Goal: Contribute content: Contribute content

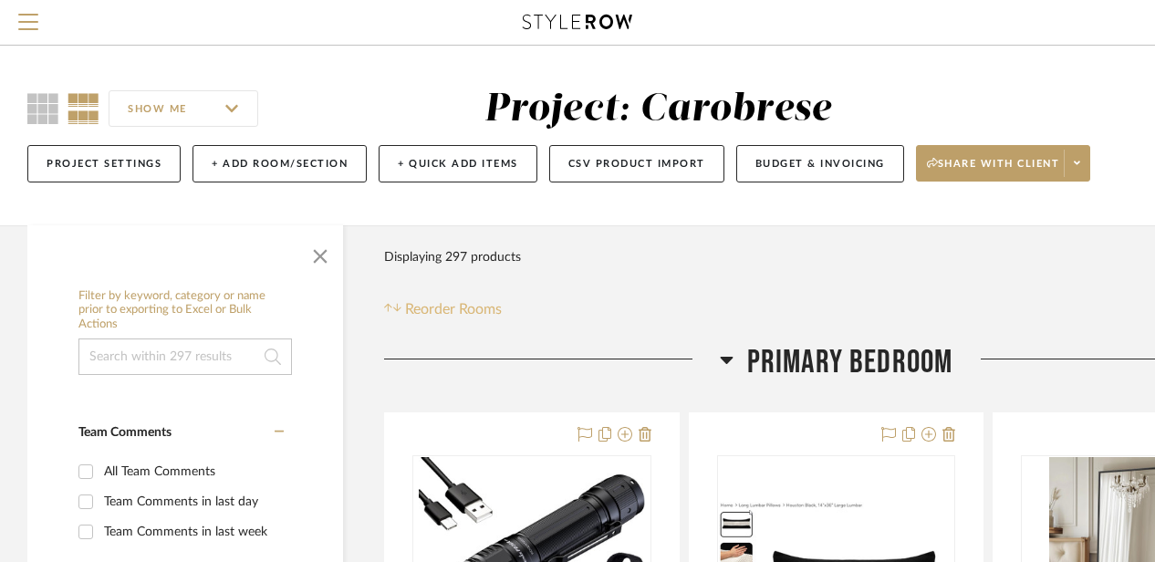
click at [396, 308] on icon at bounding box center [397, 308] width 8 height 8
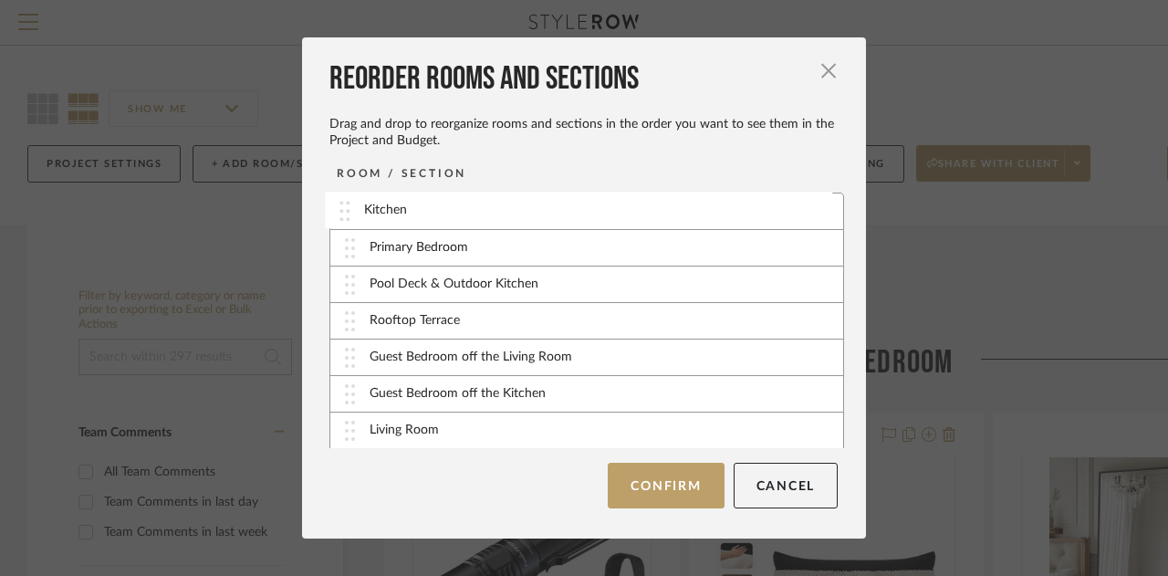
drag, startPoint x: 387, startPoint y: 247, endPoint x: 389, endPoint y: 209, distance: 38.4
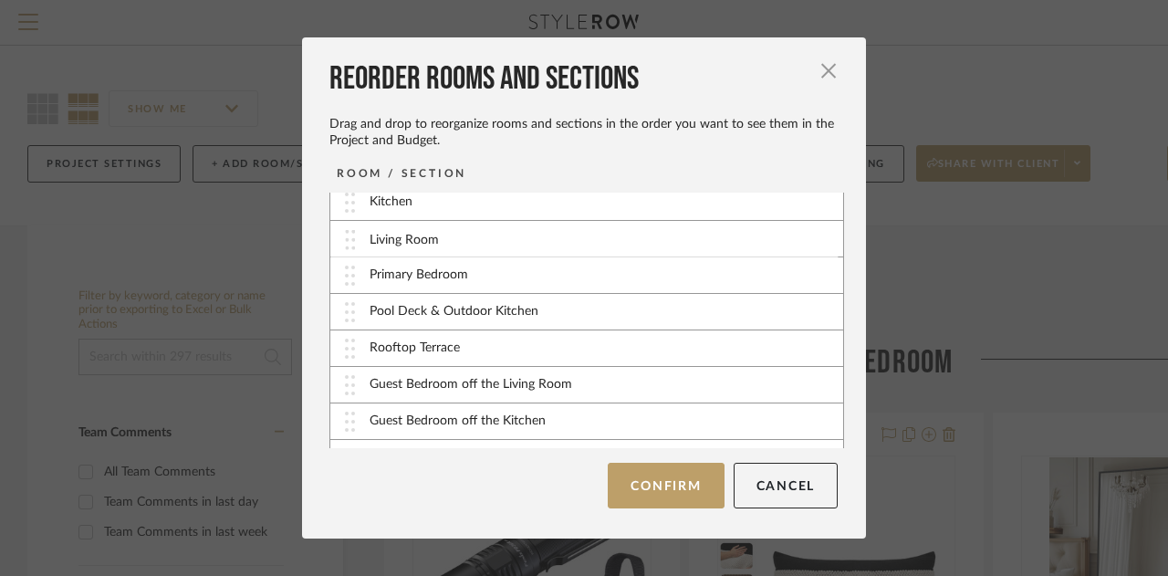
drag, startPoint x: 392, startPoint y: 430, endPoint x: 400, endPoint y: 241, distance: 189.0
drag, startPoint x: 403, startPoint y: 386, endPoint x: 405, endPoint y: 303, distance: 83.1
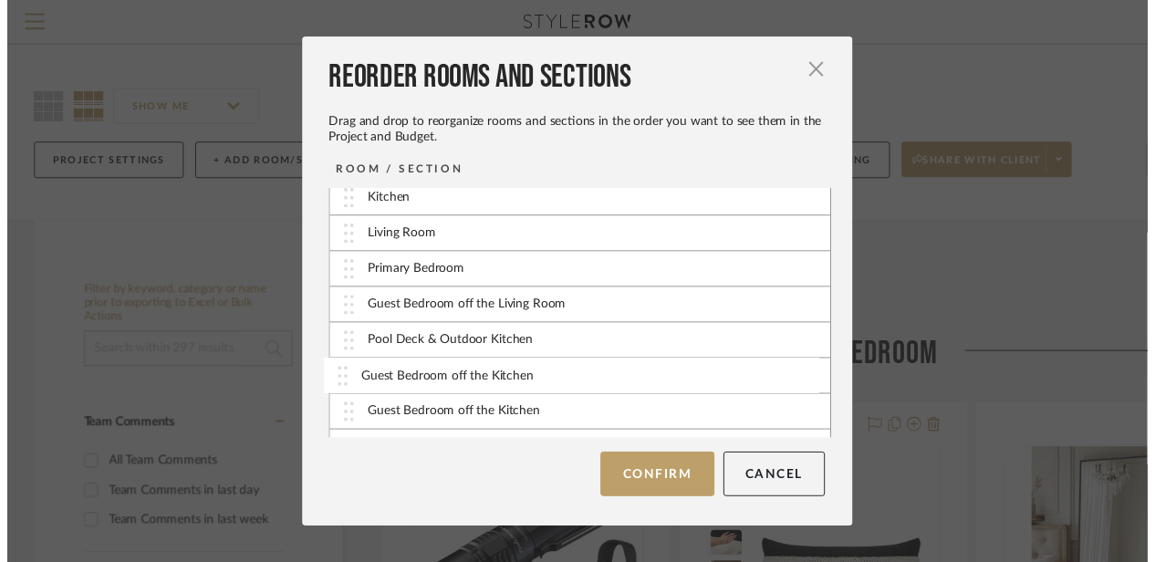
scroll to position [18, 0]
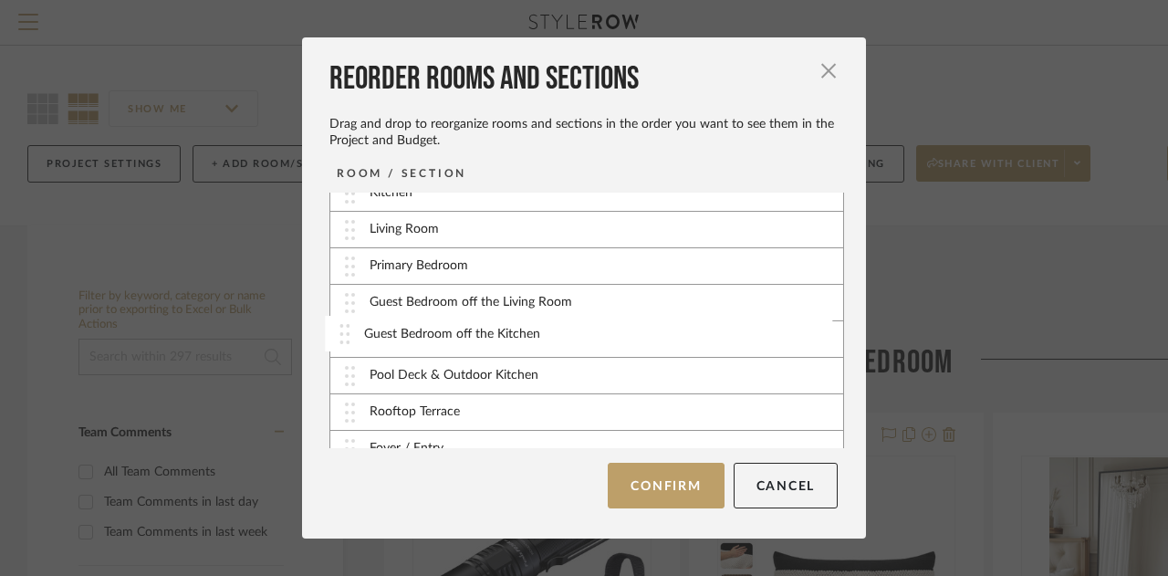
drag, startPoint x: 396, startPoint y: 422, endPoint x: 397, endPoint y: 337, distance: 85.8
click at [643, 490] on button "Confirm" at bounding box center [666, 486] width 116 height 46
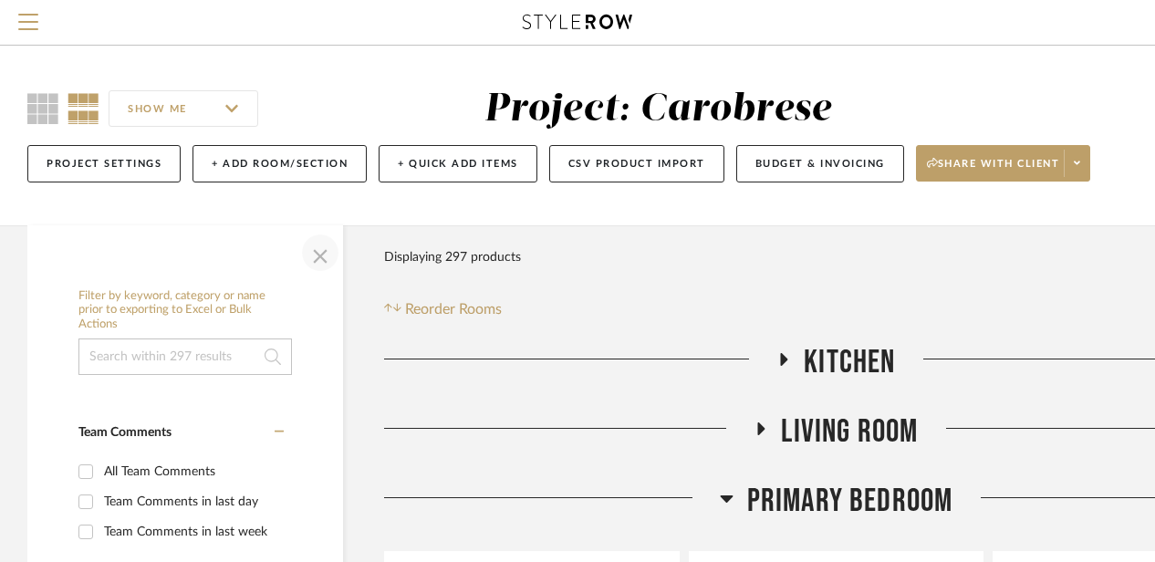
click at [322, 260] on span "button" at bounding box center [320, 253] width 44 height 44
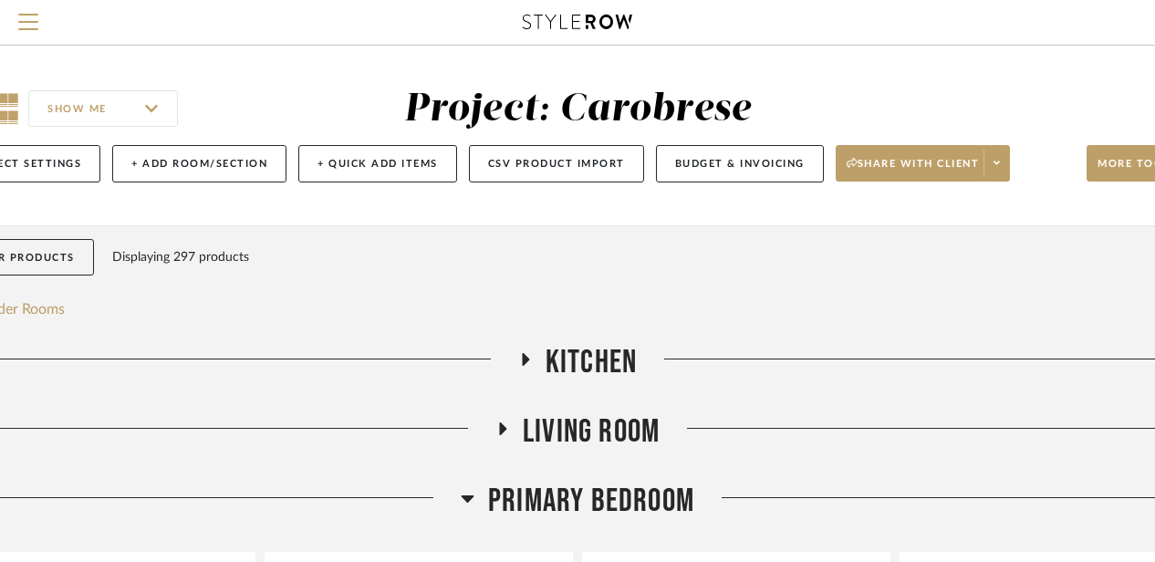
scroll to position [0, 159]
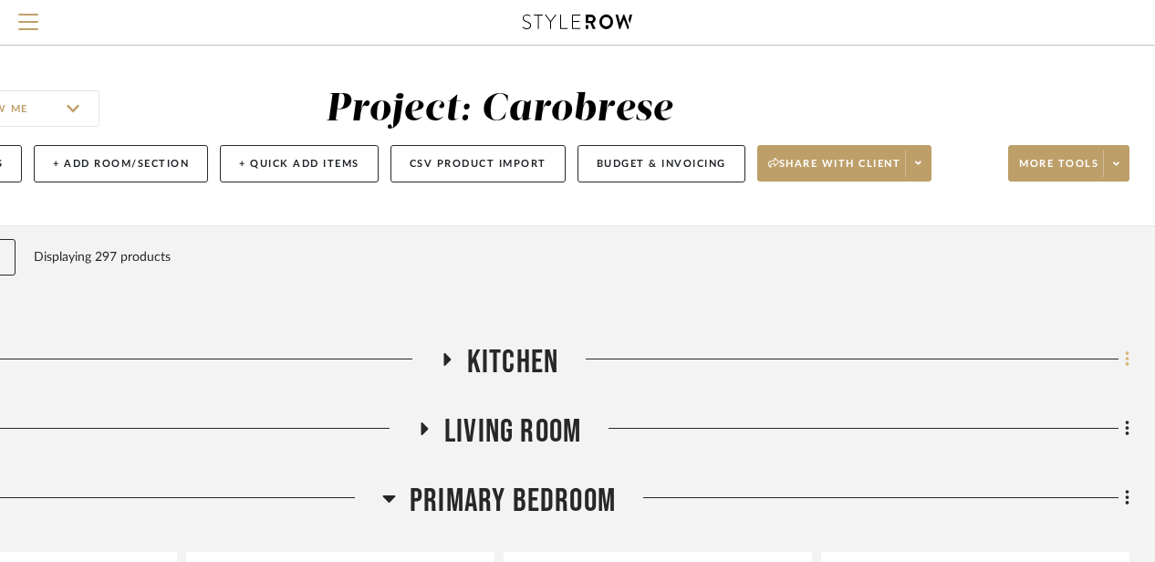
click at [1121, 359] on fa-icon at bounding box center [1125, 361] width 12 height 30
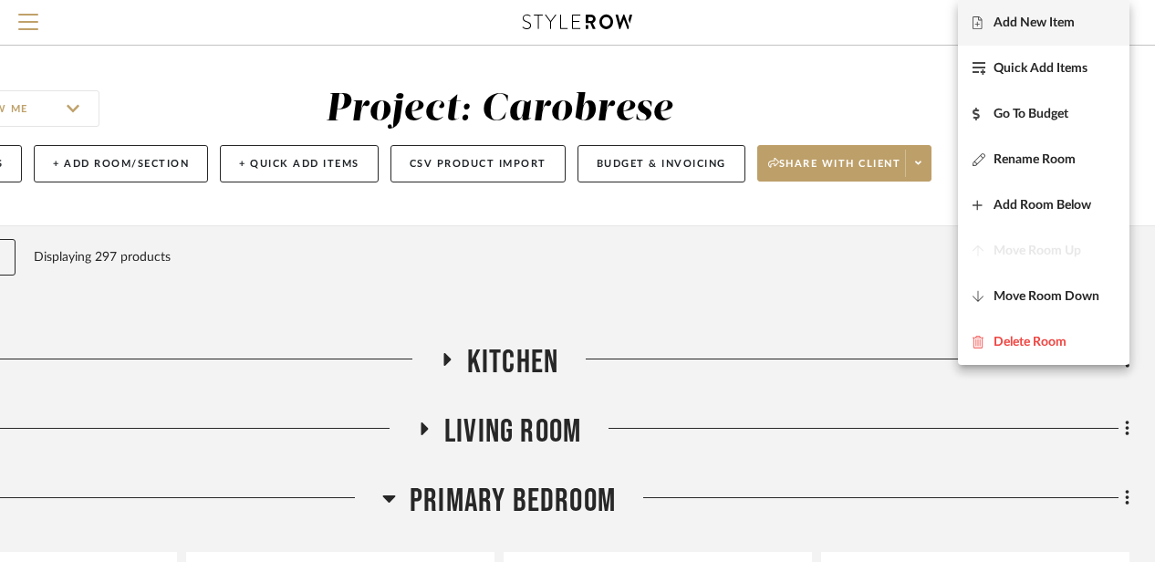
click at [1023, 23] on span "Add New Item" at bounding box center [1034, 24] width 81 height 16
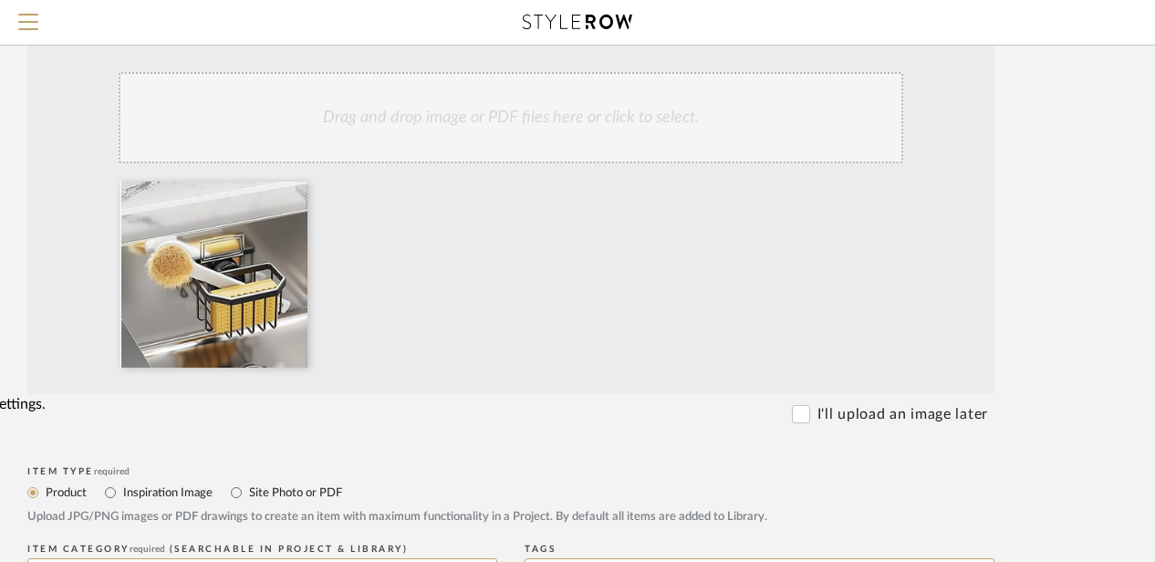
scroll to position [401, 146]
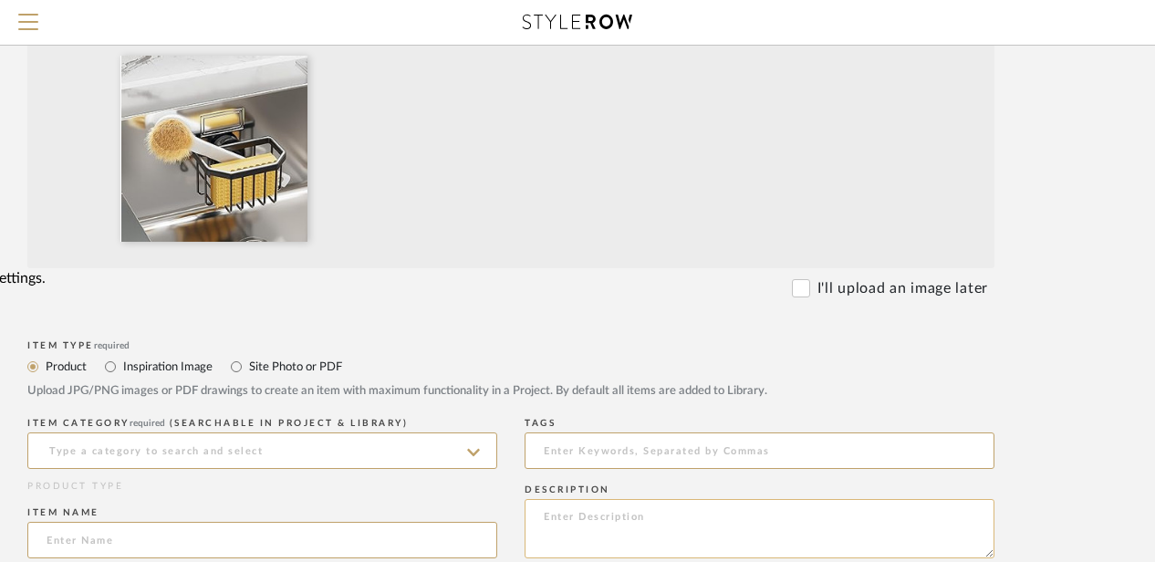
click at [556, 520] on textarea at bounding box center [760, 528] width 470 height 59
paste textarea "TAILI Sponge Holder with Strong Suction Cup, Dish Sponge Caddy Inside Sink Remo…"
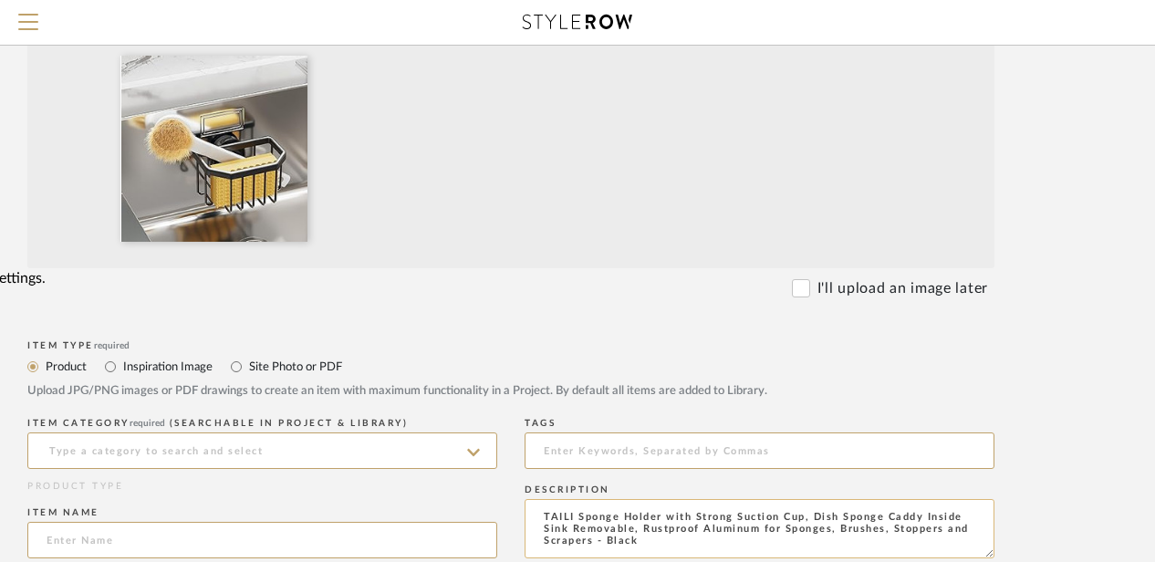
drag, startPoint x: 799, startPoint y: 516, endPoint x: 578, endPoint y: 519, distance: 220.8
click at [578, 519] on textarea "TAILI Sponge Holder with Strong Suction Cup, Dish Sponge Caddy Inside Sink Remo…" at bounding box center [760, 528] width 470 height 59
type textarea "TAILI Sponge Holder with Strong Suction Cup, Dish Sponge Caddy Inside Sink Remo…"
click at [64, 450] on input at bounding box center [262, 450] width 470 height 36
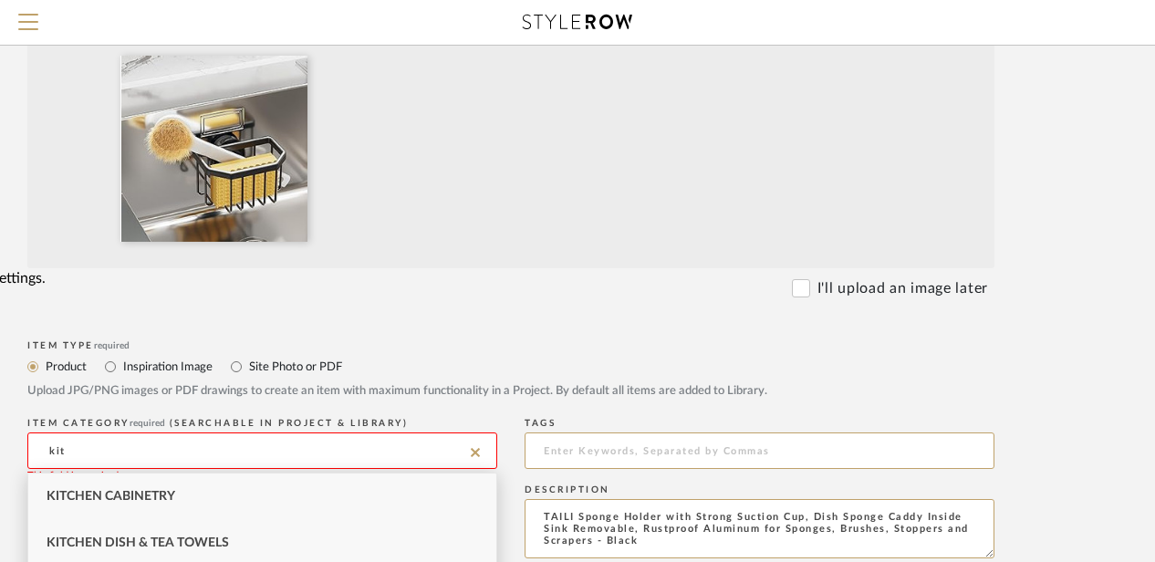
click at [100, 550] on div "Kitchen Dish & Tea Towels" at bounding box center [262, 543] width 468 height 47
type input "Kitchen Dish & Tea Towels"
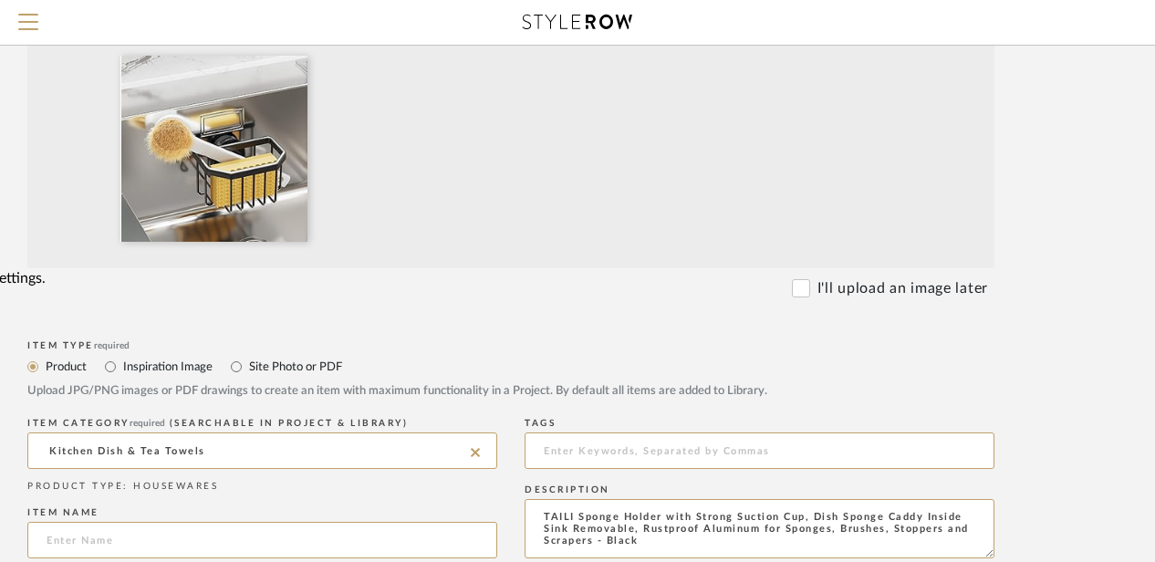
click at [100, 550] on input at bounding box center [262, 540] width 470 height 36
paste input "Sponge Holder with Strong Suction Cu"
type input "Sponge Holder with Strong Suction Cu"
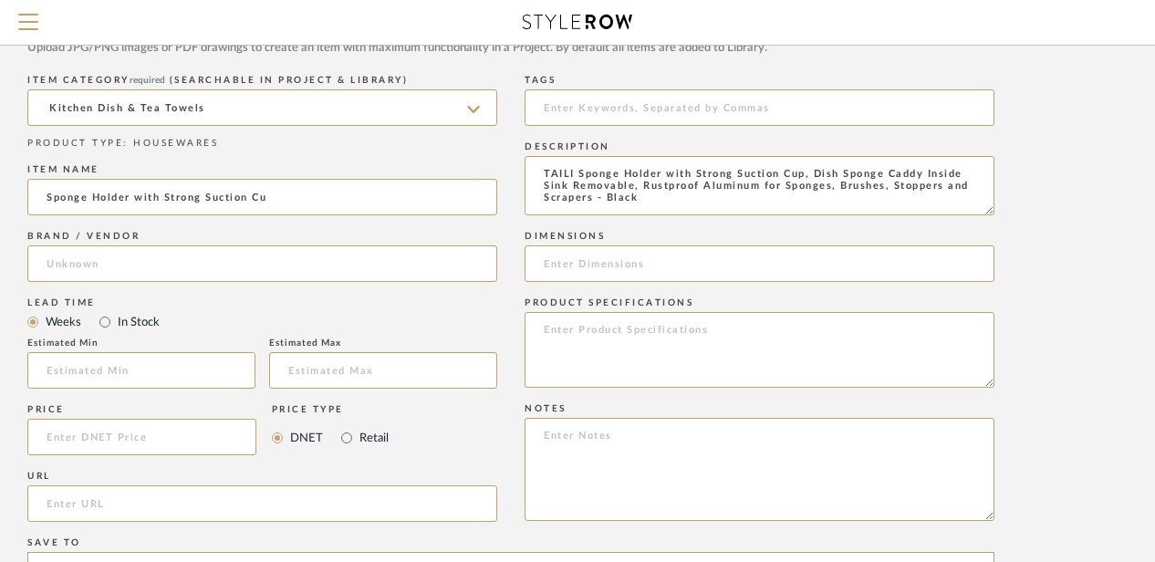
scroll to position [752, 146]
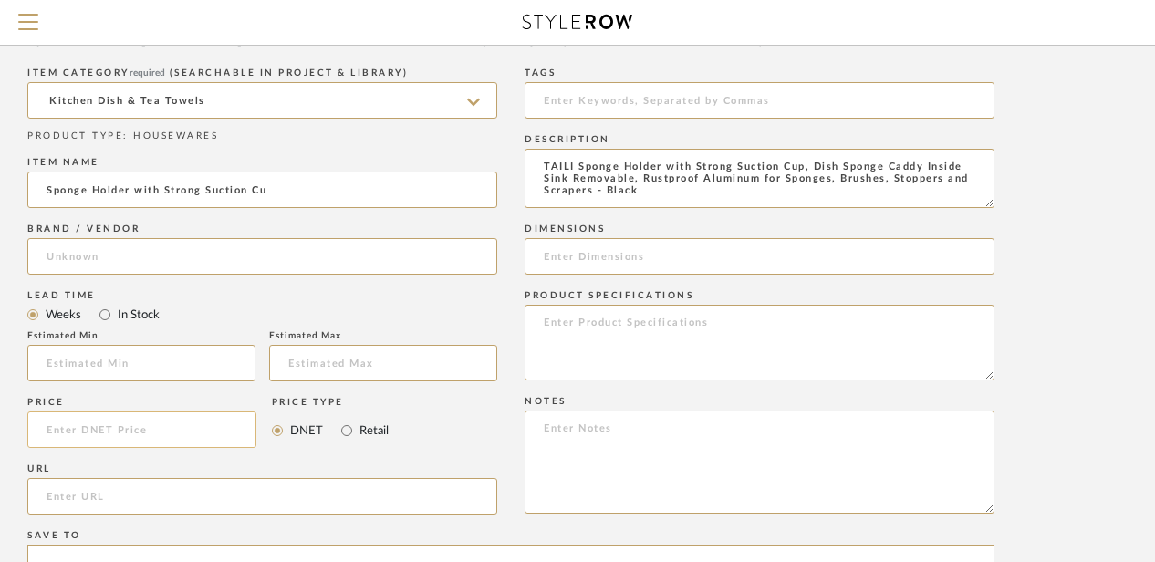
click at [120, 432] on input at bounding box center [141, 430] width 229 height 36
type input "$14.99"
click at [94, 495] on input "url" at bounding box center [262, 496] width 470 height 36
paste input "[URL][DOMAIN_NAME]"
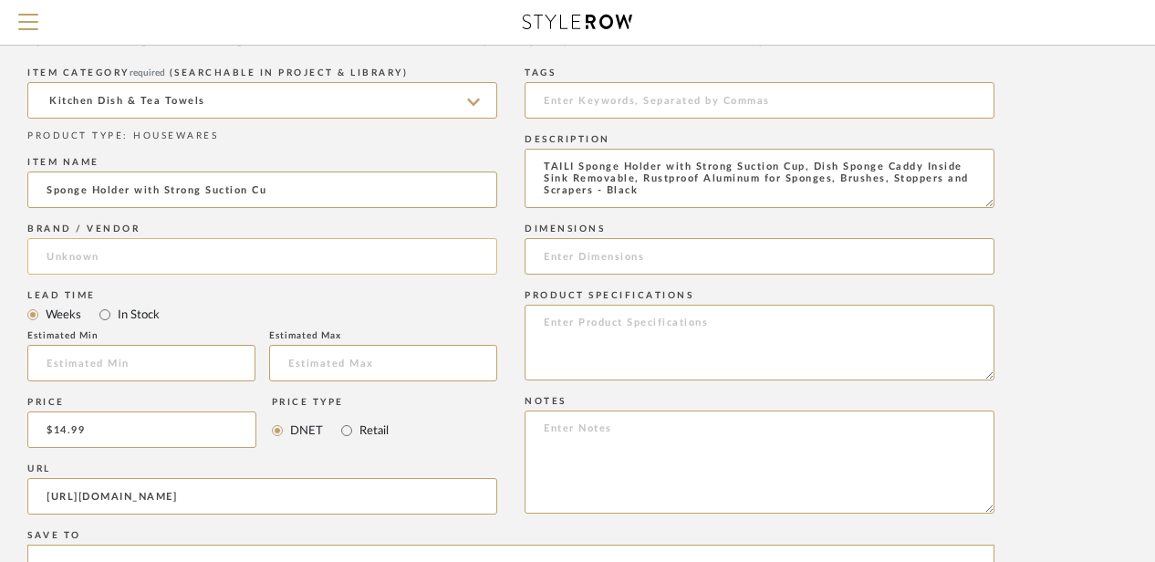
type input "[URL][DOMAIN_NAME]"
click at [66, 245] on input at bounding box center [262, 256] width 470 height 36
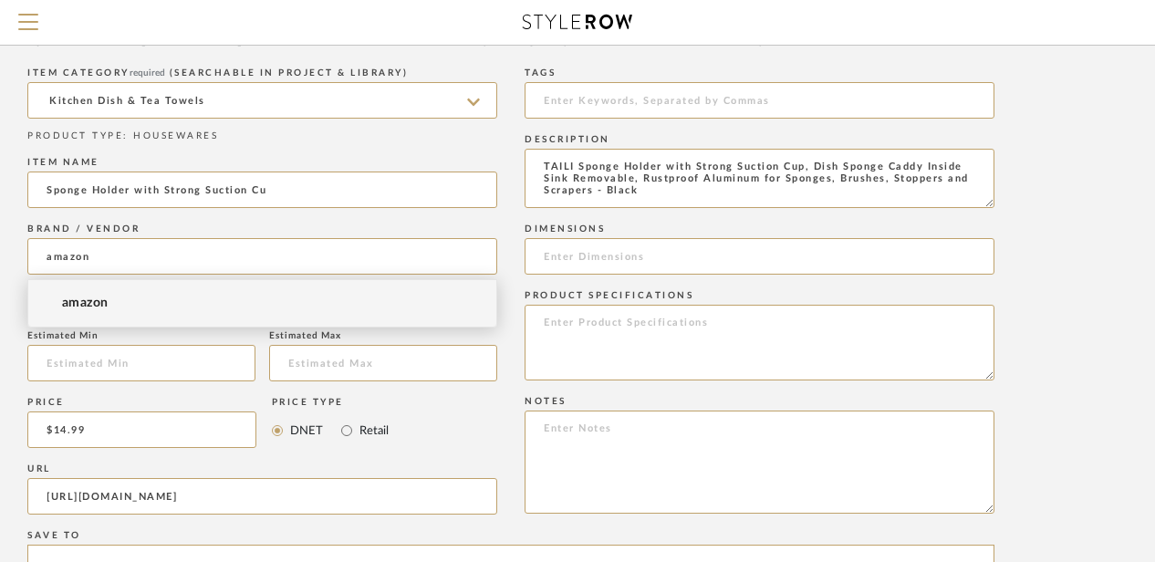
type input "amazon"
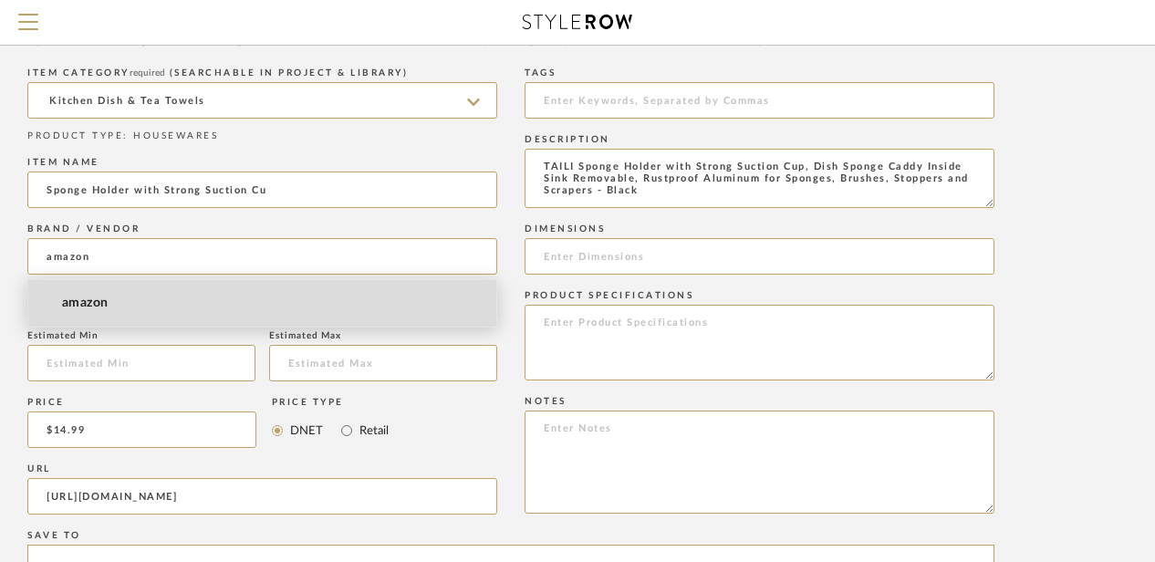
click at [84, 309] on span "amazon" at bounding box center [85, 304] width 47 height 16
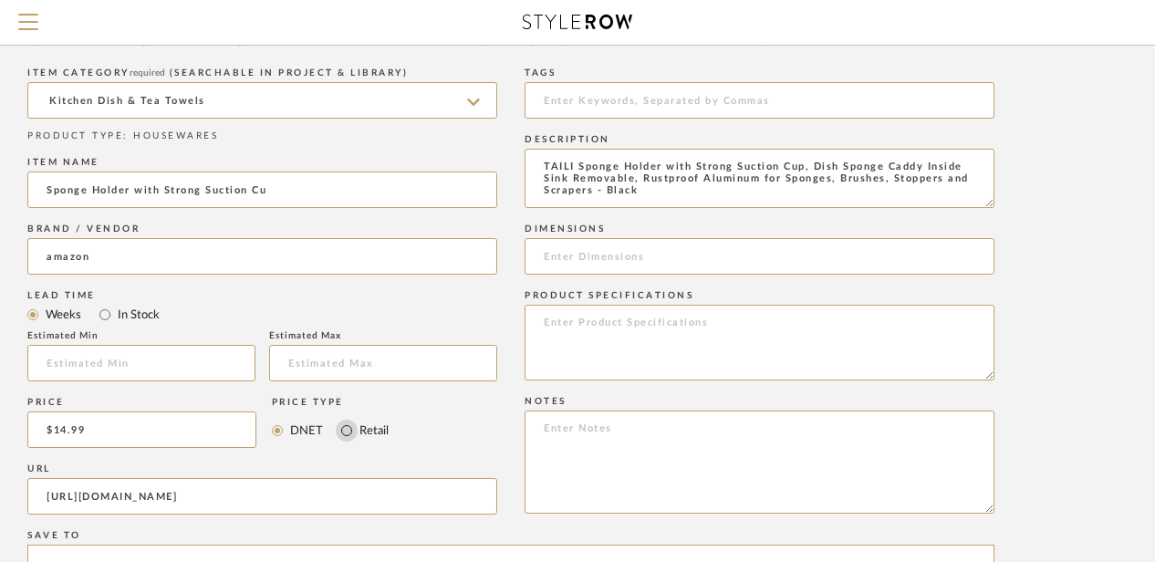
click at [347, 428] on input "Retail" at bounding box center [347, 431] width 22 height 22
radio input "true"
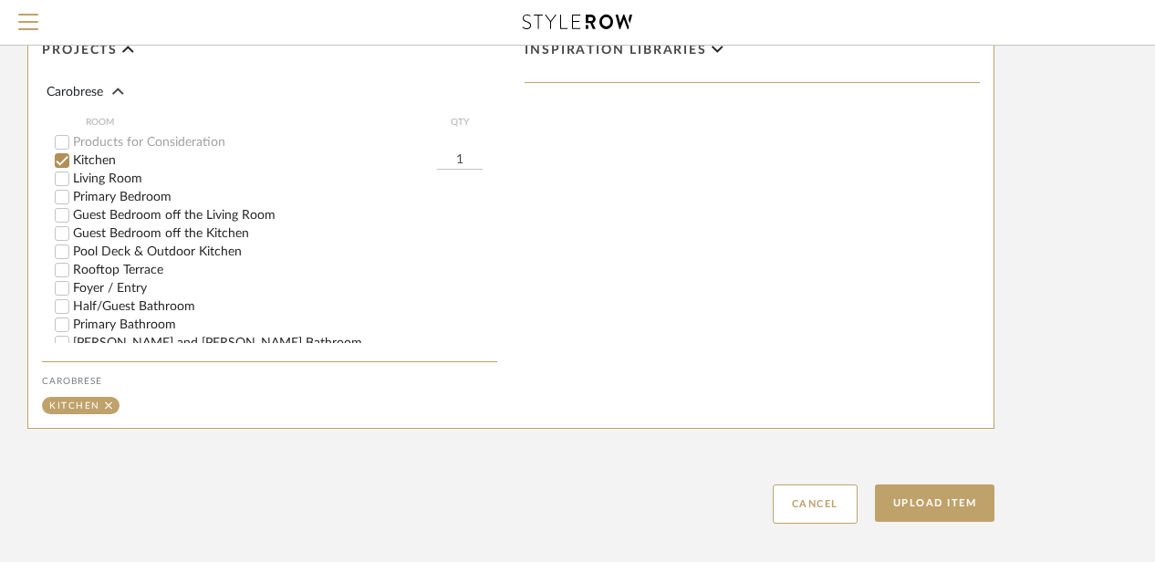
scroll to position [1290, 146]
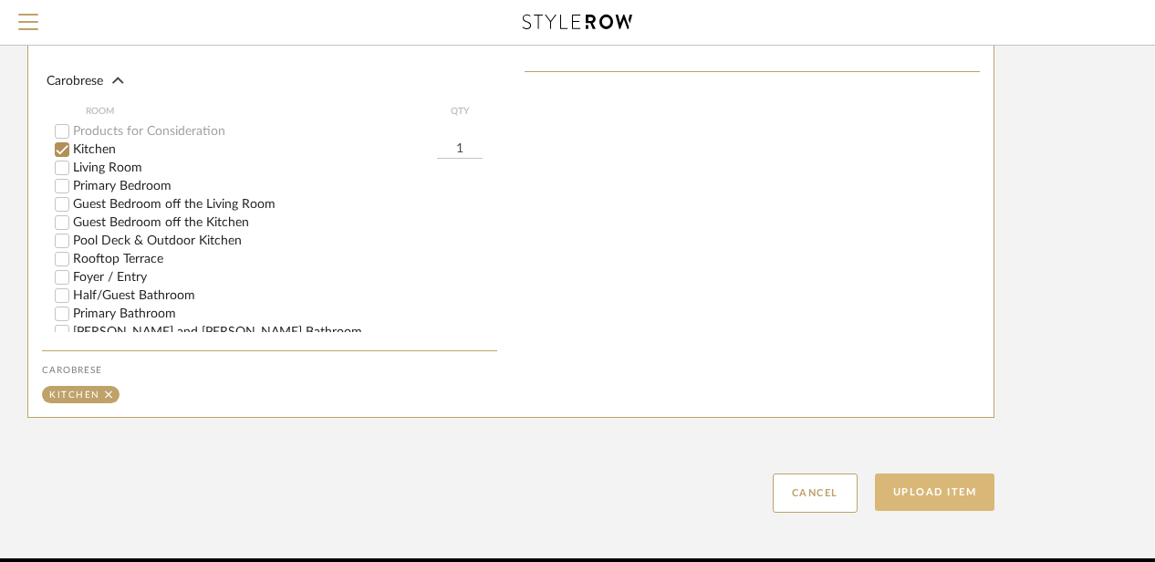
click at [949, 495] on button "Upload Item" at bounding box center [935, 492] width 120 height 37
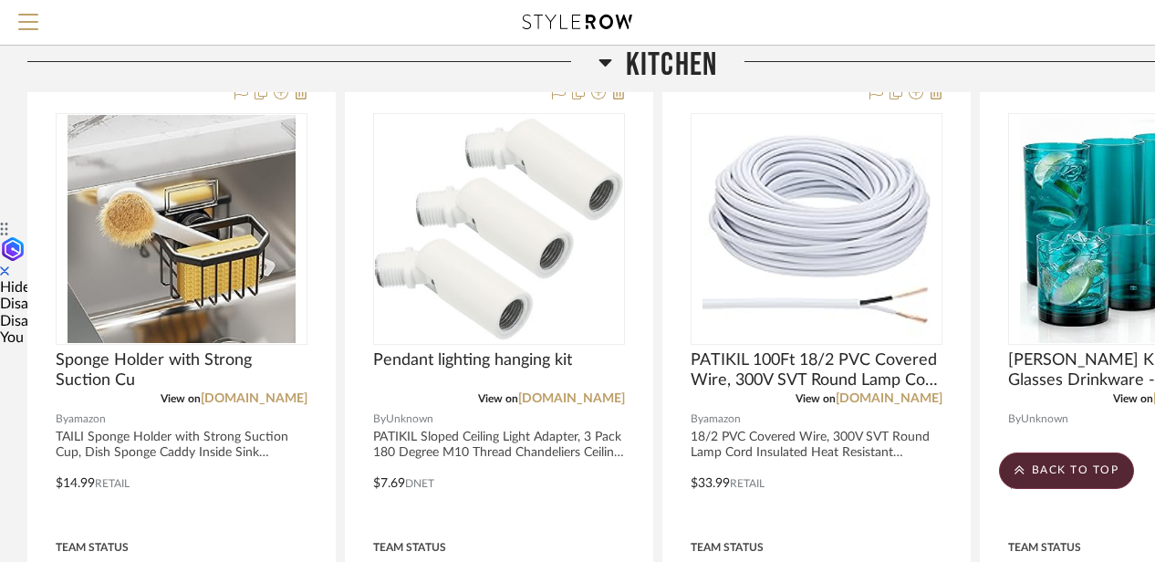
scroll to position [342, 159]
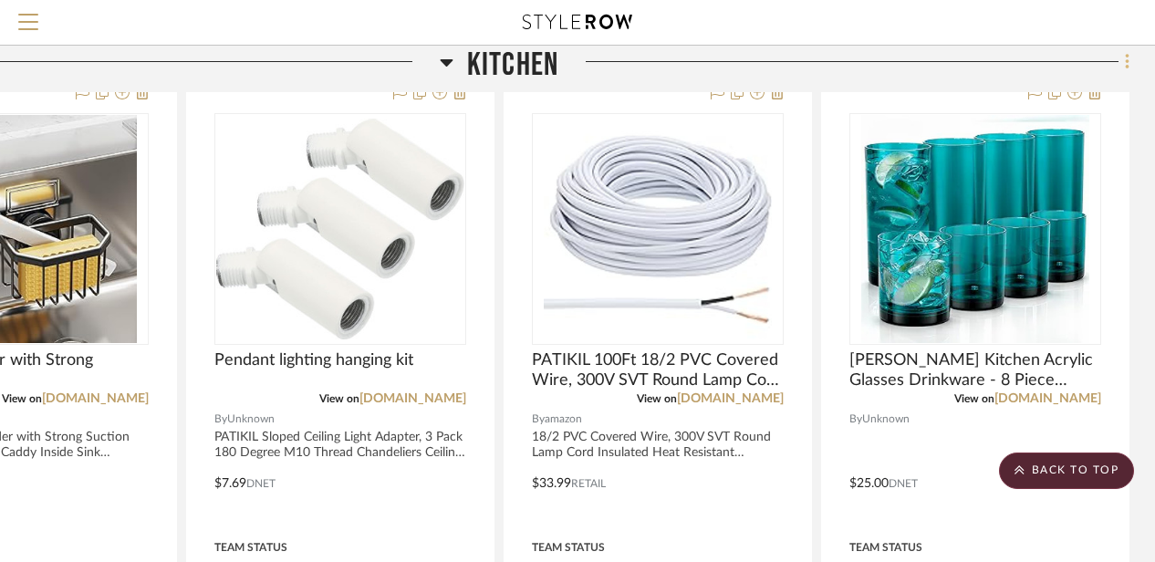
click at [1122, 57] on fa-icon at bounding box center [1125, 63] width 12 height 30
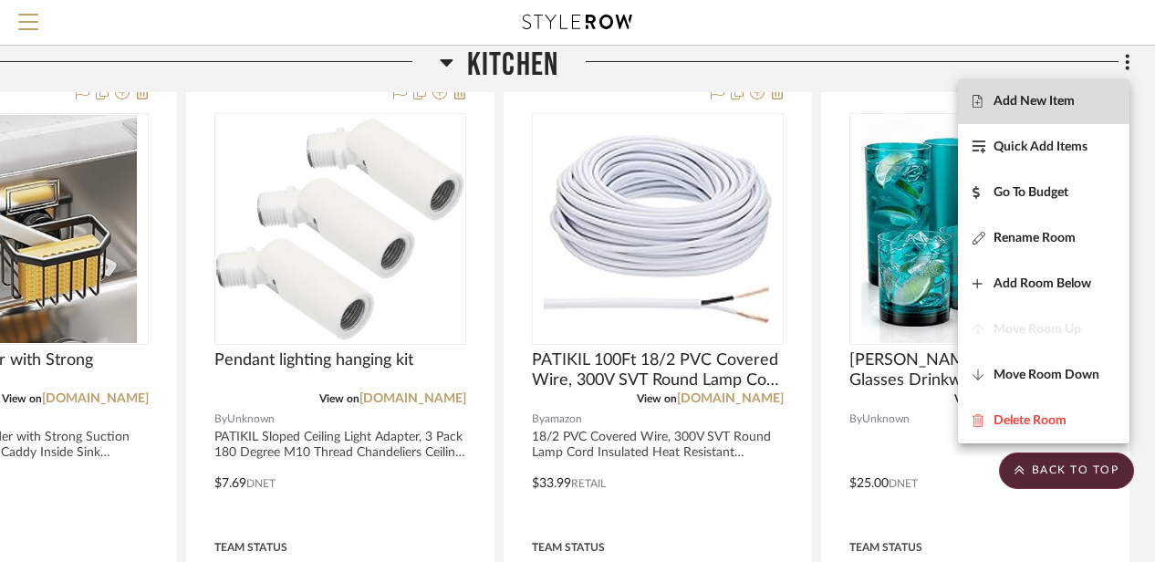
click at [1069, 105] on span "Add New Item" at bounding box center [1034, 102] width 81 height 16
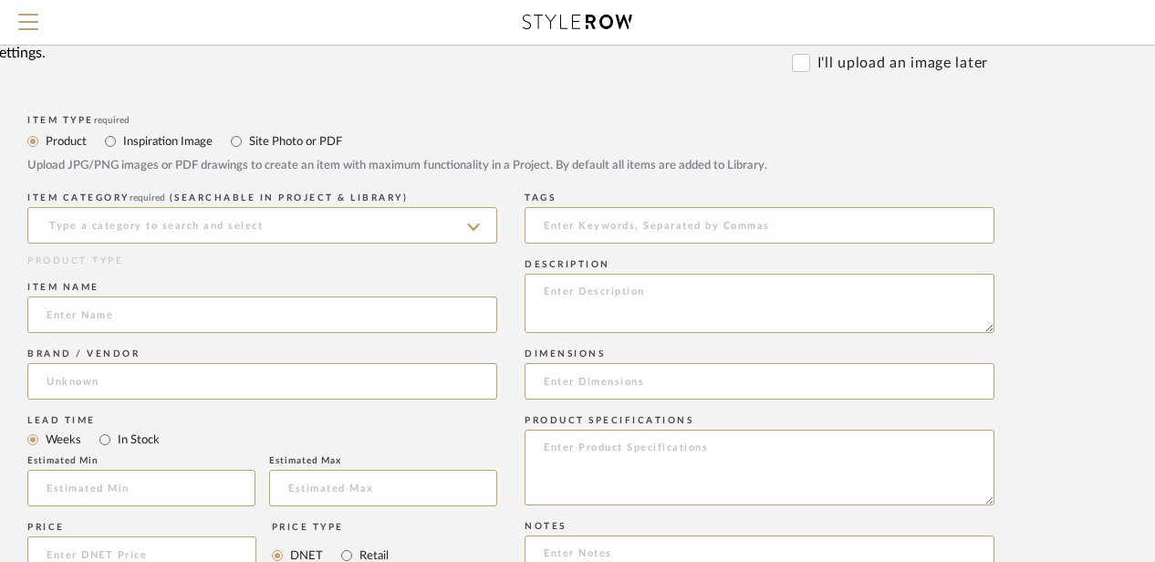
scroll to position [635, 146]
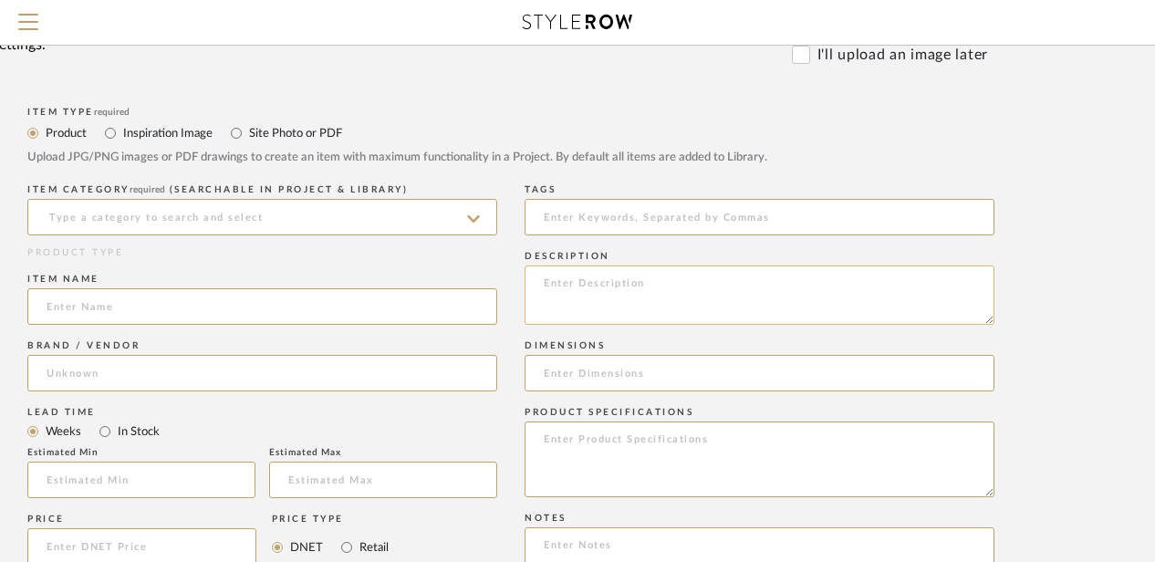
click at [566, 289] on textarea at bounding box center [760, 295] width 470 height 59
paste textarea "Lifewit Utensil Organizer for Kitchen Drawer, Bamboo Cooking Utensil Tray, Expa…"
drag, startPoint x: 587, startPoint y: 282, endPoint x: 660, endPoint y: 279, distance: 73.0
click at [660, 279] on textarea "Lifewit Utensil Organizer for Kitchen Drawer, Bamboo Cooking Utensil Tray, Expa…" at bounding box center [760, 295] width 470 height 59
drag, startPoint x: 686, startPoint y: 280, endPoint x: 544, endPoint y: 282, distance: 142.4
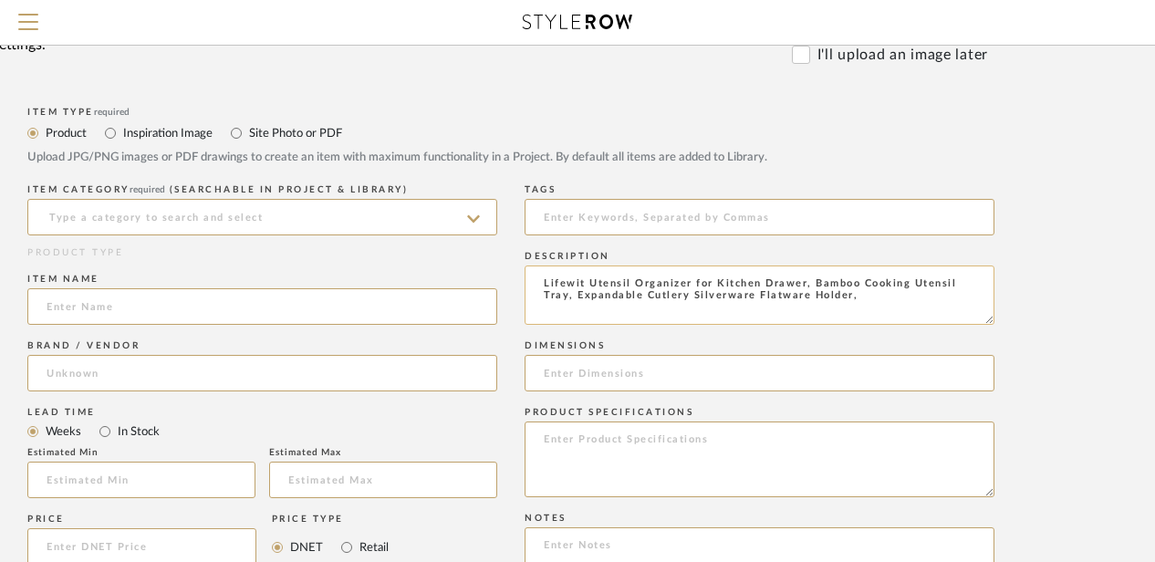
click at [544, 282] on textarea "Lifewit Utensil Organizer for Kitchen Drawer, Bamboo Cooking Utensil Tray, Expa…" at bounding box center [760, 295] width 470 height 59
type textarea "Lifewit Utensil Organizer for Kitchen Drawer, Bamboo Cooking Utensil Tray, Expa…"
click at [78, 306] on input at bounding box center [262, 306] width 470 height 36
paste input "Lifewit Utensil Organize"
type input "Lifewit Utensil Organize"
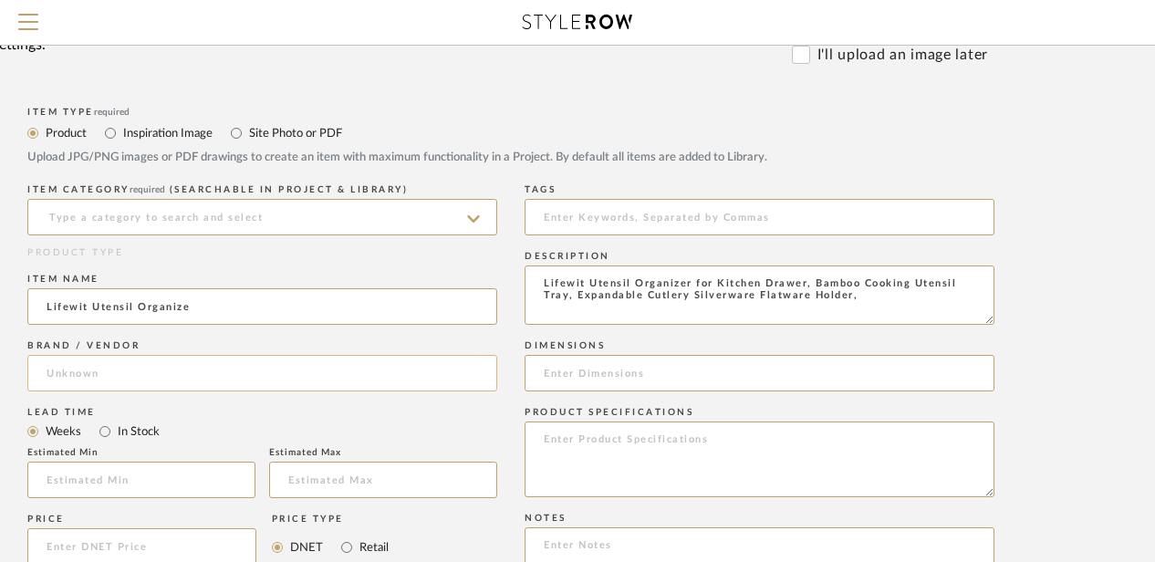
click at [62, 380] on input at bounding box center [262, 373] width 470 height 36
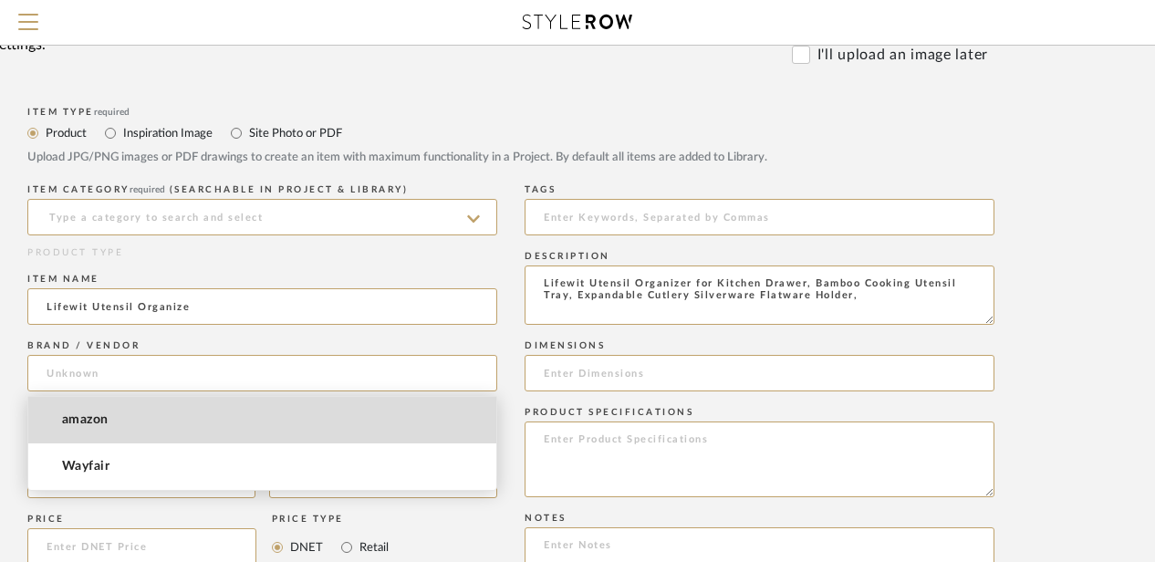
click at [81, 426] on span "amazon" at bounding box center [85, 420] width 47 height 16
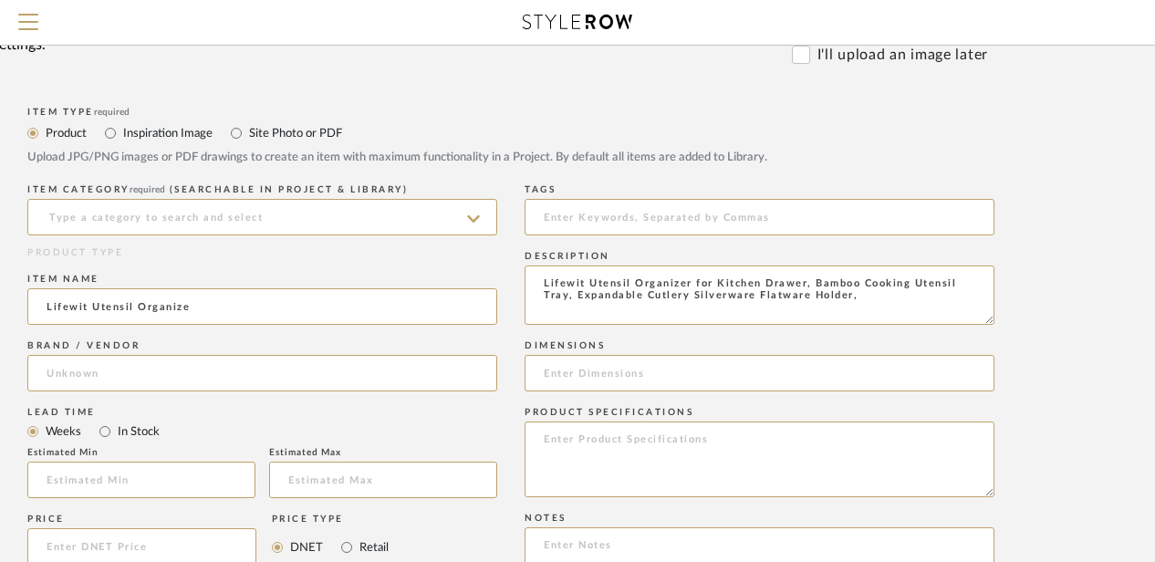
type input "amazon"
click at [150, 216] on input at bounding box center [262, 217] width 470 height 36
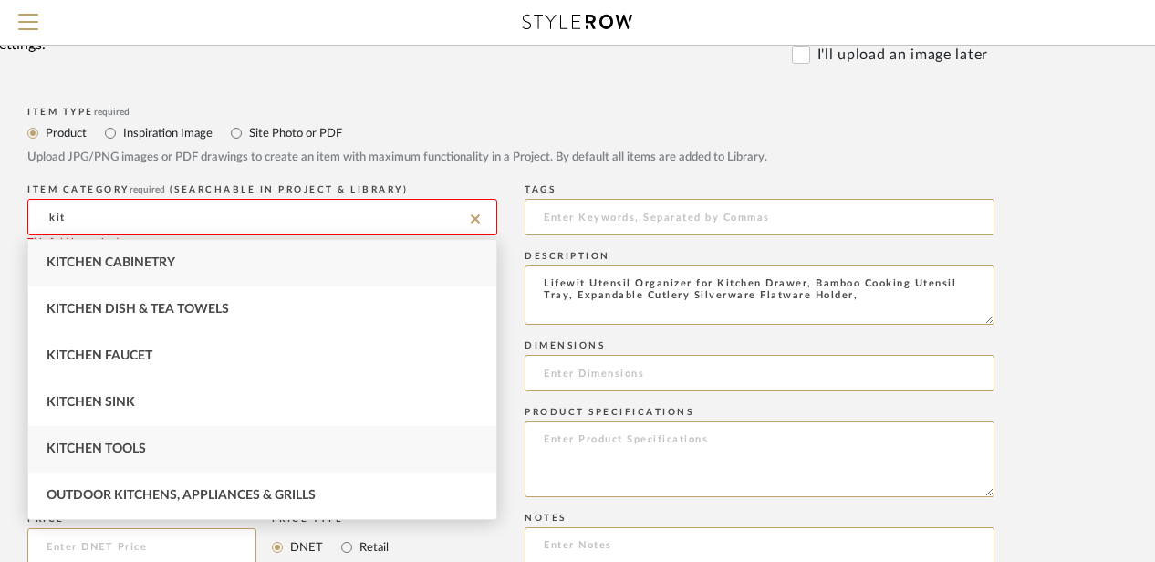
click at [80, 446] on span "Kitchen Tools" at bounding box center [96, 449] width 99 height 13
type input "Kitchen Tools"
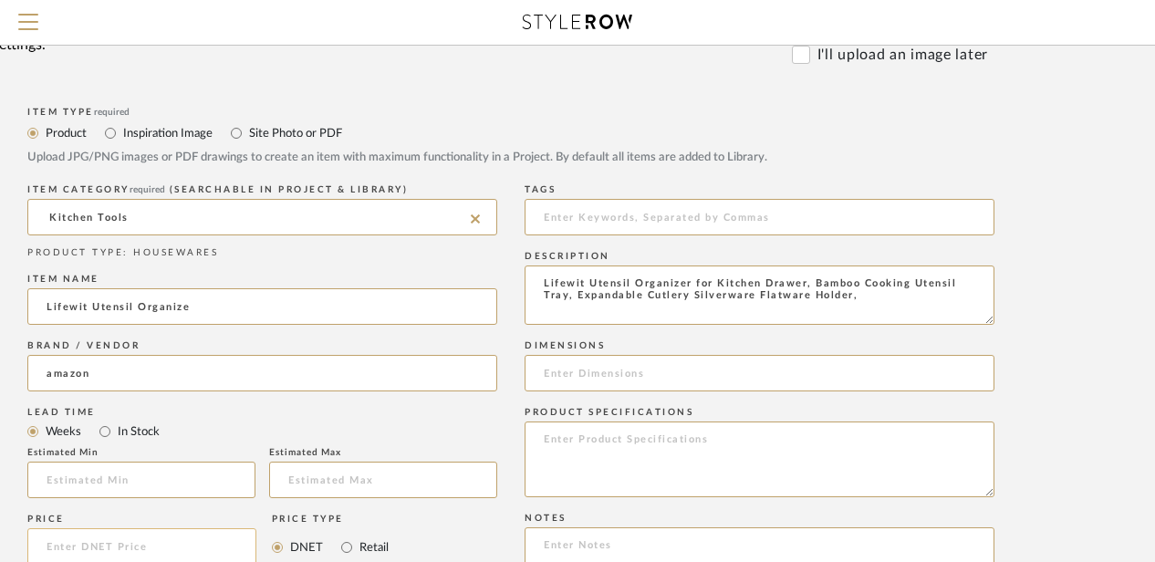
click at [60, 543] on input at bounding box center [141, 546] width 229 height 36
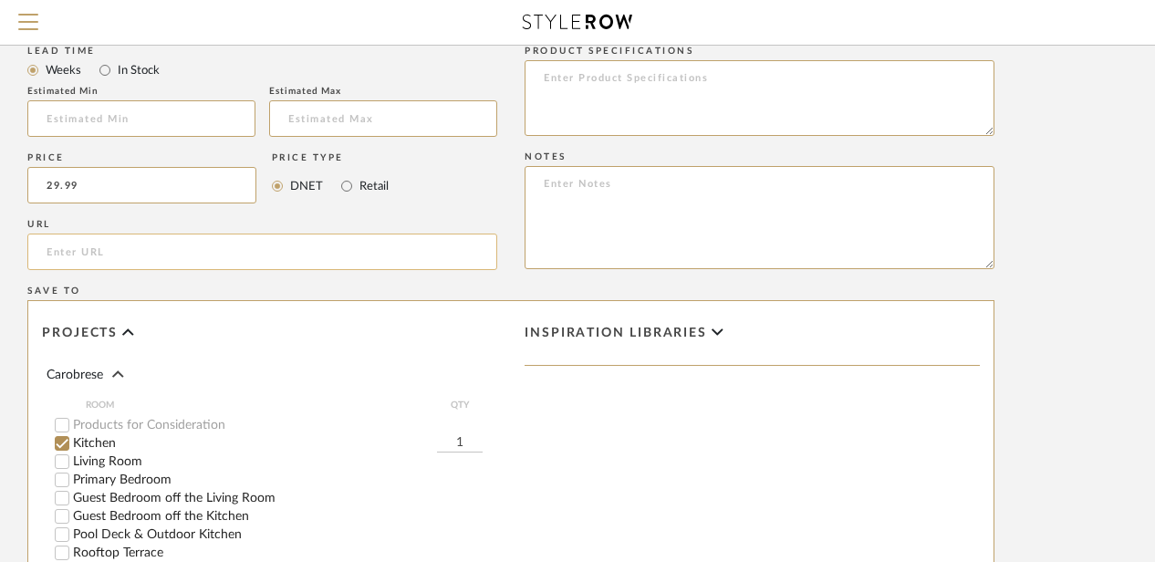
scroll to position [985, 146]
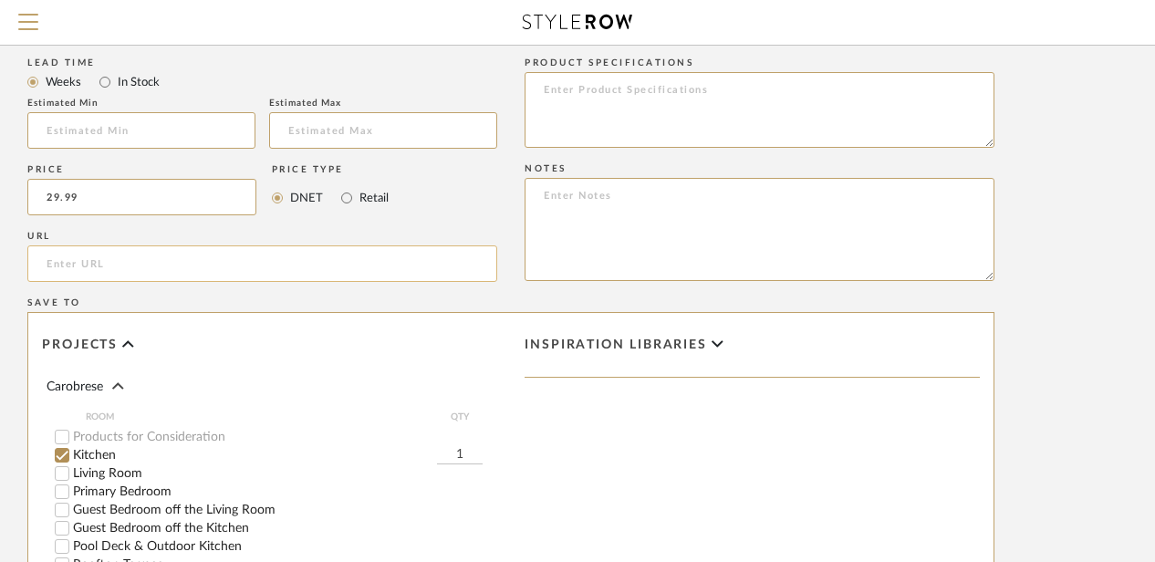
type input "$29.99"
click at [86, 272] on input "url" at bounding box center [262, 263] width 470 height 36
click at [95, 266] on input "url" at bounding box center [262, 263] width 470 height 36
paste input "[URL][DOMAIN_NAME]"
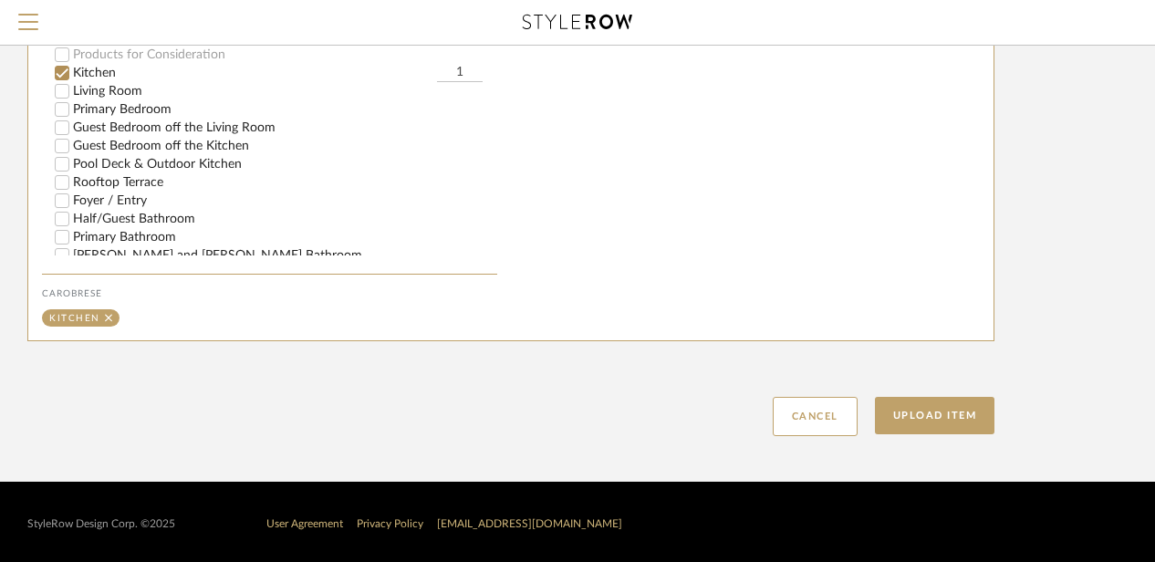
scroll to position [1350, 146]
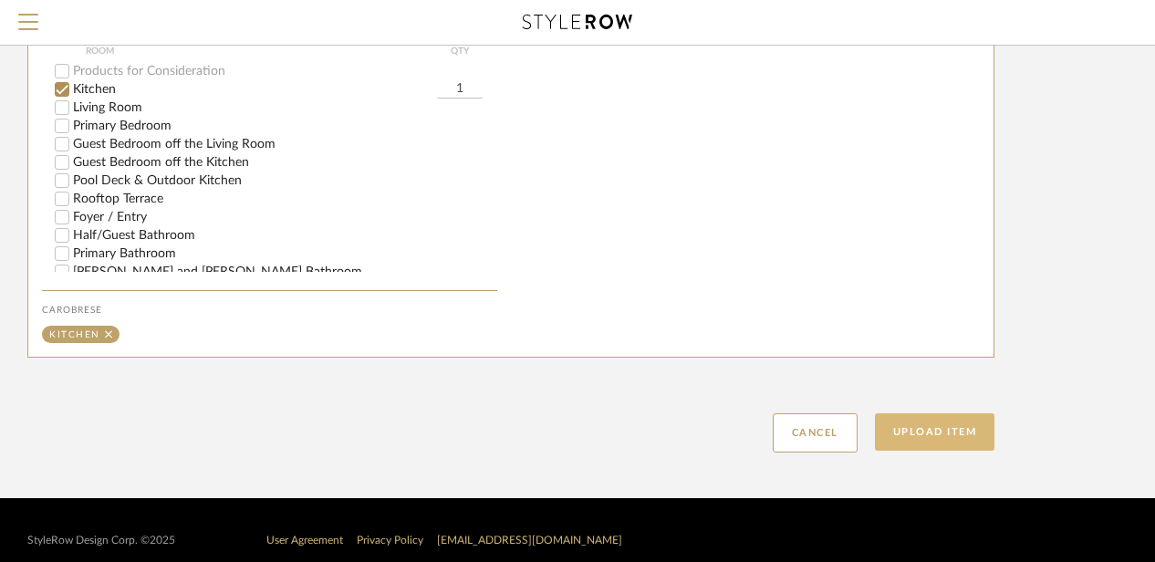
type input "[URL][DOMAIN_NAME]"
click at [925, 413] on button "Upload Item" at bounding box center [935, 431] width 120 height 37
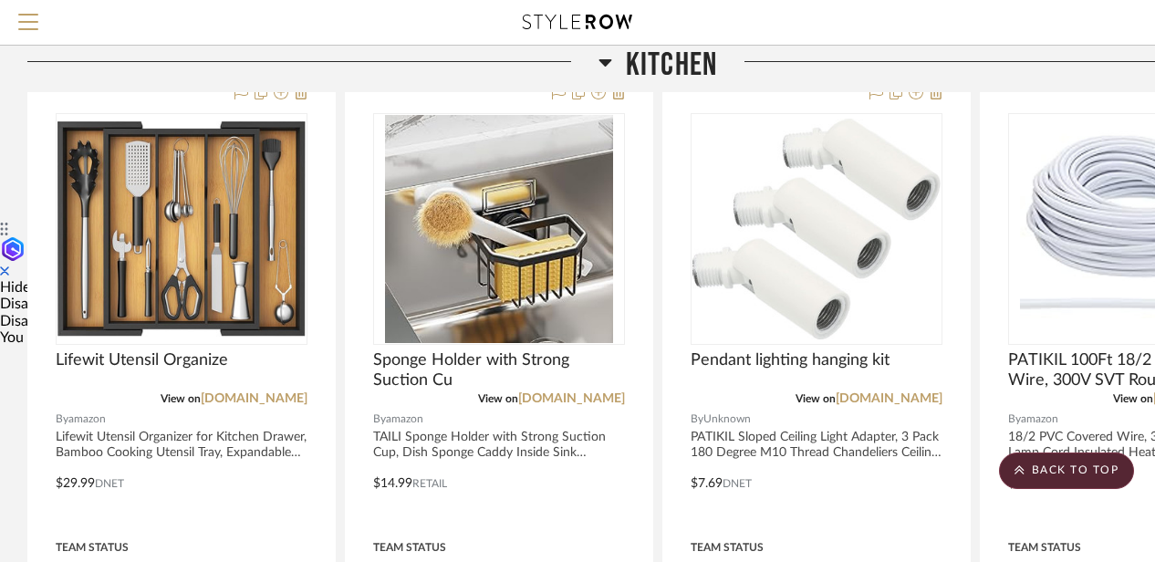
scroll to position [342, 159]
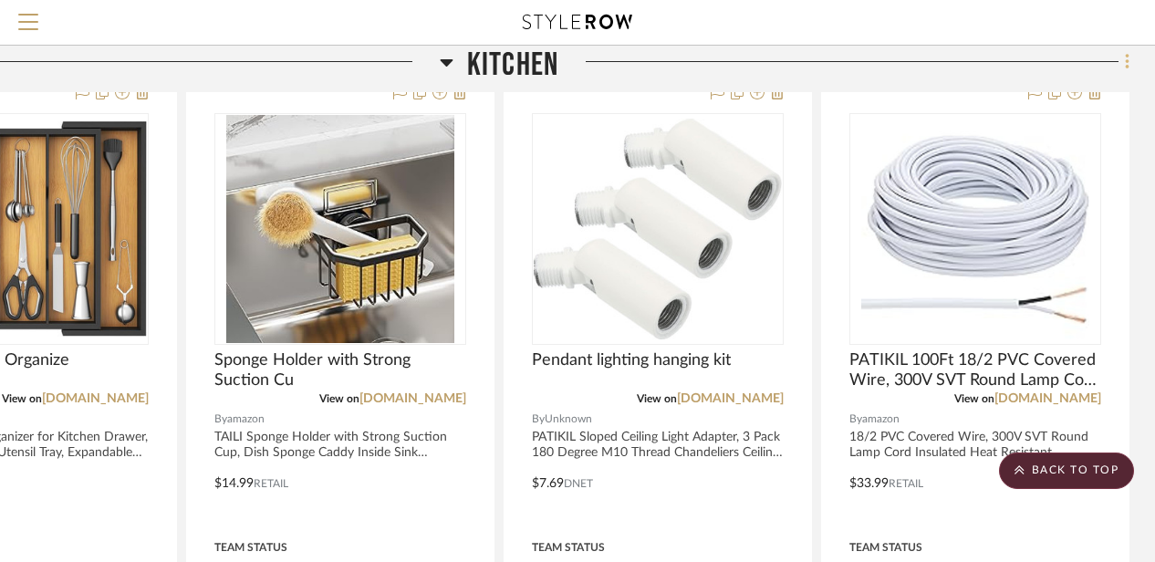
click at [1130, 64] on icon at bounding box center [1127, 62] width 5 height 20
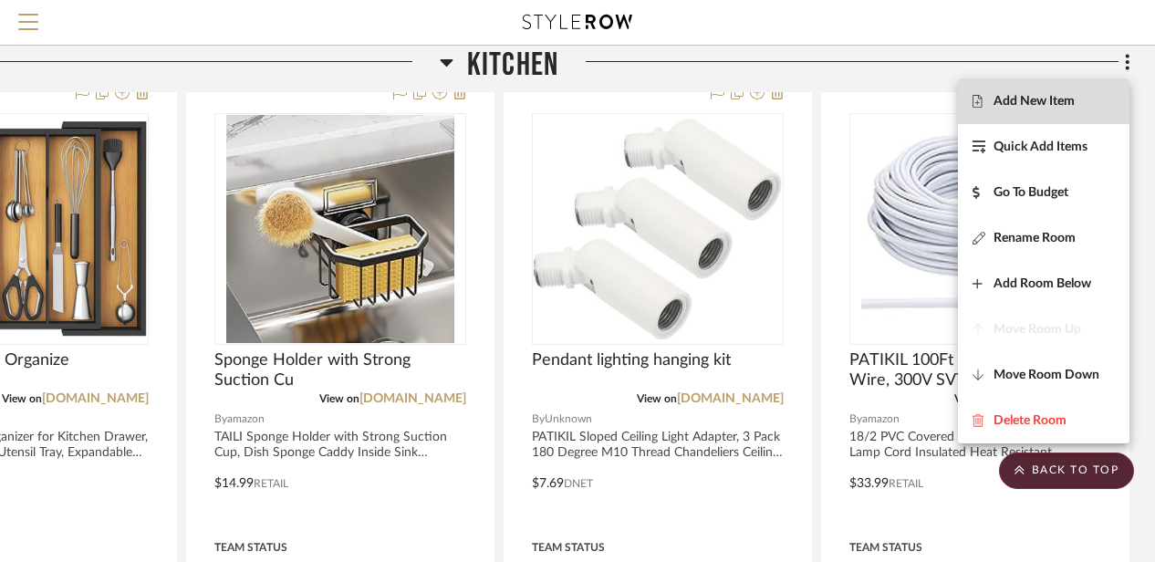
click at [1068, 104] on span "Add New Item" at bounding box center [1034, 102] width 81 height 16
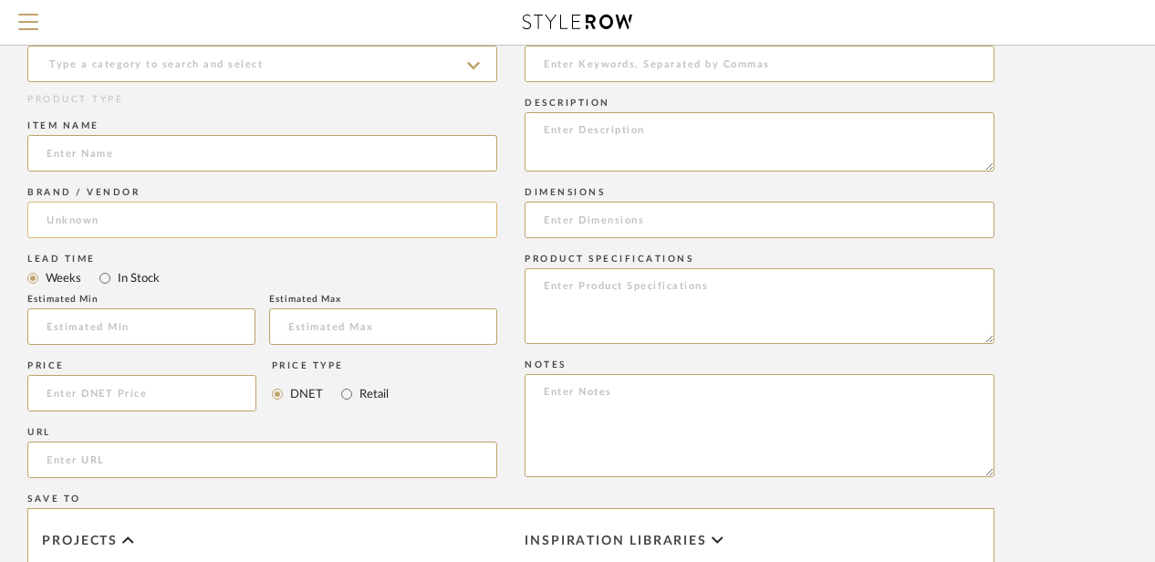
scroll to position [776, 146]
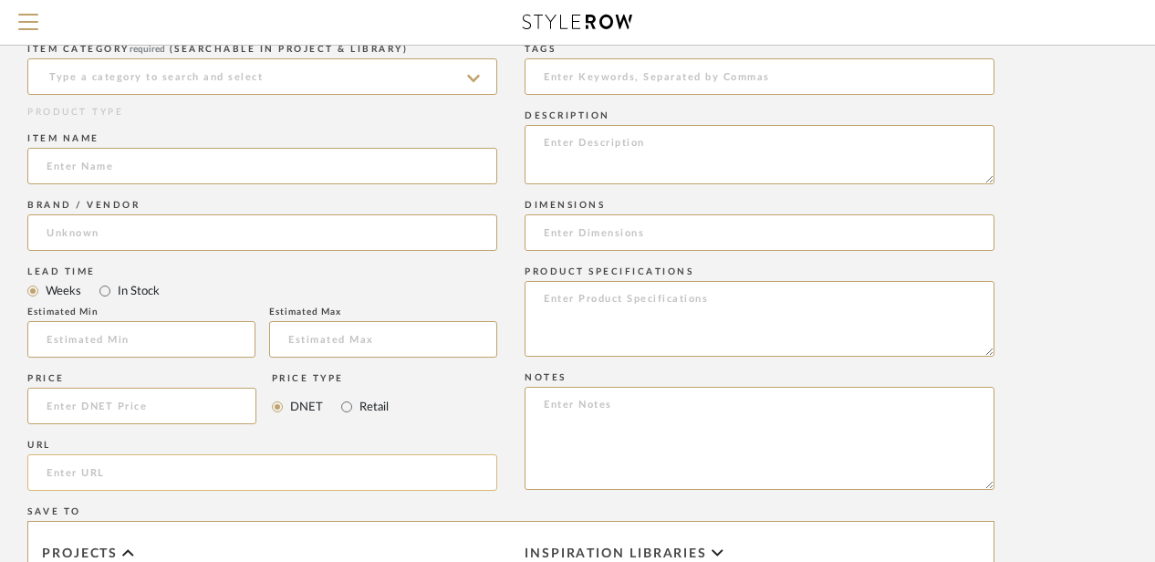
click at [64, 476] on input "url" at bounding box center [262, 472] width 470 height 36
paste input "[URL][DOMAIN_NAME]"
type input "[URL][DOMAIN_NAME]"
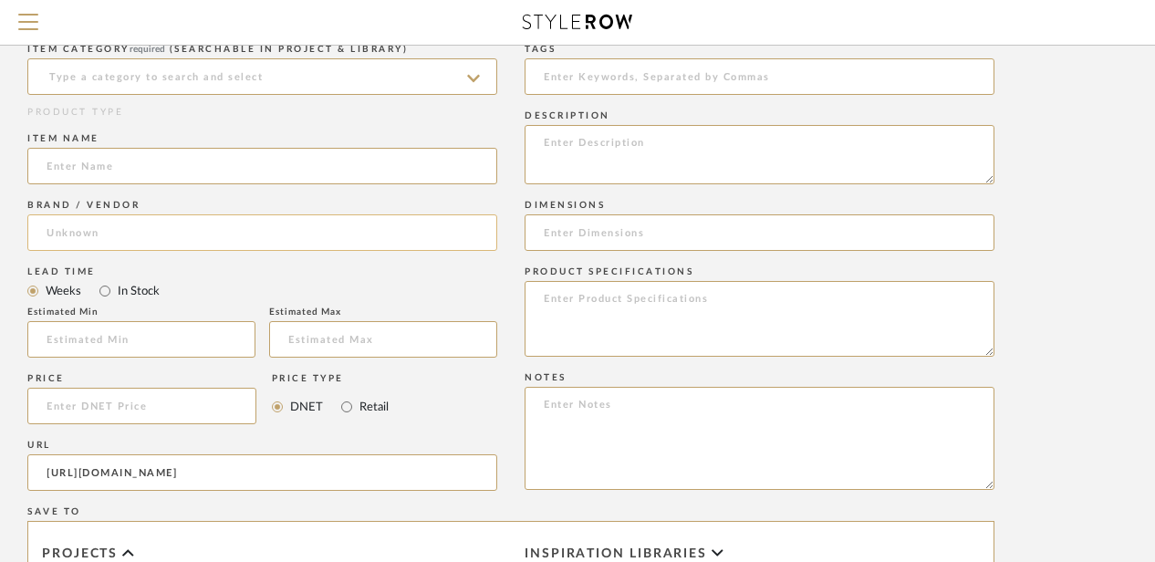
click at [73, 231] on input at bounding box center [262, 232] width 470 height 36
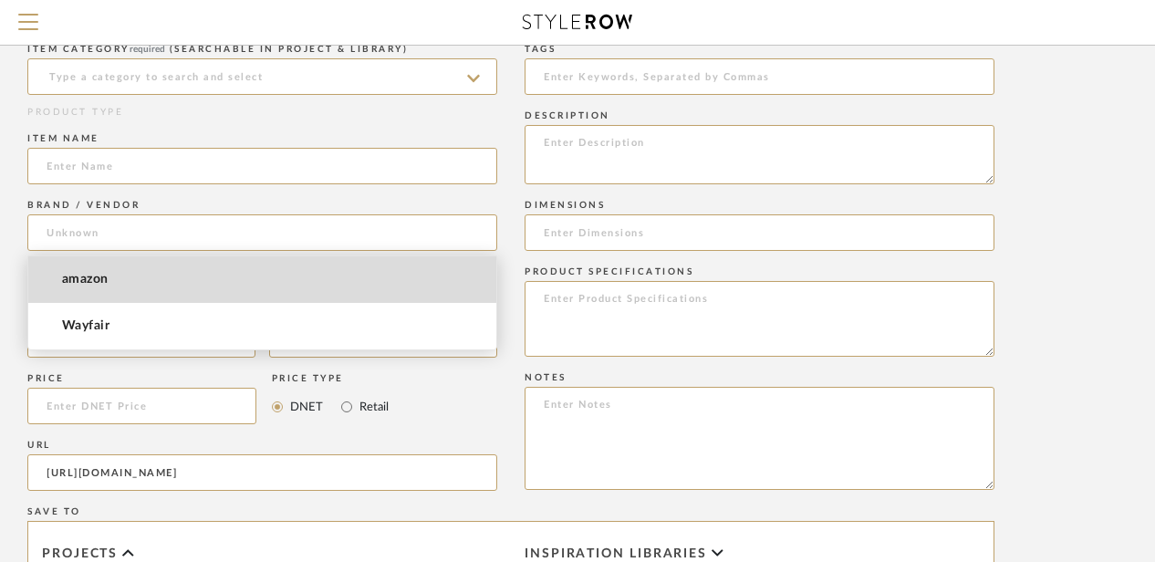
click at [78, 280] on span "amazon" at bounding box center [85, 280] width 47 height 16
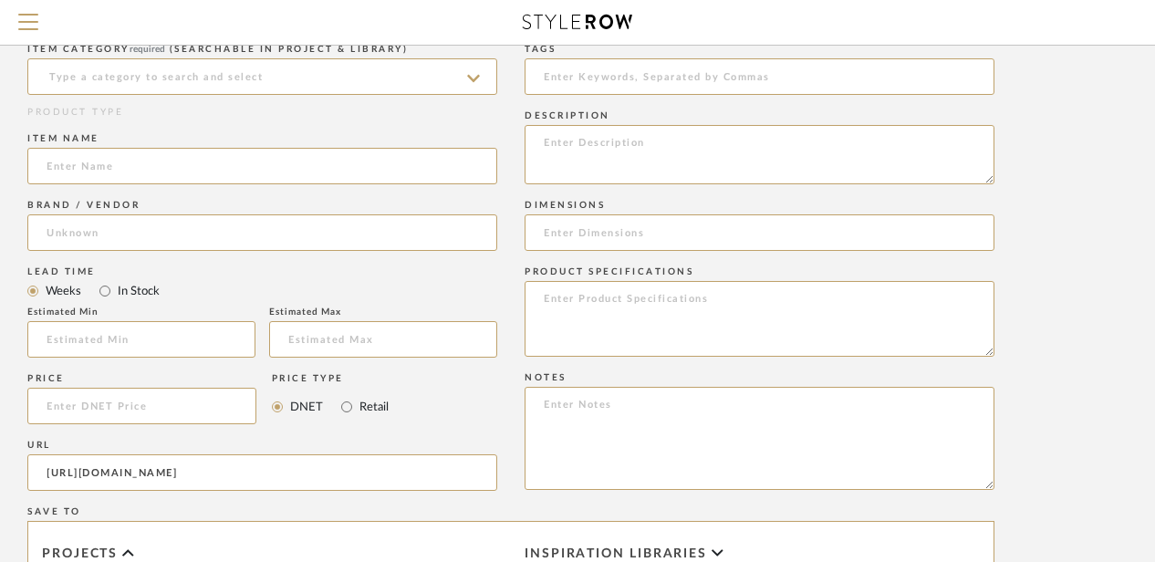
type input "amazon"
click at [75, 413] on input at bounding box center [141, 406] width 229 height 36
type input "$16.79"
click at [575, 144] on textarea at bounding box center [760, 154] width 470 height 59
paste textarea "Norcalway Adjustable Bakeware Pots and Pans Organizer Under Cabinet,11 Dividers…"
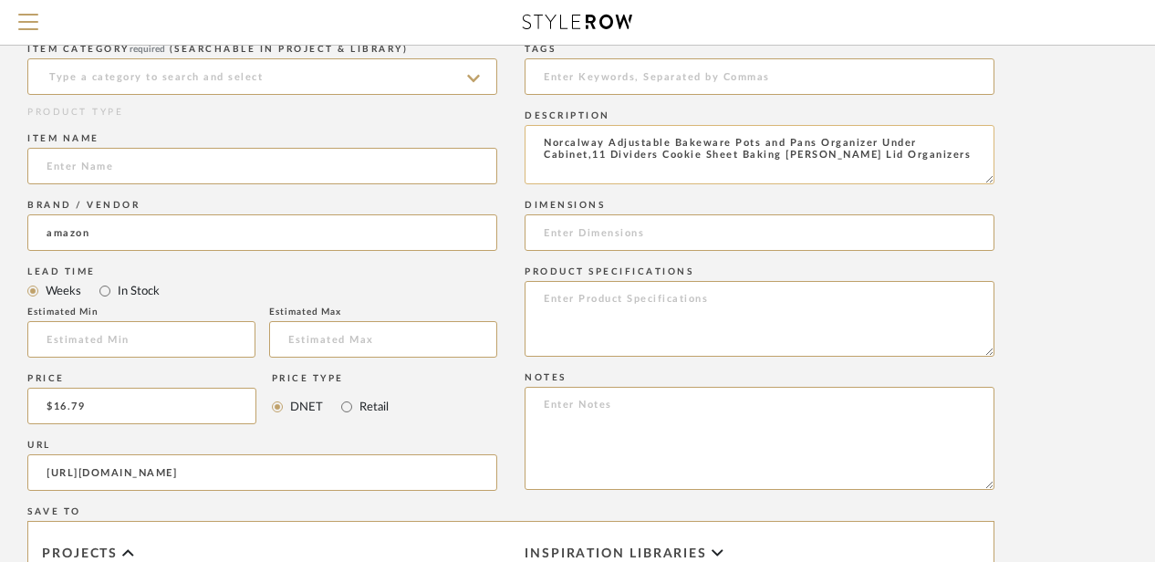
drag, startPoint x: 875, startPoint y: 141, endPoint x: 675, endPoint y: 144, distance: 199.9
click at [675, 144] on textarea "Norcalway Adjustable Bakeware Pots and Pans Organizer Under Cabinet,11 Dividers…" at bounding box center [760, 154] width 470 height 59
type textarea "Norcalway Adjustable Bakeware Pots and Pans Organizer Under Cabinet,11 Dividers…"
click at [70, 161] on input at bounding box center [262, 166] width 470 height 36
paste input "Bakeware Pots and Pans Organizer"
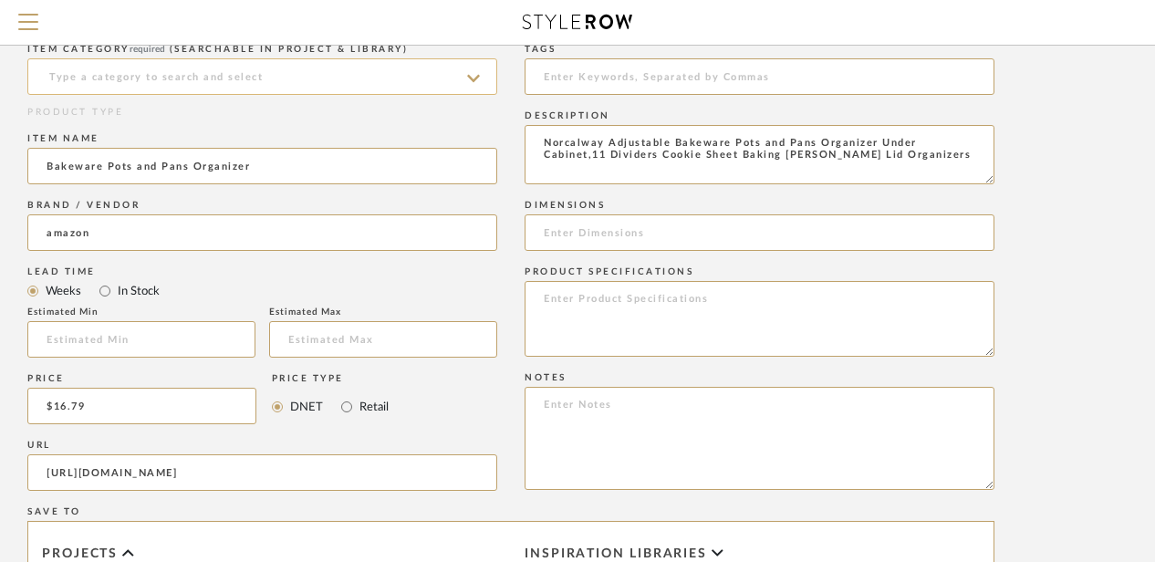
type input "Bakeware Pots and Pans Organizer"
click at [89, 67] on input at bounding box center [262, 76] width 470 height 36
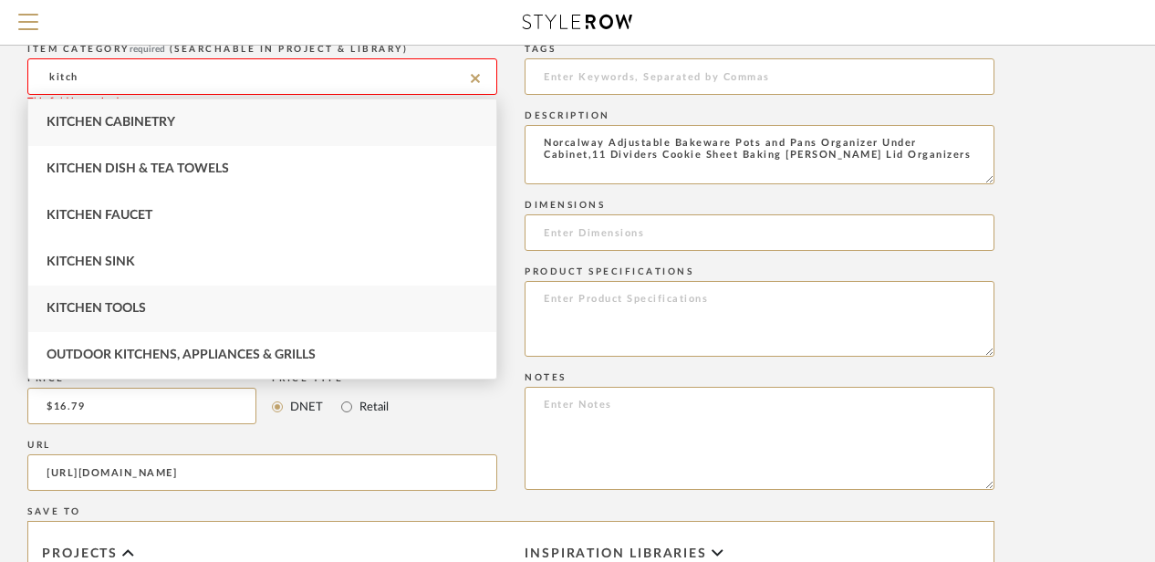
click at [64, 310] on span "Kitchen Tools" at bounding box center [96, 308] width 99 height 13
type input "Kitchen Tools"
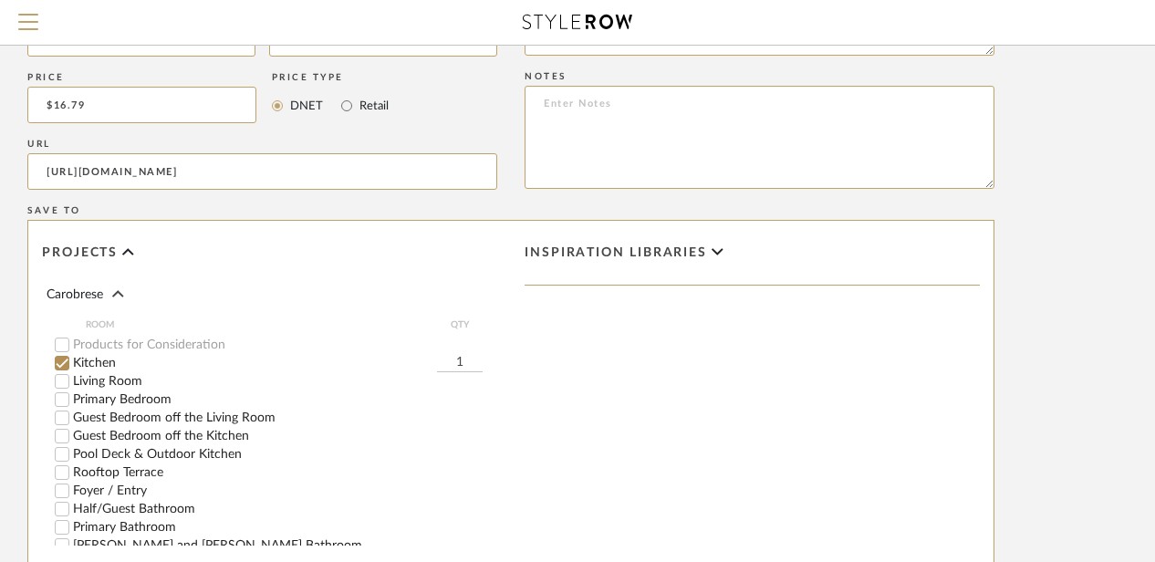
scroll to position [1369, 146]
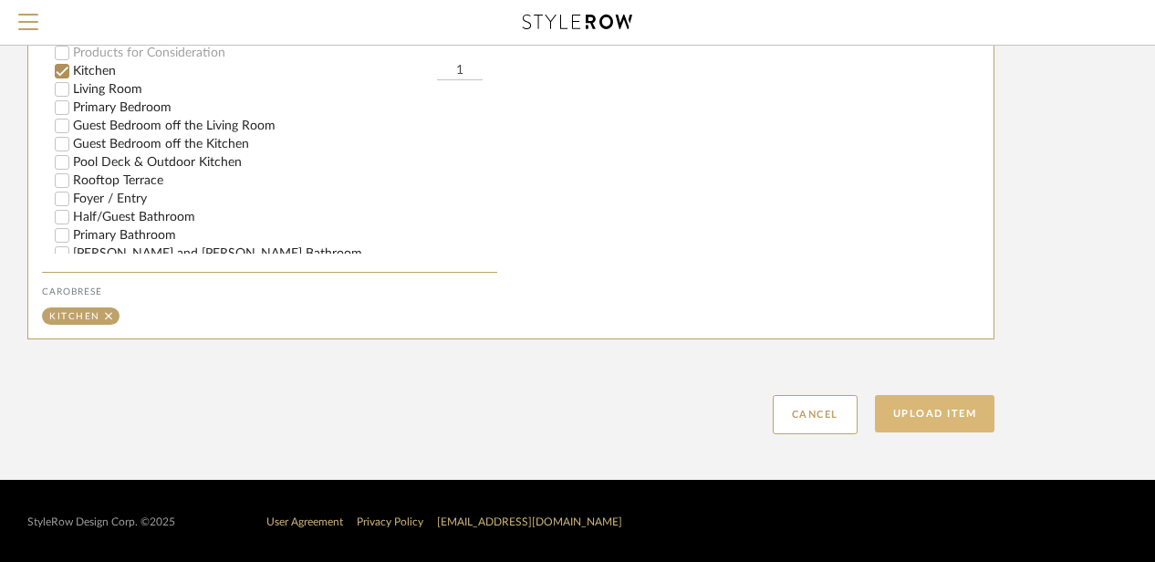
click at [952, 399] on button "Upload Item" at bounding box center [935, 413] width 120 height 37
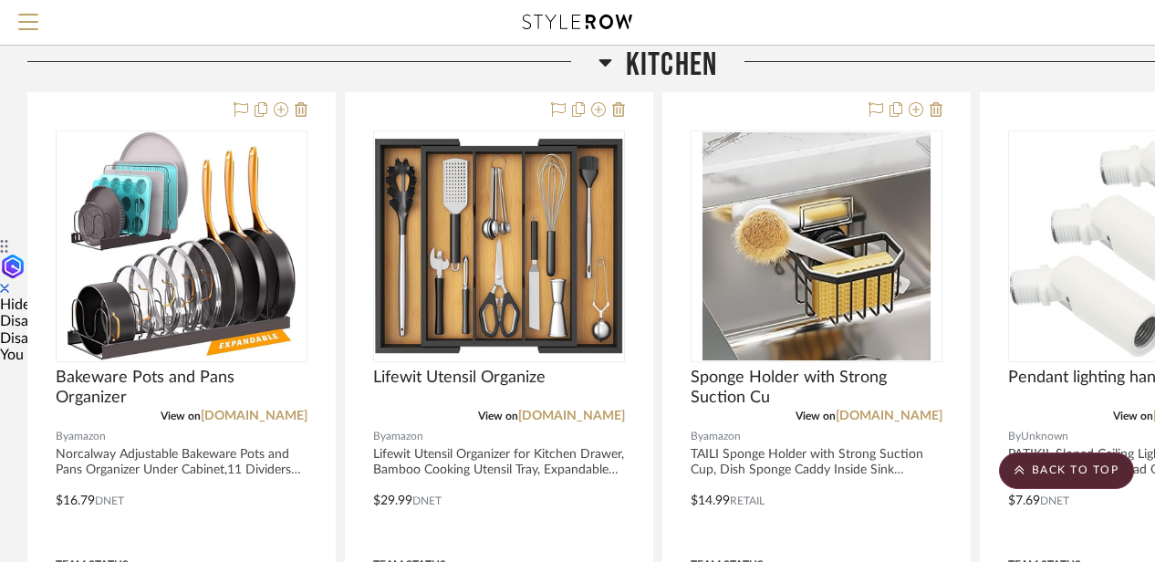
scroll to position [342, 0]
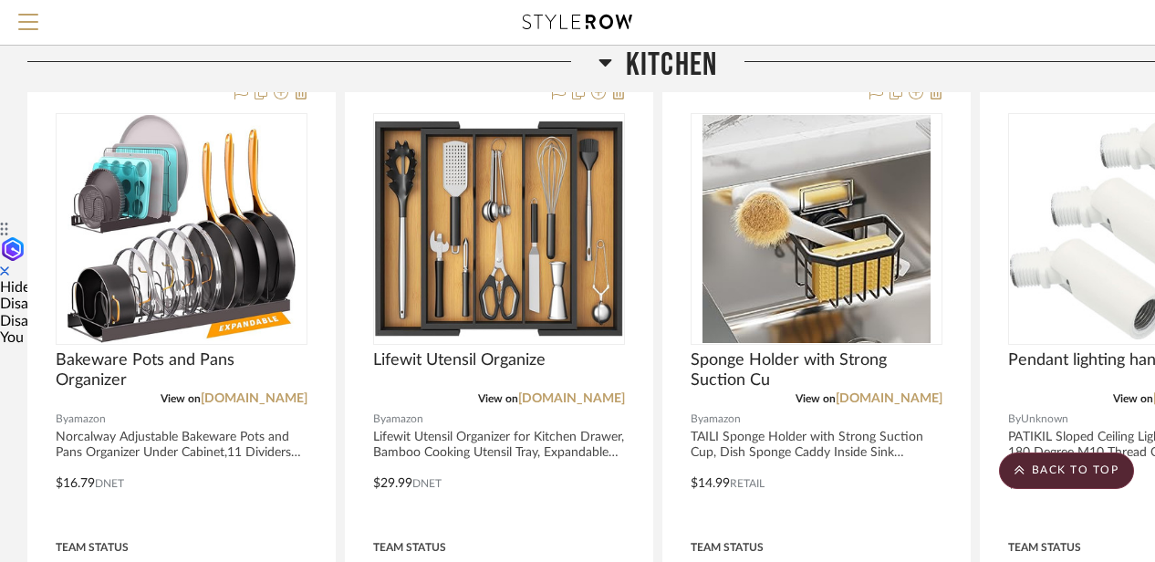
click at [603, 71] on icon at bounding box center [606, 62] width 14 height 22
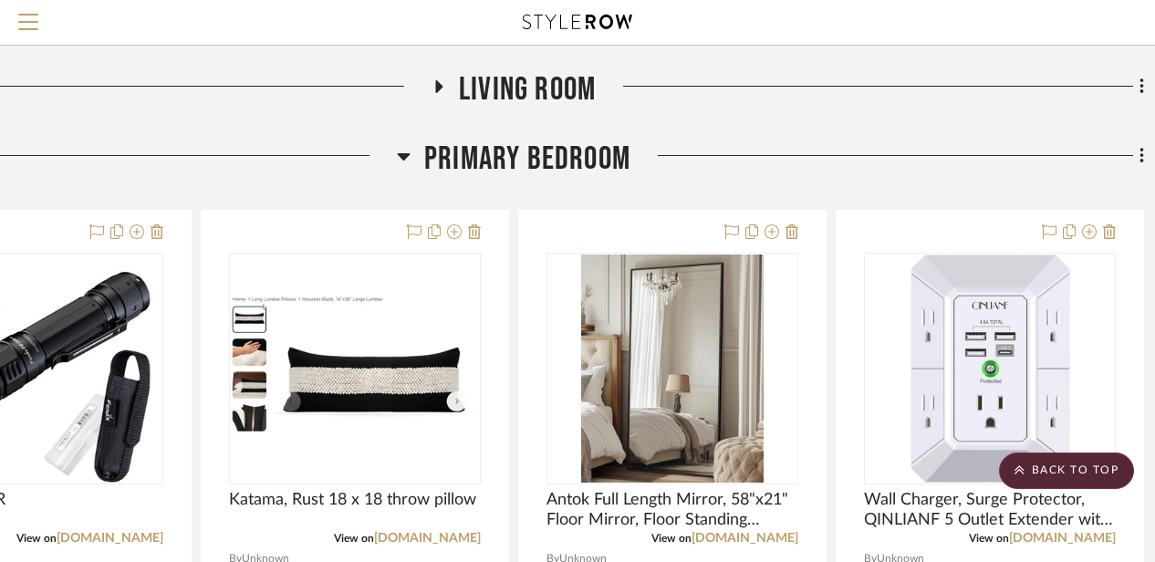
scroll to position [342, 159]
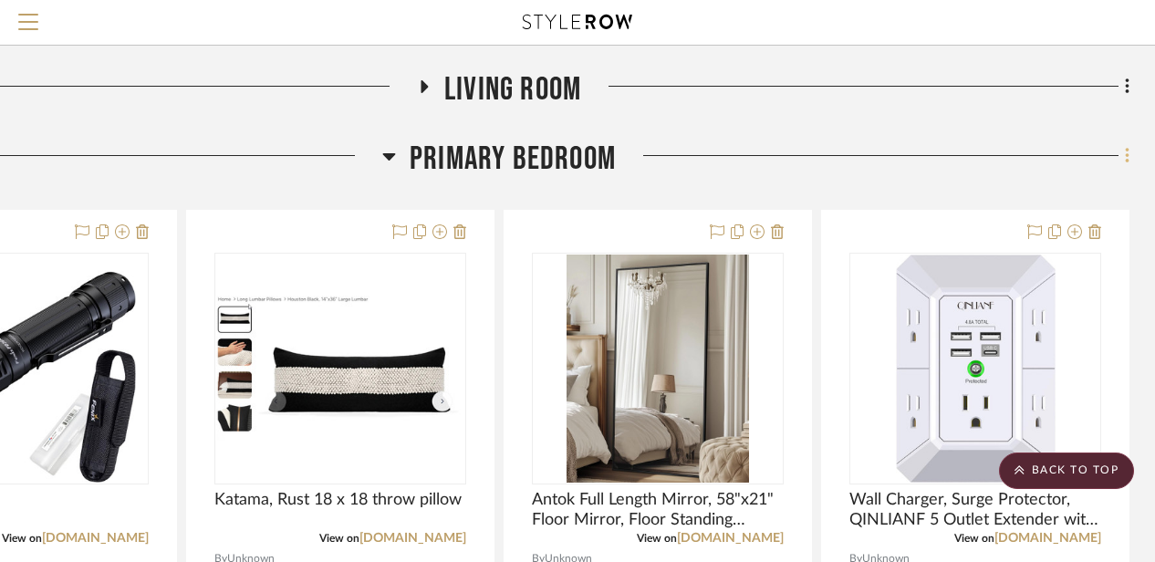
click at [1123, 158] on fa-icon at bounding box center [1125, 157] width 12 height 30
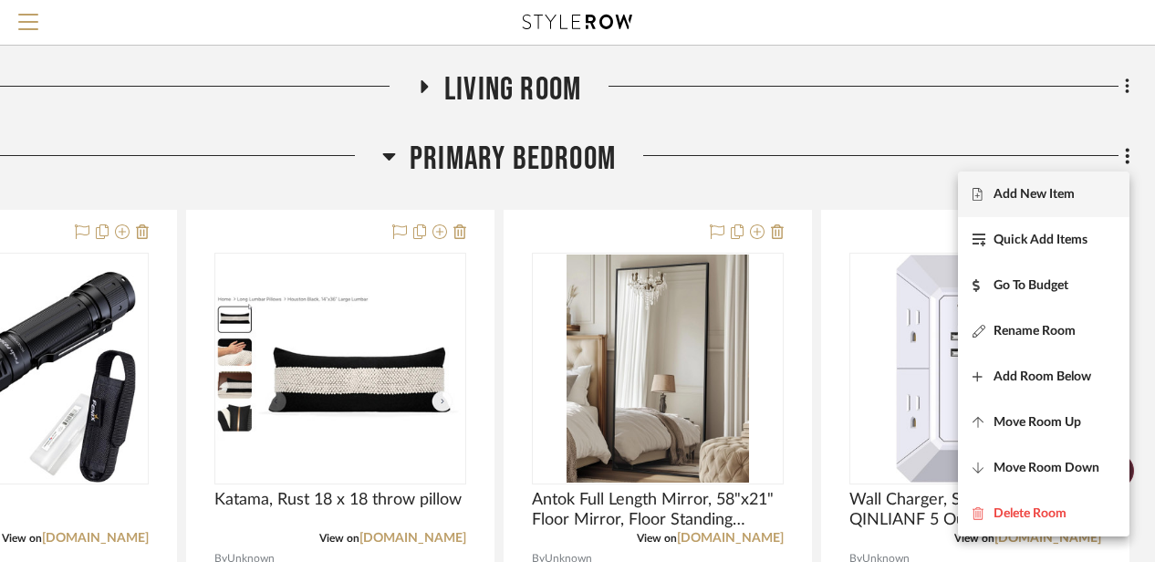
click at [1037, 186] on button "Add New Item" at bounding box center [1044, 195] width 172 height 46
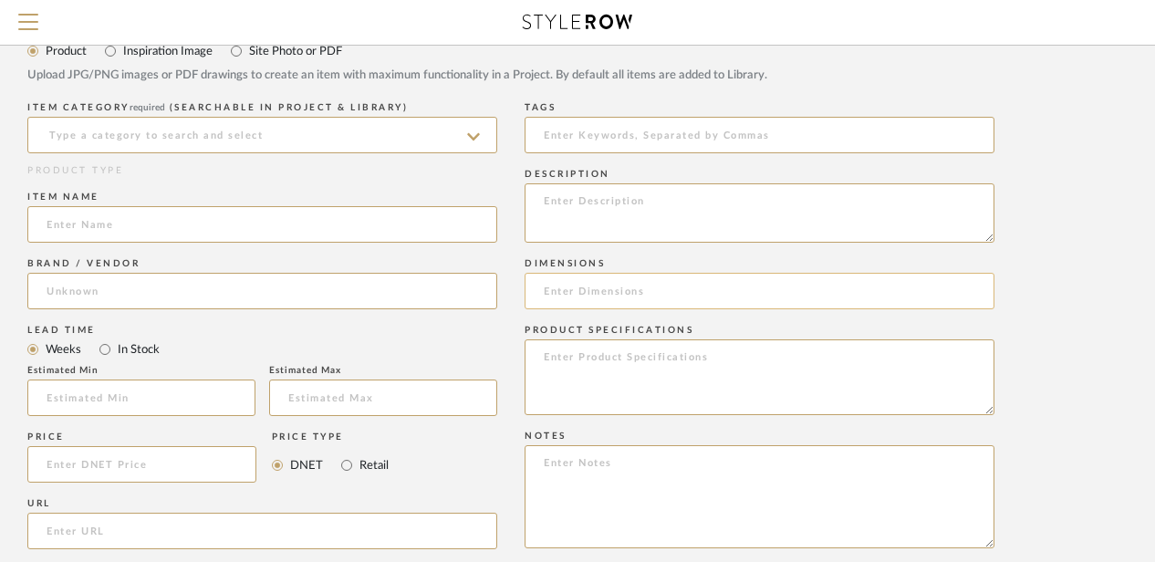
scroll to position [719, 146]
click at [104, 277] on input at bounding box center [262, 289] width 470 height 36
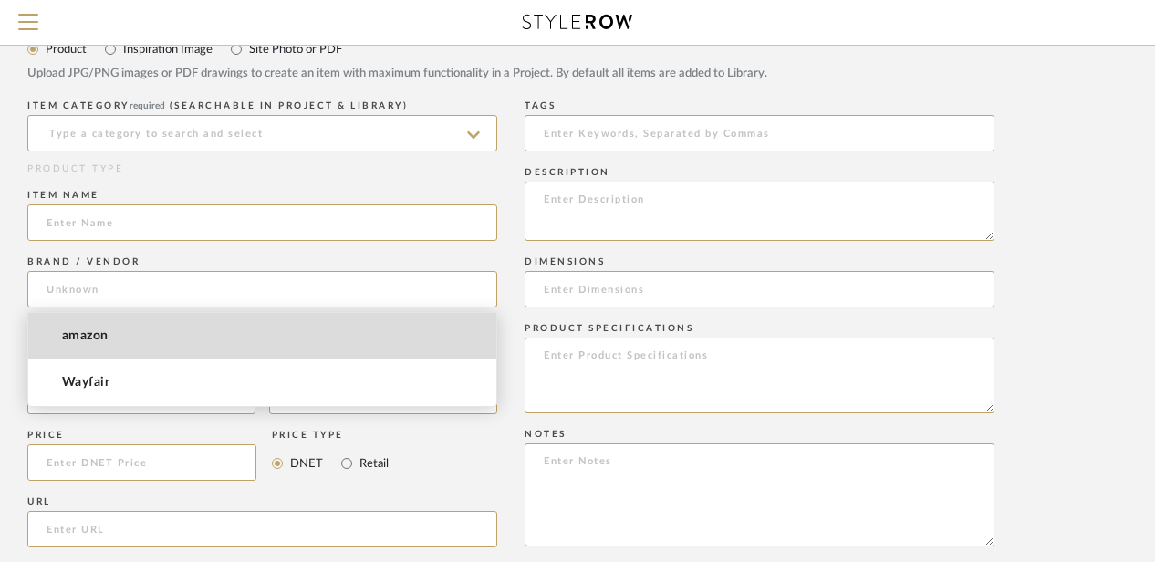
click at [83, 336] on span "amazon" at bounding box center [85, 336] width 47 height 16
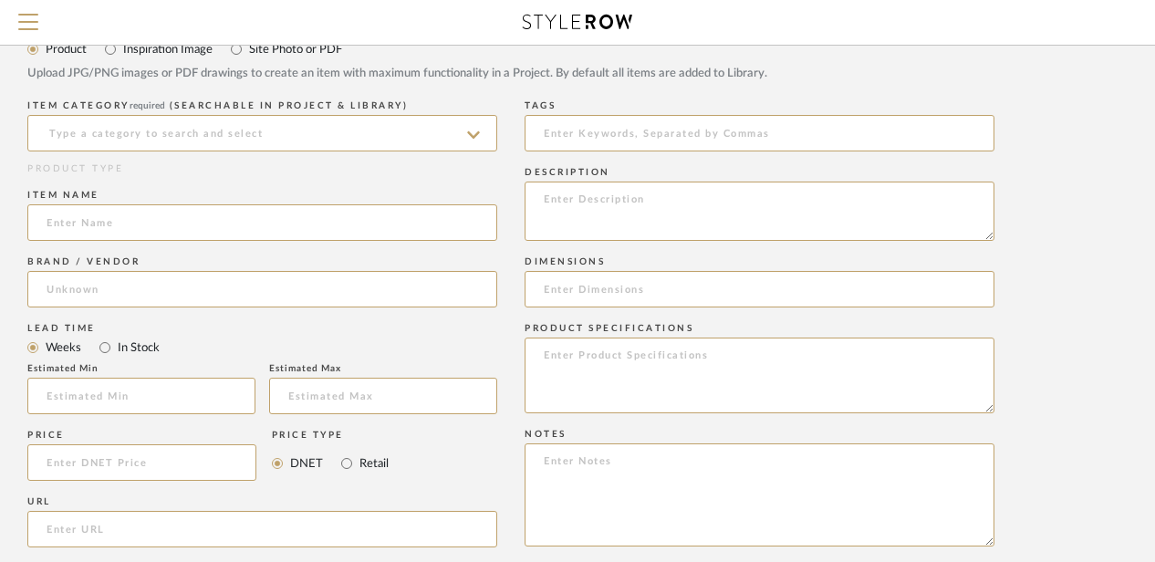
type input "amazon"
click at [68, 522] on input "url" at bounding box center [262, 529] width 470 height 36
paste input "[URL][DOMAIN_NAME]"
type input "[URL][DOMAIN_NAME]"
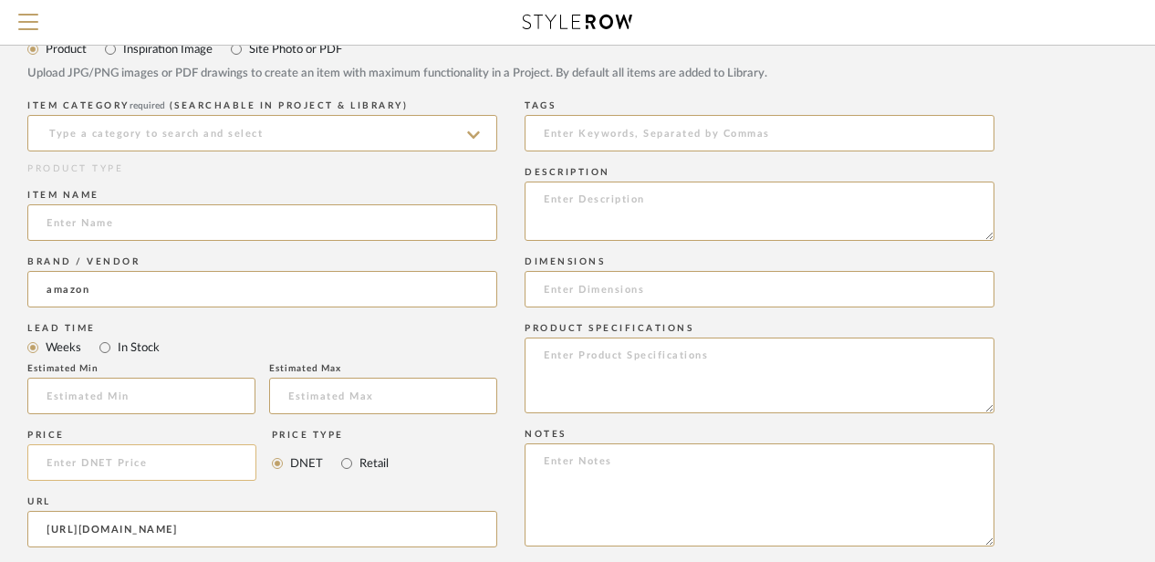
scroll to position [0, 0]
click at [69, 459] on input at bounding box center [141, 462] width 229 height 36
click at [558, 200] on textarea at bounding box center [760, 211] width 470 height 59
paste textarea "efluky Slim Laundry Hamper with Wheels, Rolling Laundry Basket for Clothes, Sma…"
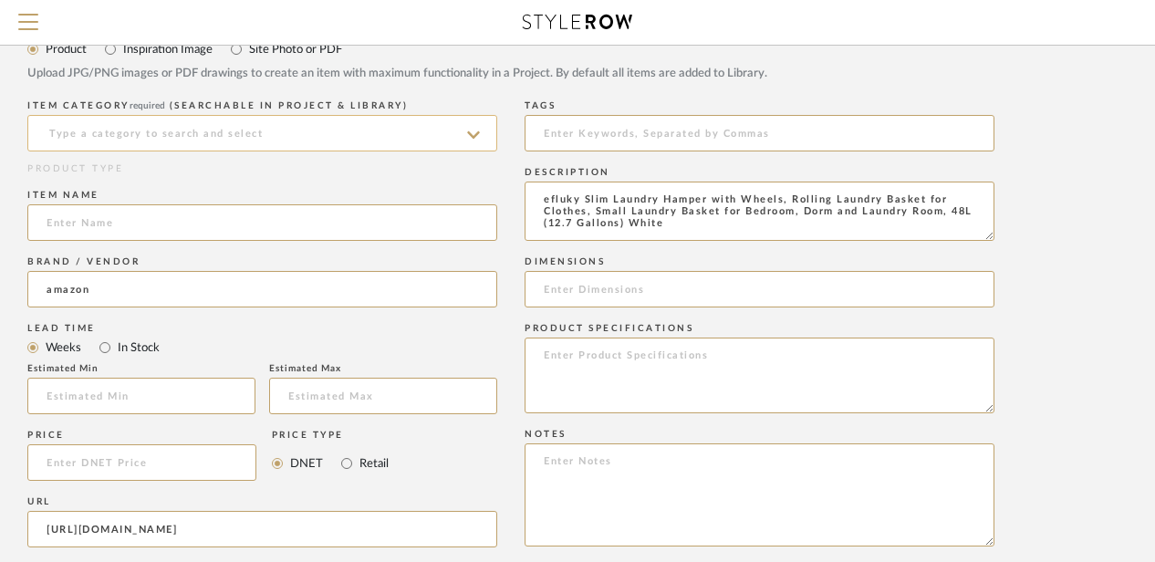
type textarea "efluky Slim Laundry Hamper with Wheels, Rolling Laundry Basket for Clothes, Sma…"
click at [255, 130] on input at bounding box center [262, 133] width 470 height 36
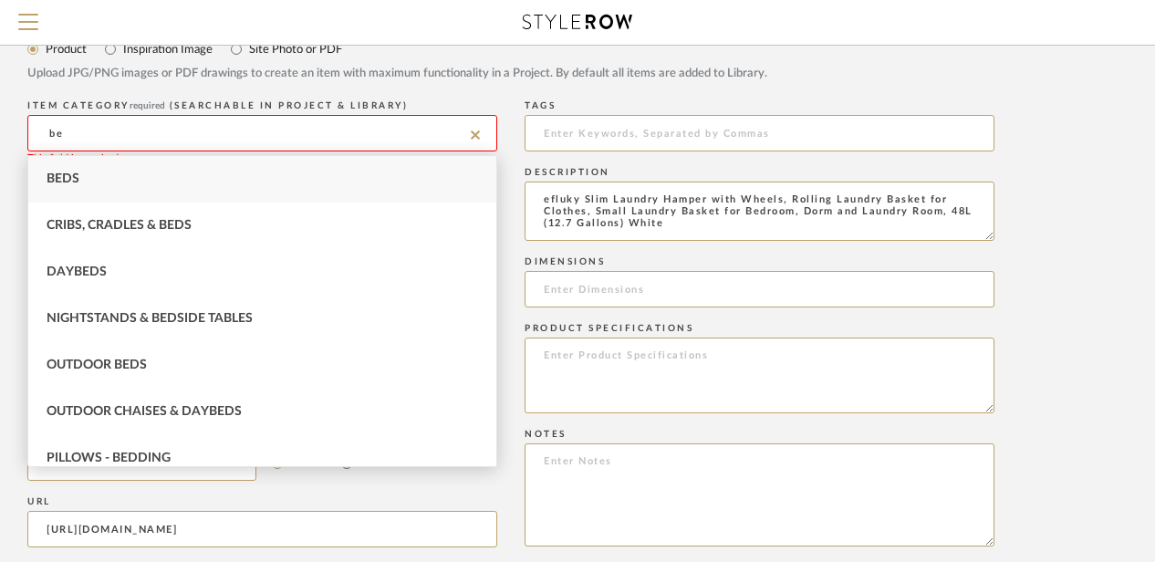
type input "b"
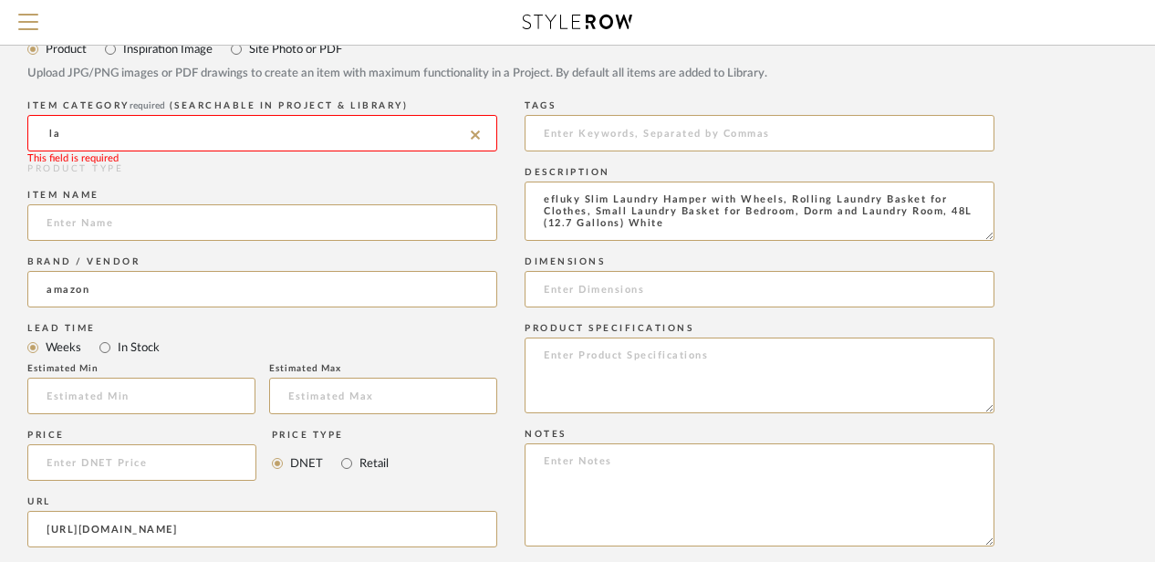
type input "l"
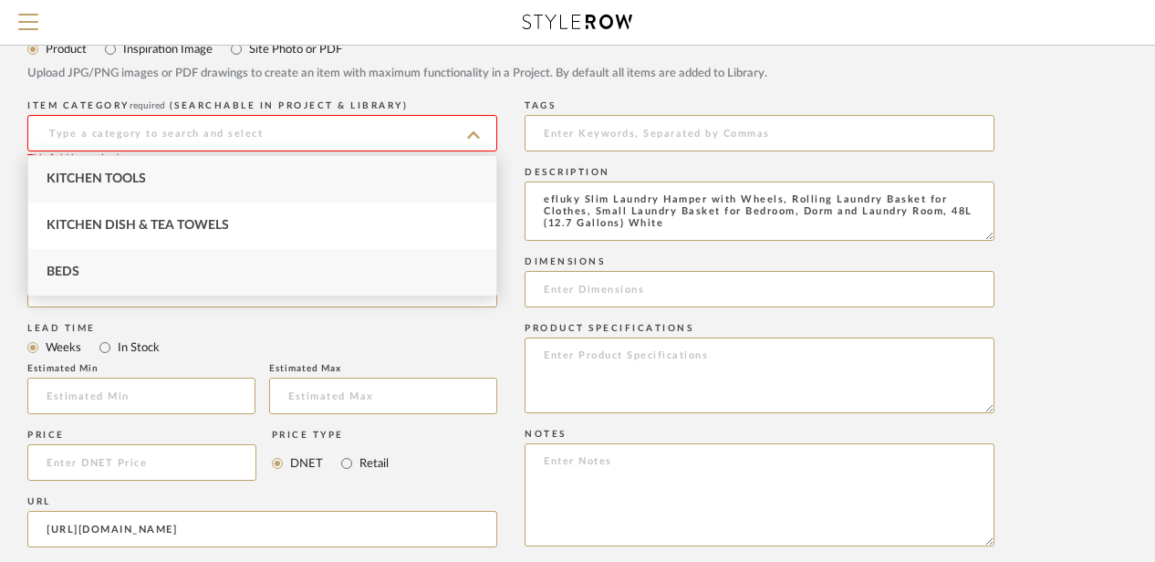
click at [68, 271] on span "Beds" at bounding box center [63, 272] width 33 height 13
type input "Beds"
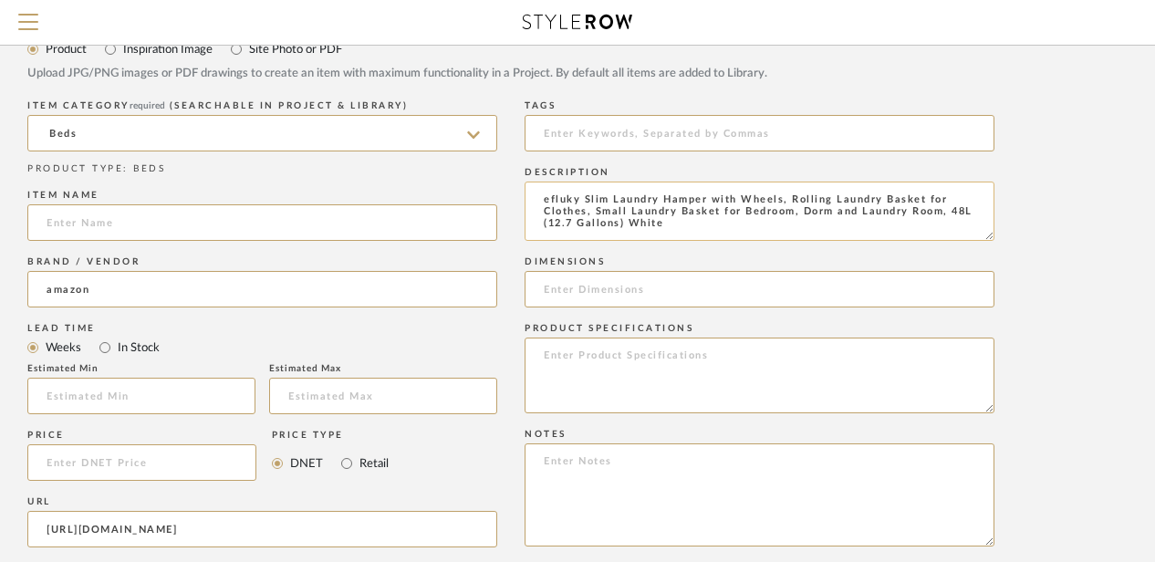
drag, startPoint x: 610, startPoint y: 197, endPoint x: 783, endPoint y: 187, distance: 172.7
click at [783, 187] on textarea "efluky Slim Laundry Hamper with Wheels, Rolling Laundry Basket for Clothes, Sma…" at bounding box center [760, 211] width 470 height 59
click at [186, 222] on input at bounding box center [262, 222] width 470 height 36
paste input "Laundry Hamper with Wheels,"
type input "Laundry Hamper with Wheels,"
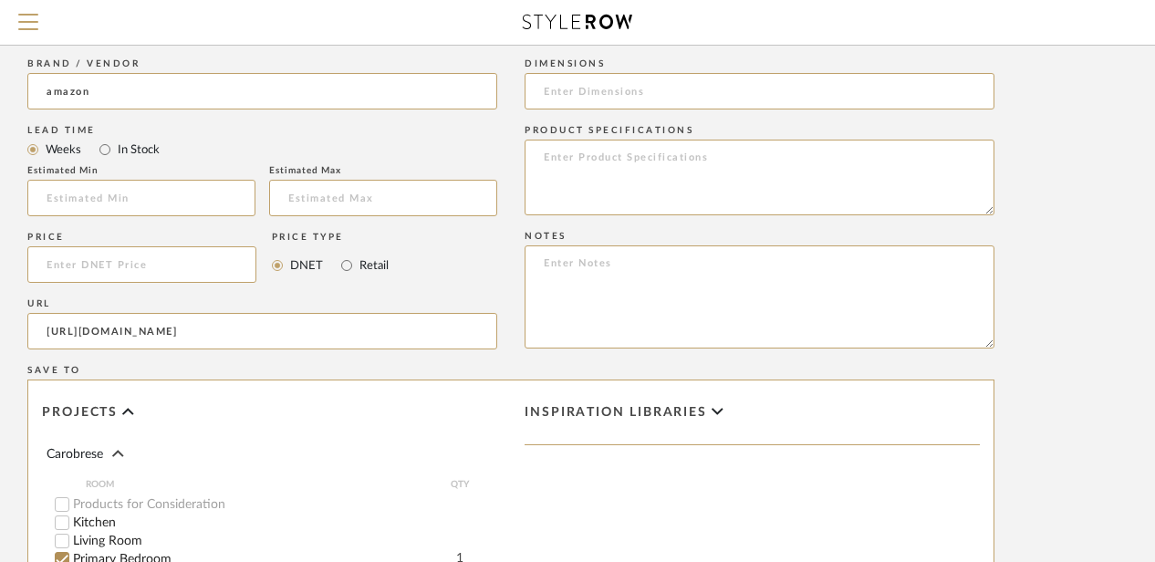
scroll to position [938, 146]
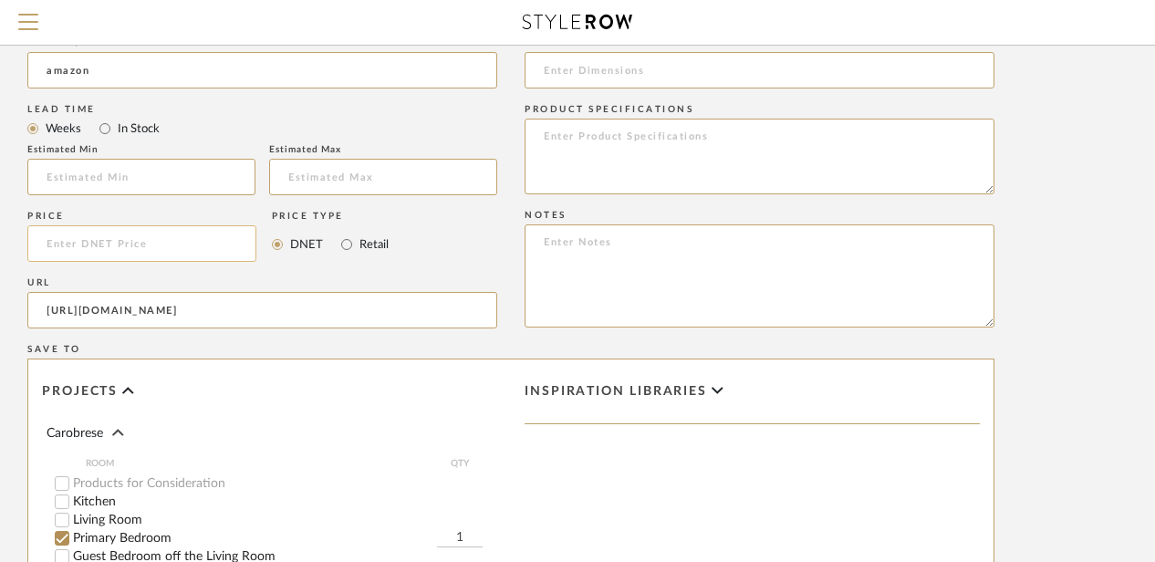
click at [114, 245] on input at bounding box center [141, 243] width 229 height 36
type input "$19.99"
click at [341, 244] on input "Retail" at bounding box center [347, 245] width 22 height 22
radio input "true"
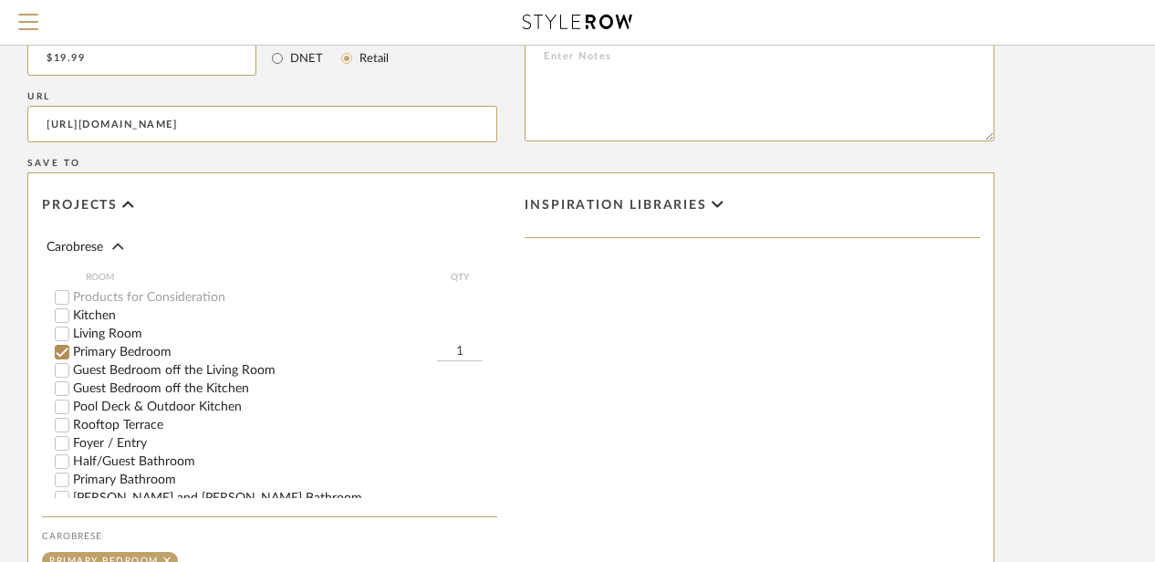
scroll to position [1124, 146]
click at [68, 369] on input "Guest Bedroom off the Living Room" at bounding box center [62, 370] width 18 height 18
click at [63, 388] on input "Guest Bedroom off the Kitchen" at bounding box center [62, 389] width 18 height 18
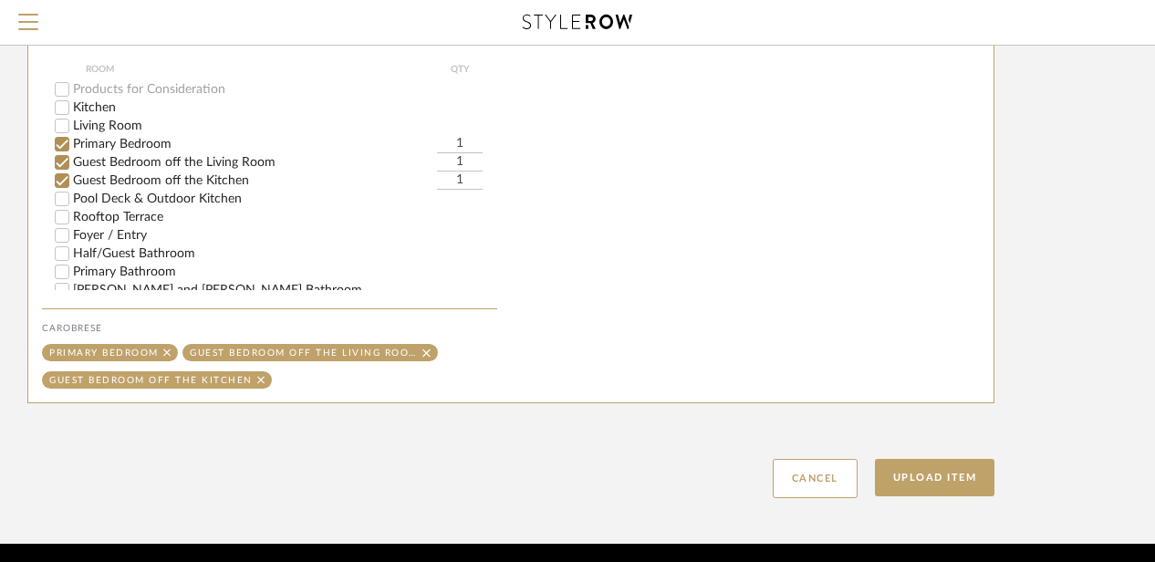
scroll to position [1338, 146]
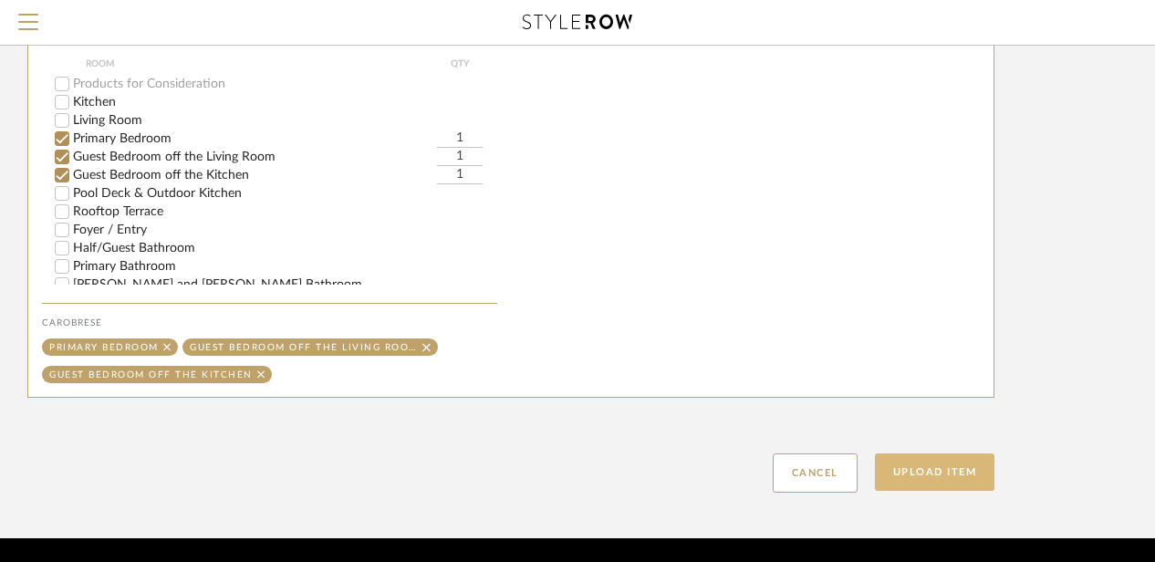
click at [945, 471] on button "Upload Item" at bounding box center [935, 471] width 120 height 37
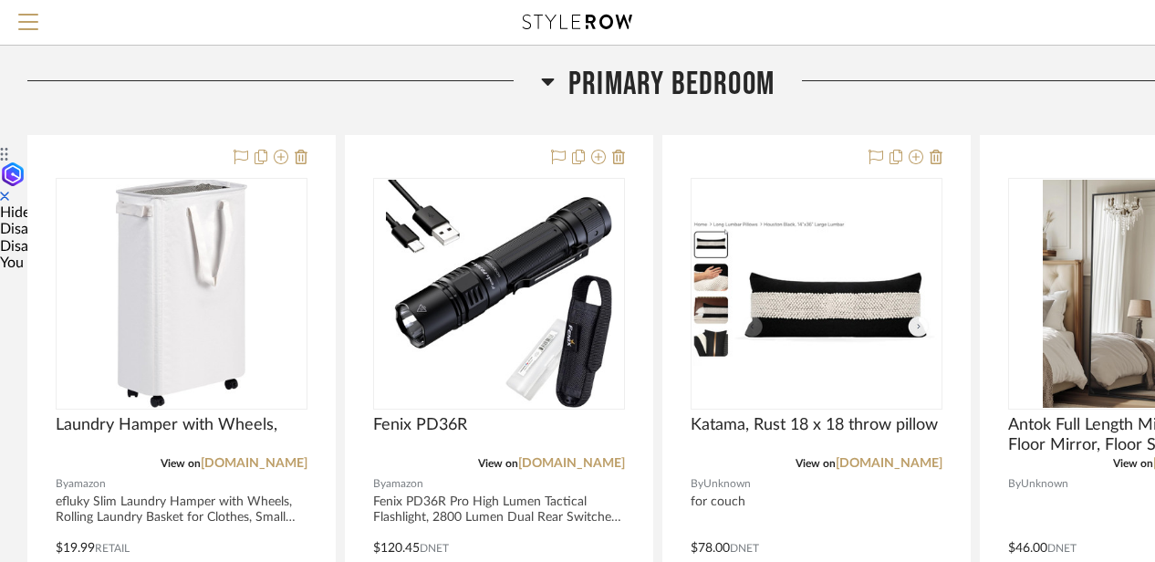
scroll to position [482, 0]
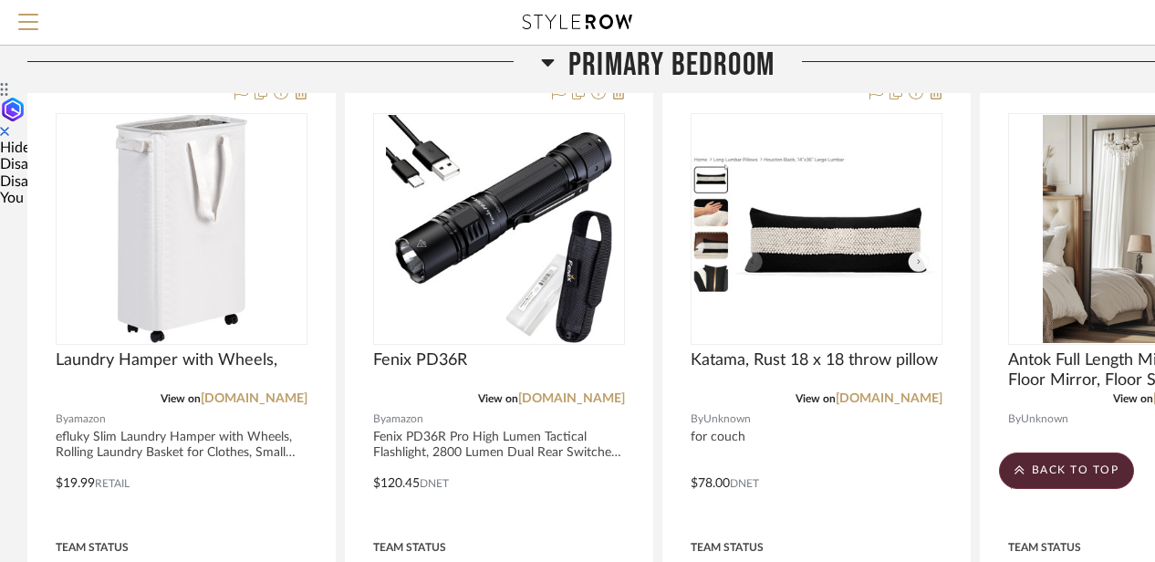
click at [553, 63] on icon at bounding box center [548, 62] width 14 height 22
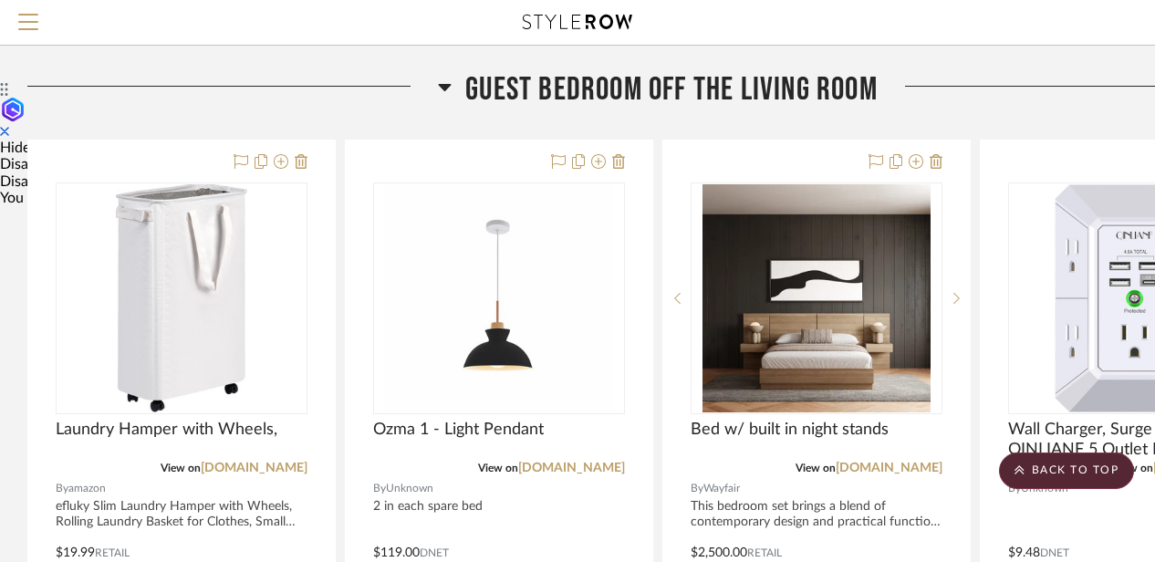
click at [444, 84] on icon at bounding box center [445, 87] width 13 height 7
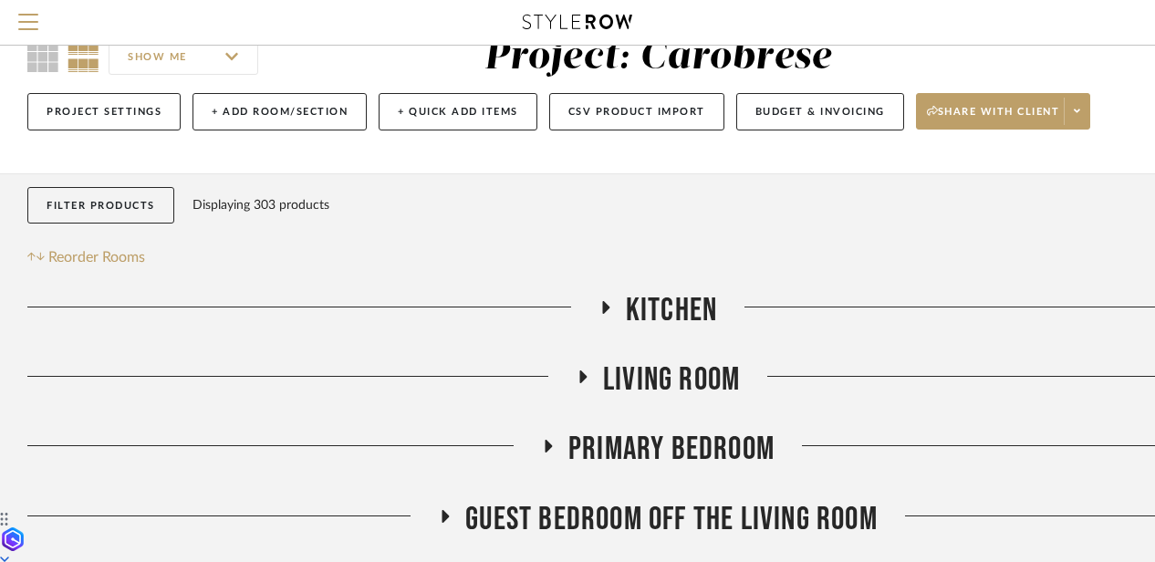
scroll to position [194, 0]
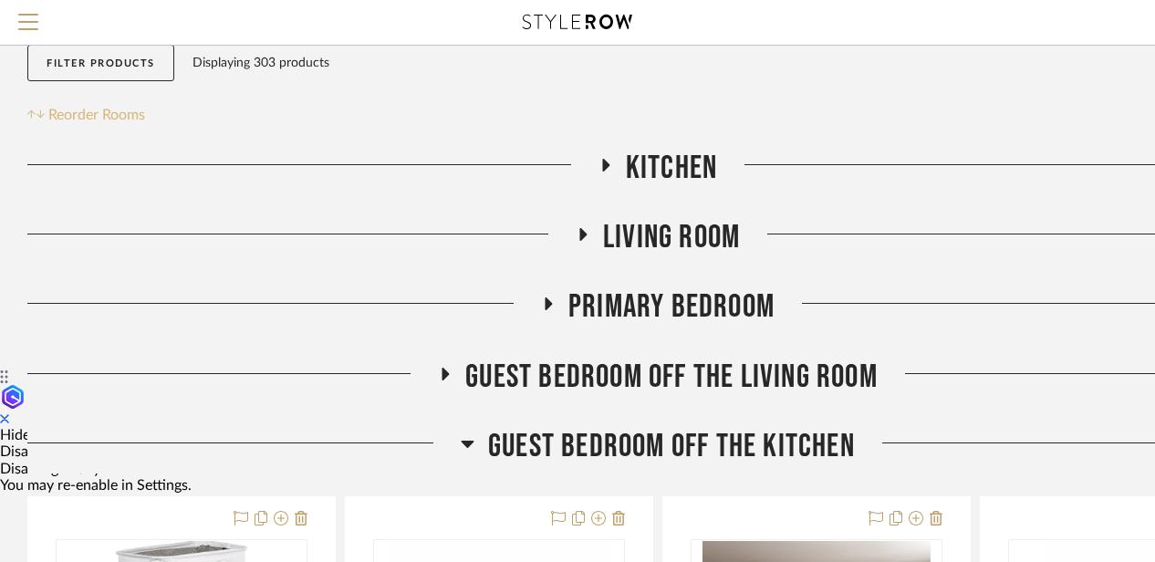
click at [67, 110] on span "Reorder Rooms" at bounding box center [96, 115] width 97 height 22
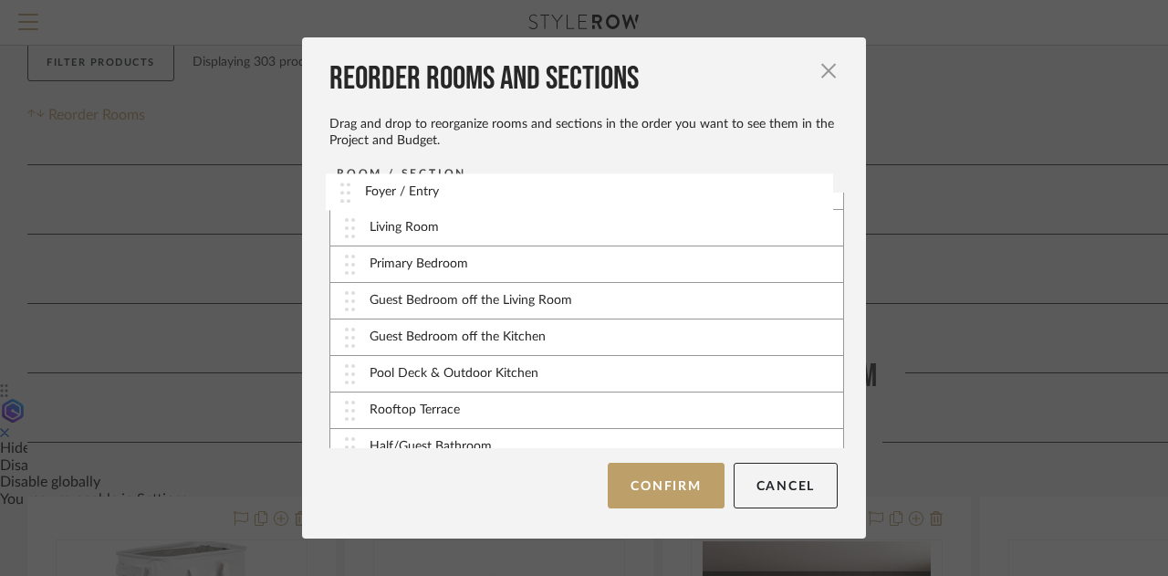
scroll to position [0, 0]
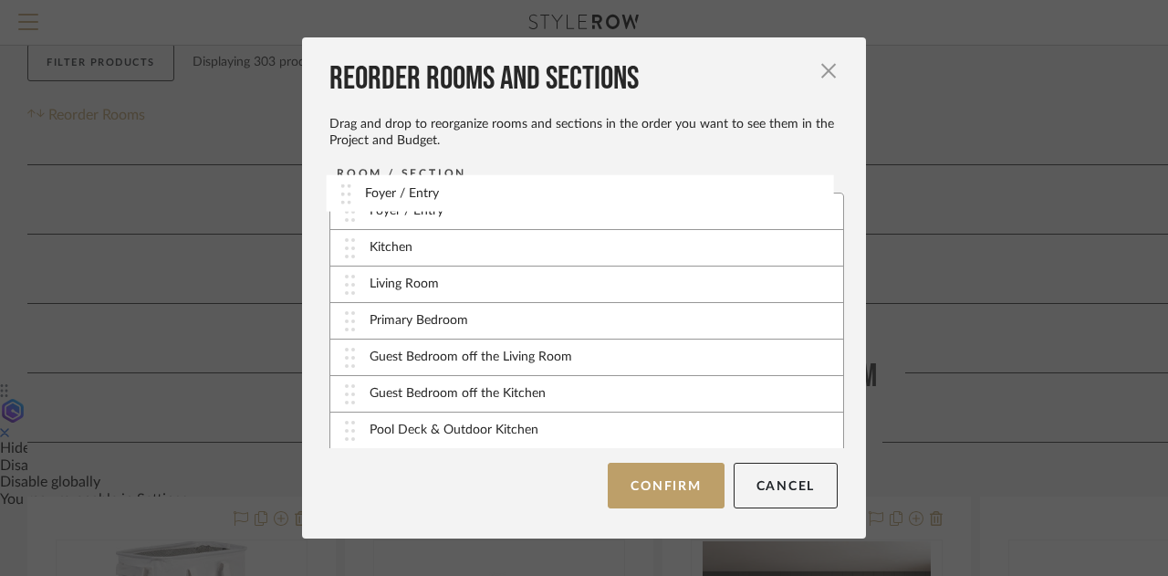
drag, startPoint x: 347, startPoint y: 382, endPoint x: 349, endPoint y: 195, distance: 187.1
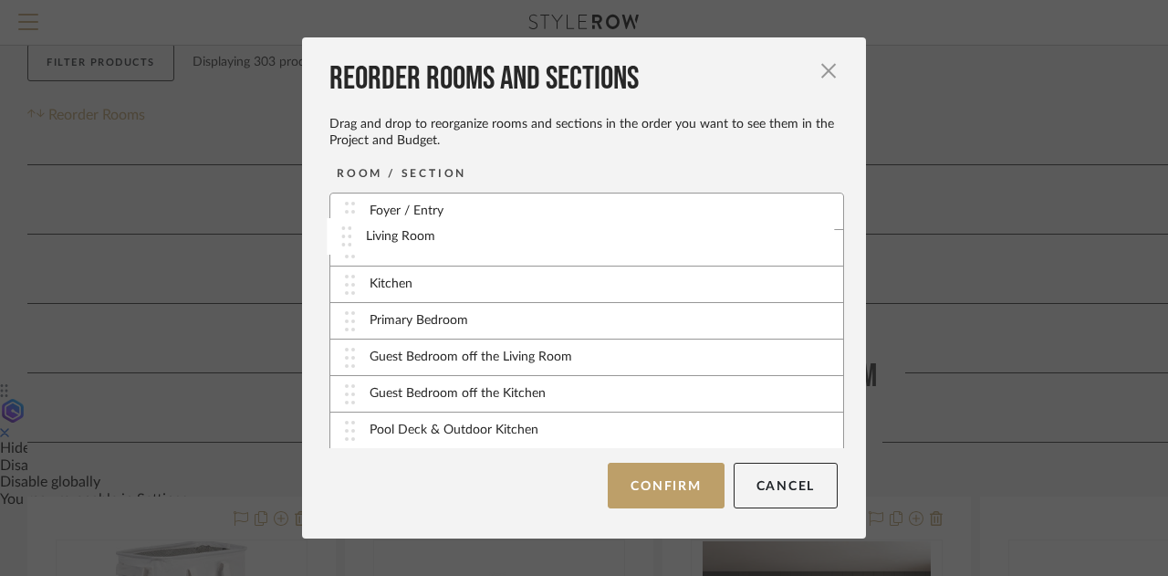
drag, startPoint x: 345, startPoint y: 287, endPoint x: 348, endPoint y: 239, distance: 47.5
click at [650, 488] on button "Confirm" at bounding box center [666, 486] width 116 height 46
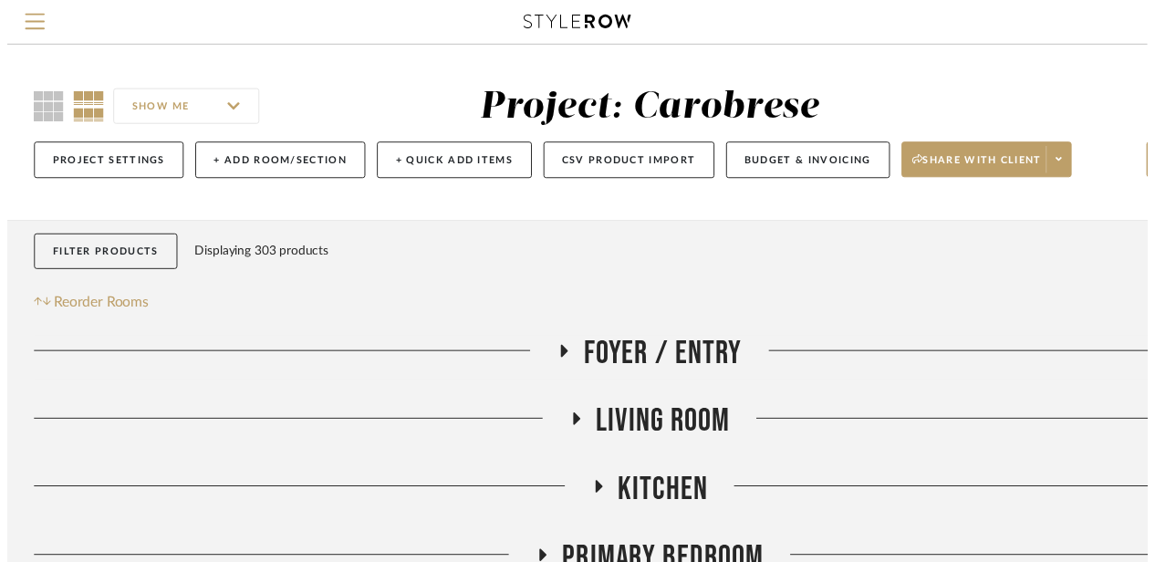
scroll to position [194, 0]
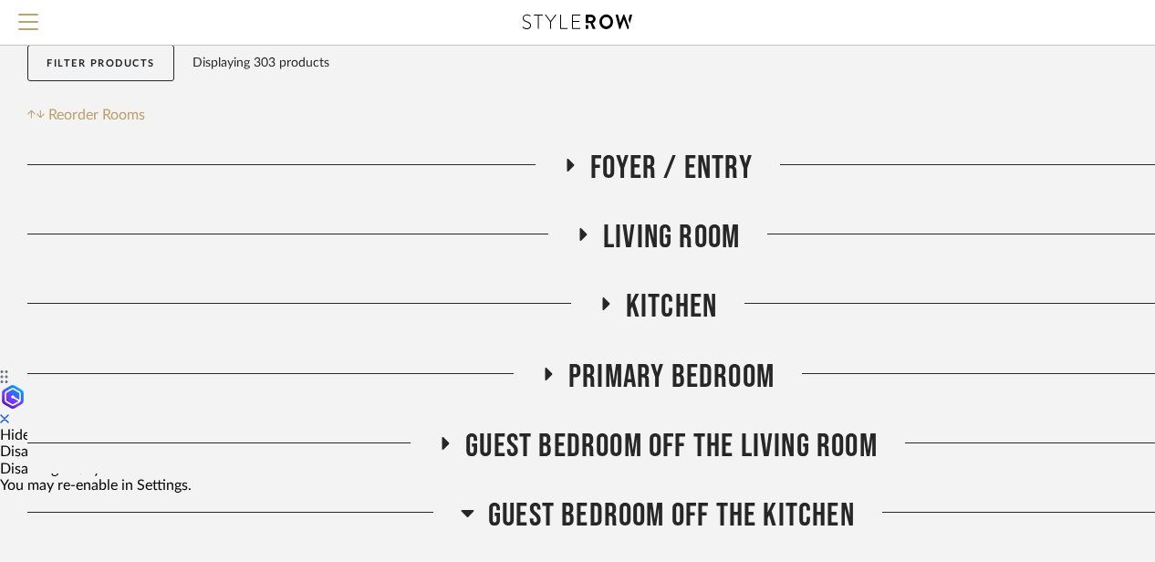
click at [599, 165] on span "Foyer / Entry" at bounding box center [671, 168] width 162 height 39
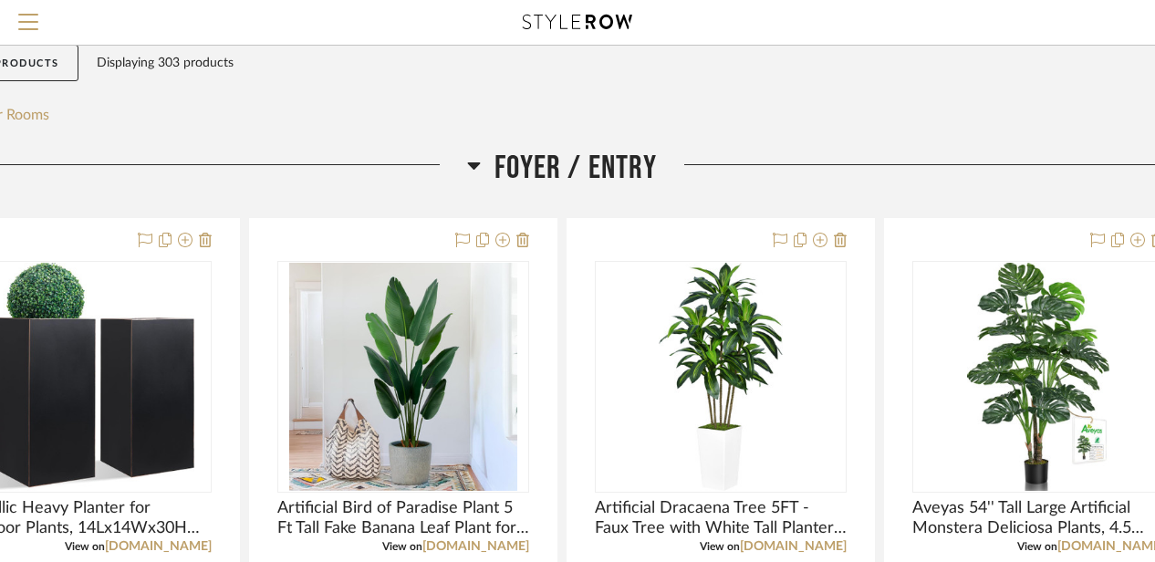
scroll to position [194, 159]
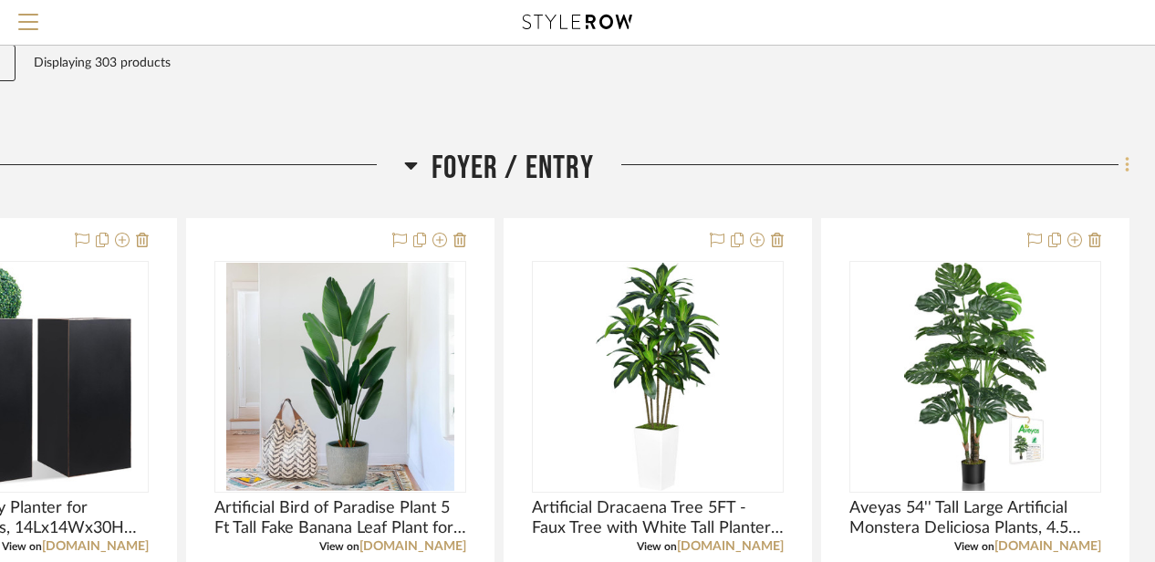
click at [1122, 171] on fa-icon at bounding box center [1125, 166] width 12 height 30
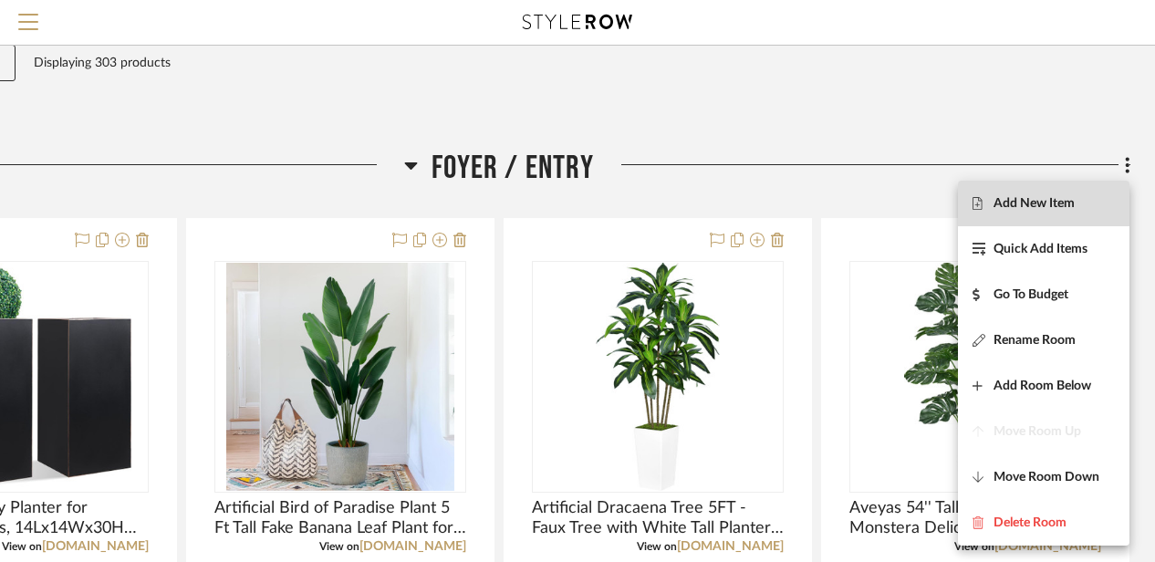
click at [1063, 199] on span "Add New Item" at bounding box center [1034, 204] width 81 height 16
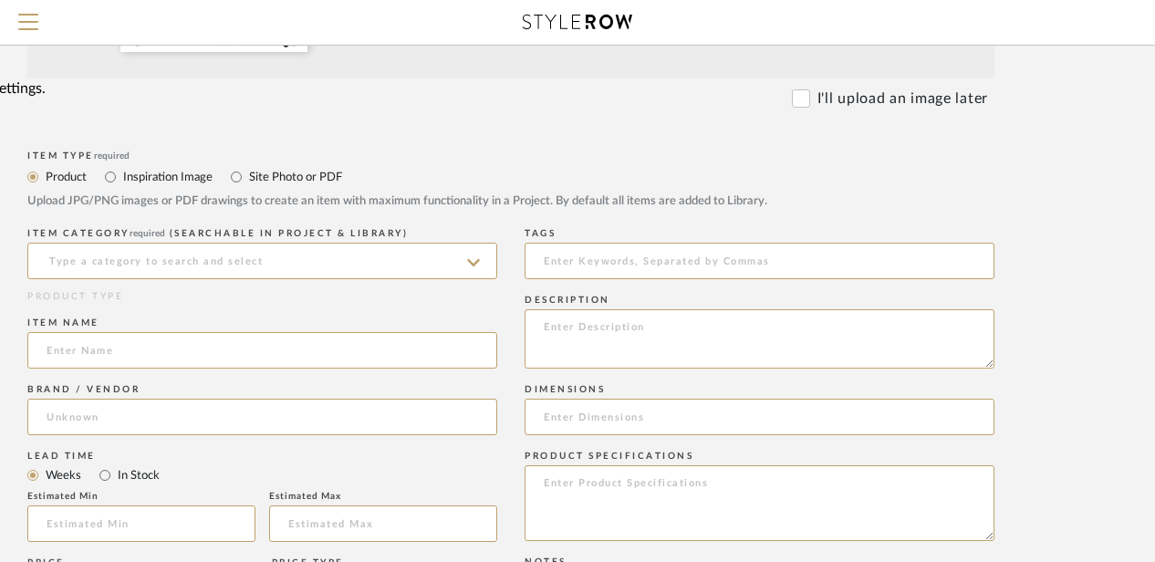
scroll to position [602, 146]
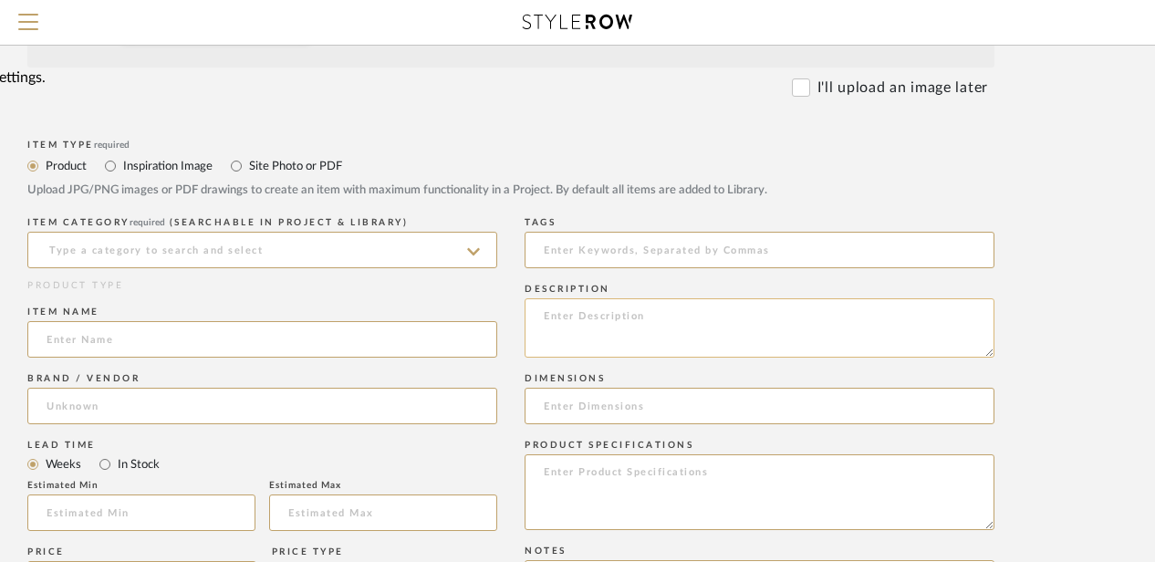
click at [554, 333] on textarea at bounding box center [760, 327] width 470 height 59
paste textarea "12 Inch Modern Floating House Numbers for Outside | Large Metal House Numbers f…"
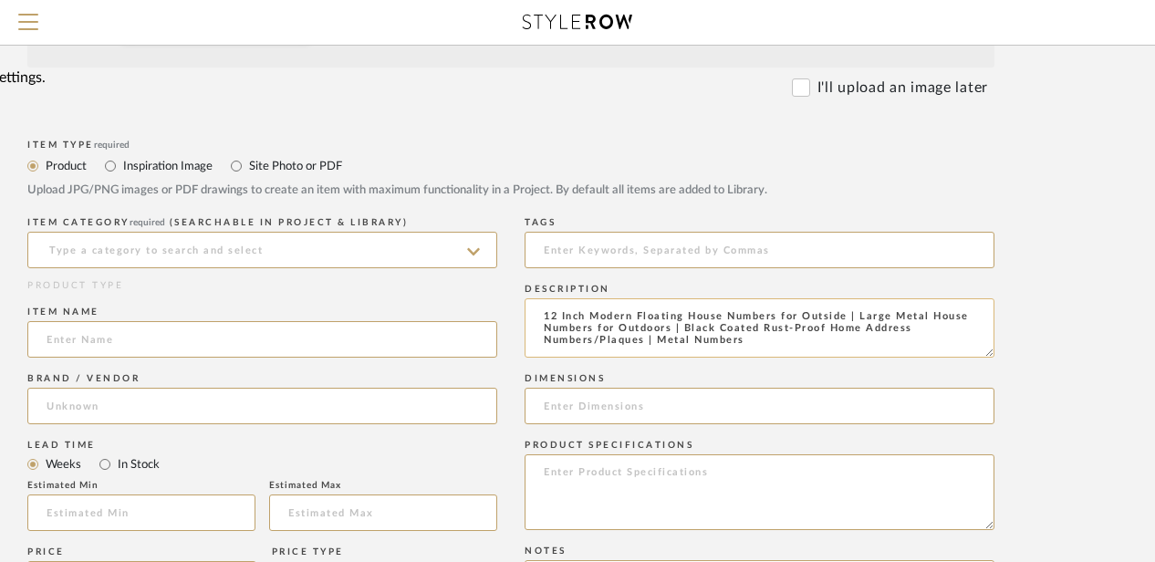
drag, startPoint x: 590, startPoint y: 315, endPoint x: 848, endPoint y: 306, distance: 257.5
click at [848, 306] on textarea "12 Inch Modern Floating House Numbers for Outside | Large Metal House Numbers f…" at bounding box center [760, 327] width 470 height 59
type textarea "12 Inch Modern Floating House Numbers for Outside | Large Metal House Numbers f…"
click at [95, 349] on input at bounding box center [262, 339] width 470 height 36
paste input "Modern Floating House Numbers for Outside"
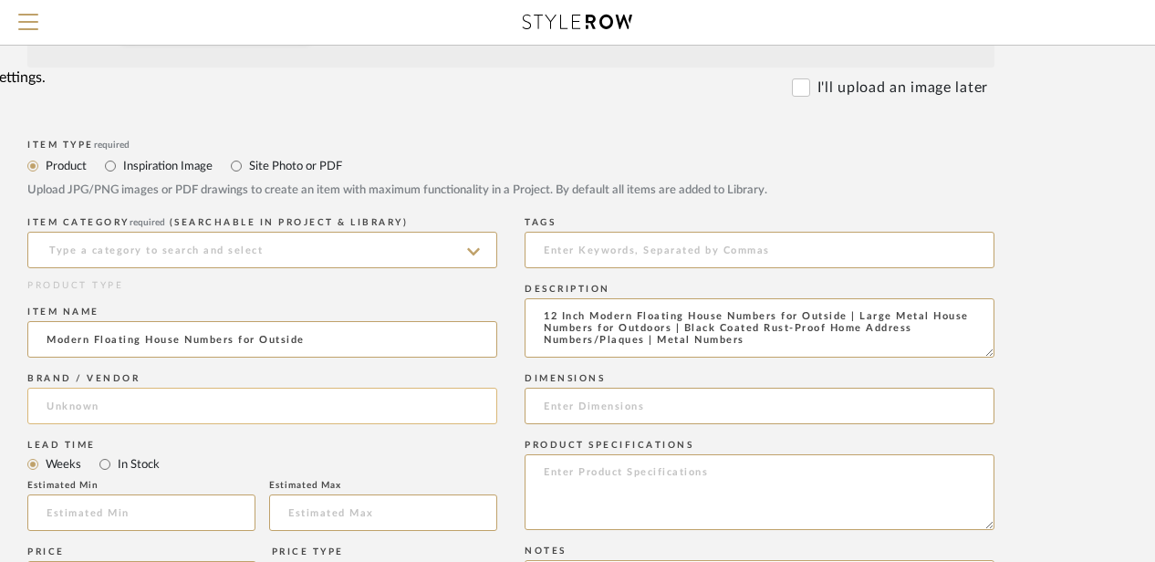
type input "Modern Floating House Numbers for Outside"
click at [69, 401] on input at bounding box center [262, 406] width 470 height 36
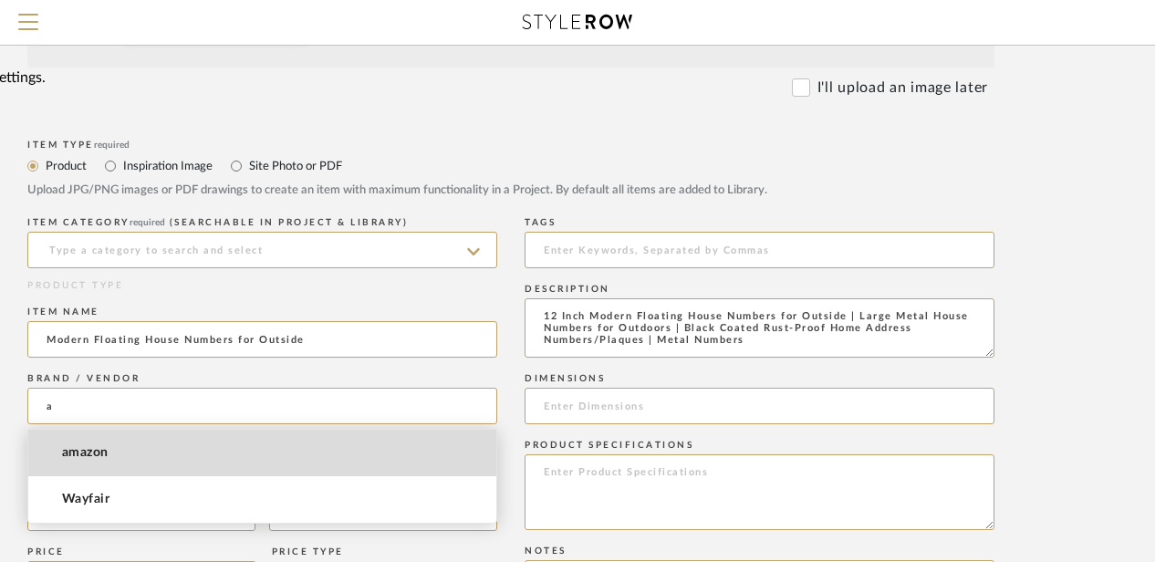
click at [79, 453] on span "amazon" at bounding box center [85, 453] width 47 height 16
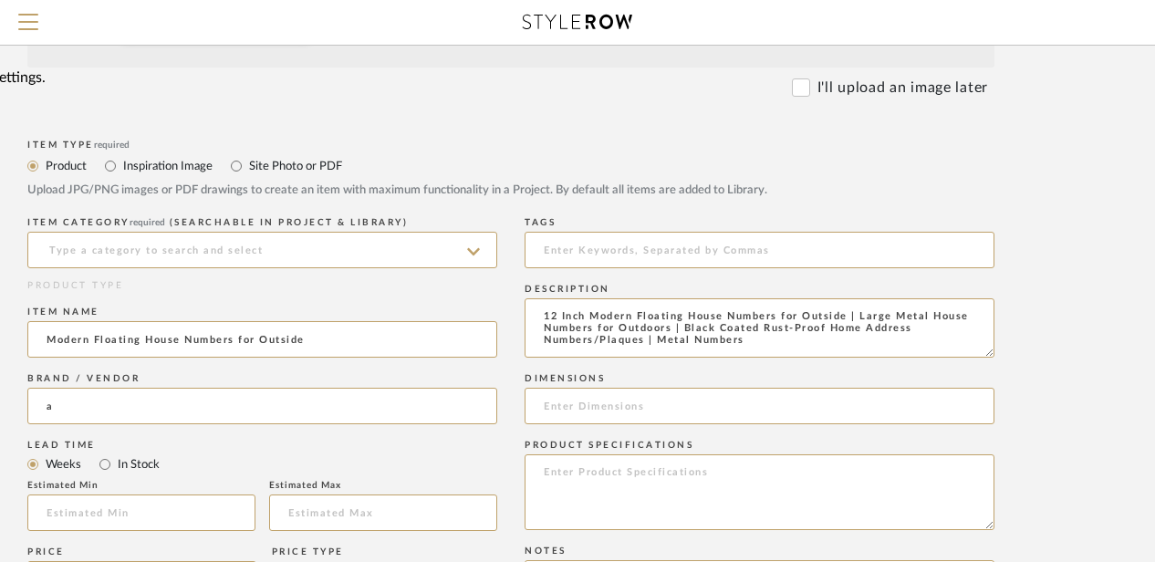
type input "amazon"
click at [98, 251] on input at bounding box center [262, 250] width 470 height 36
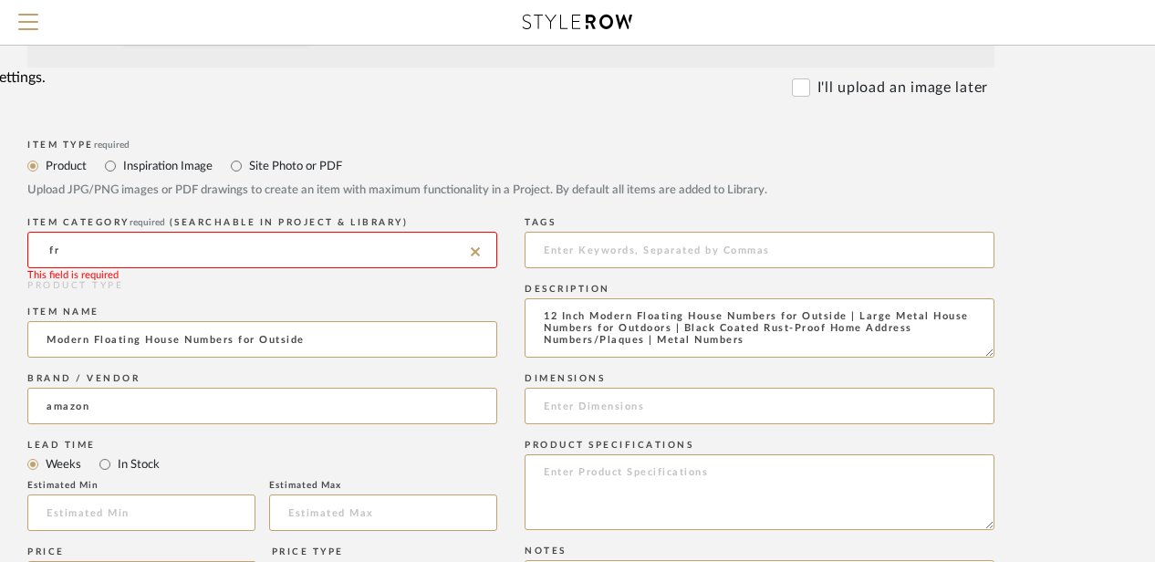
type input "f"
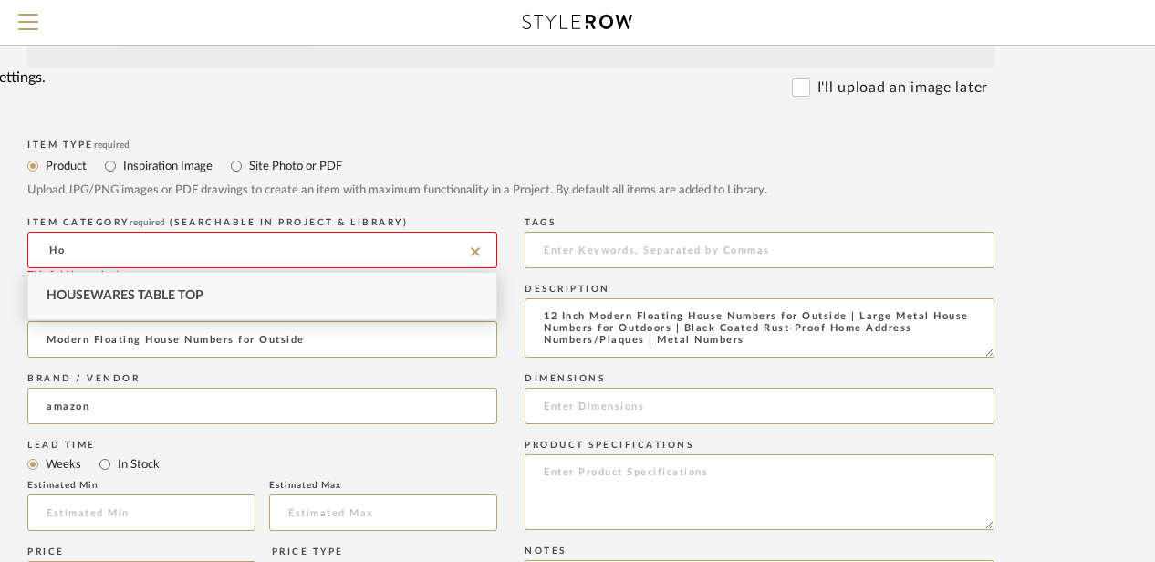
type input "H"
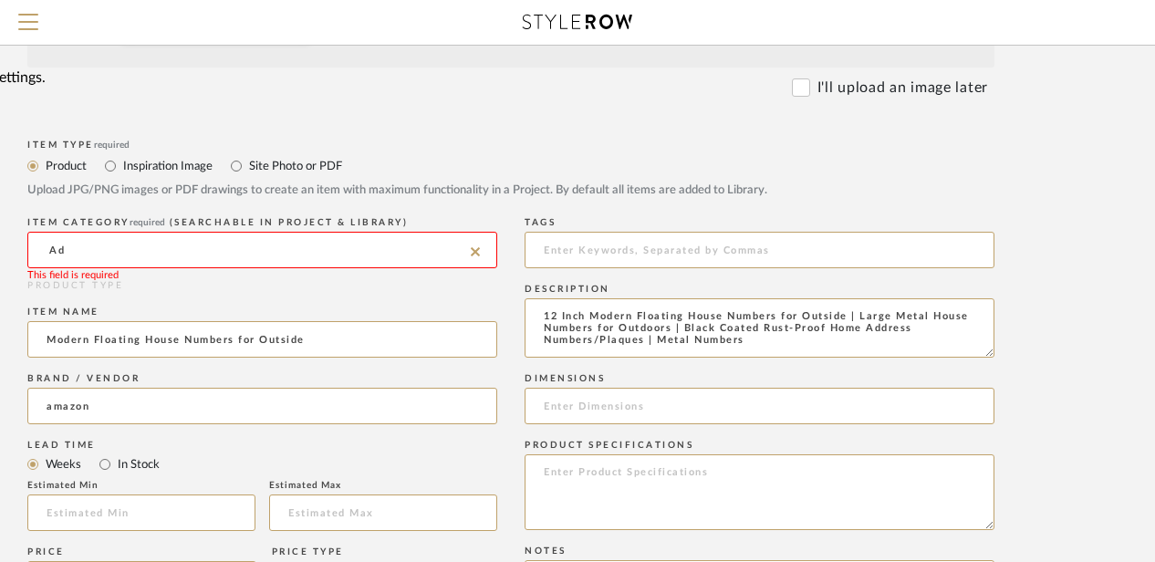
type input "A"
type input "N"
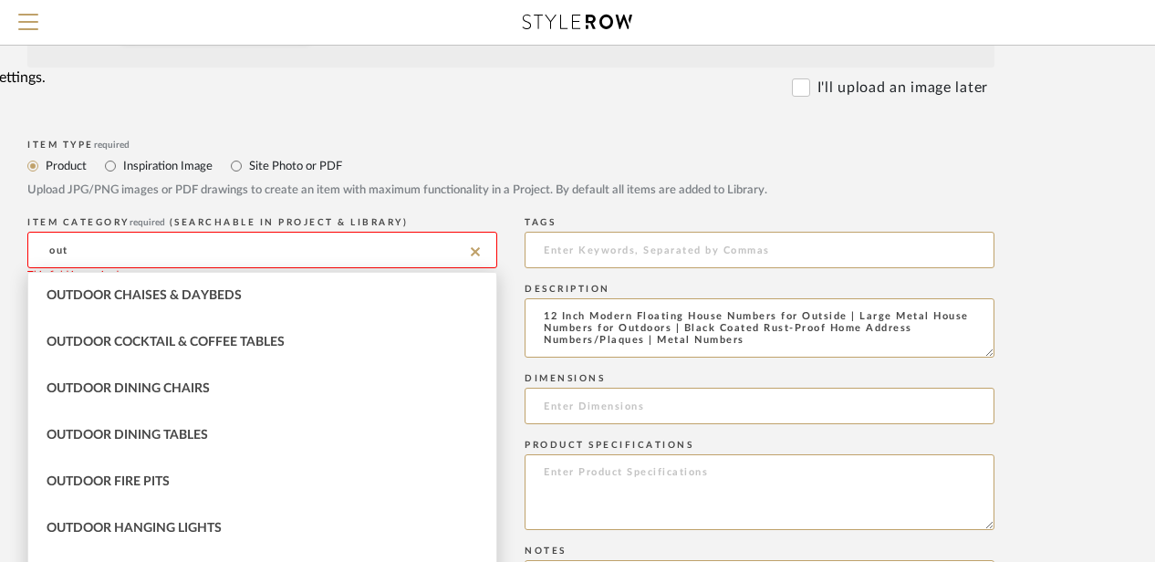
scroll to position [0, 0]
type input "o"
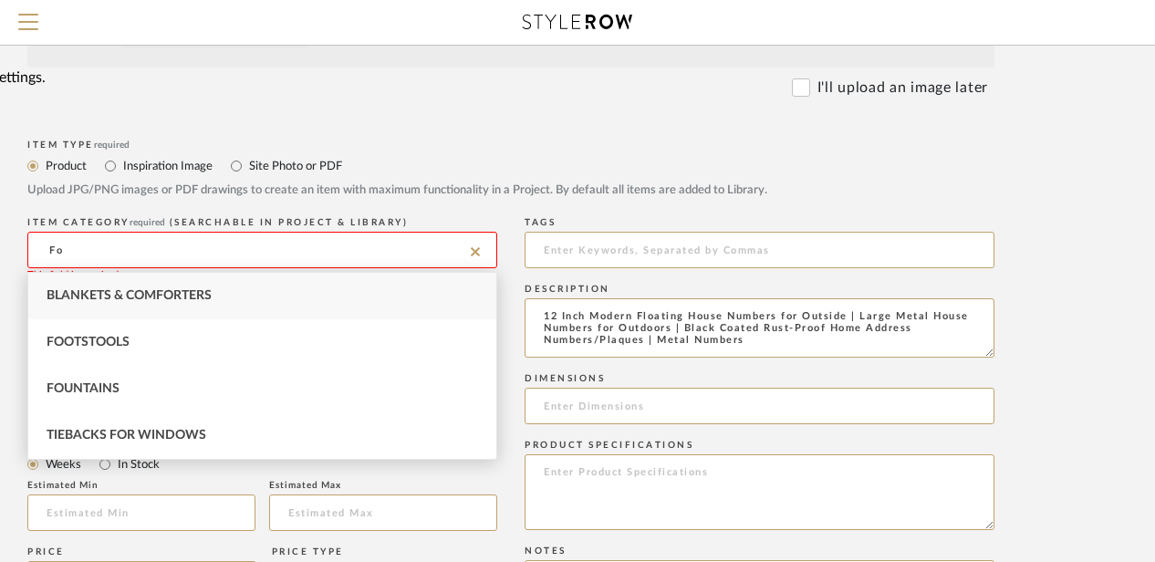
type input "F"
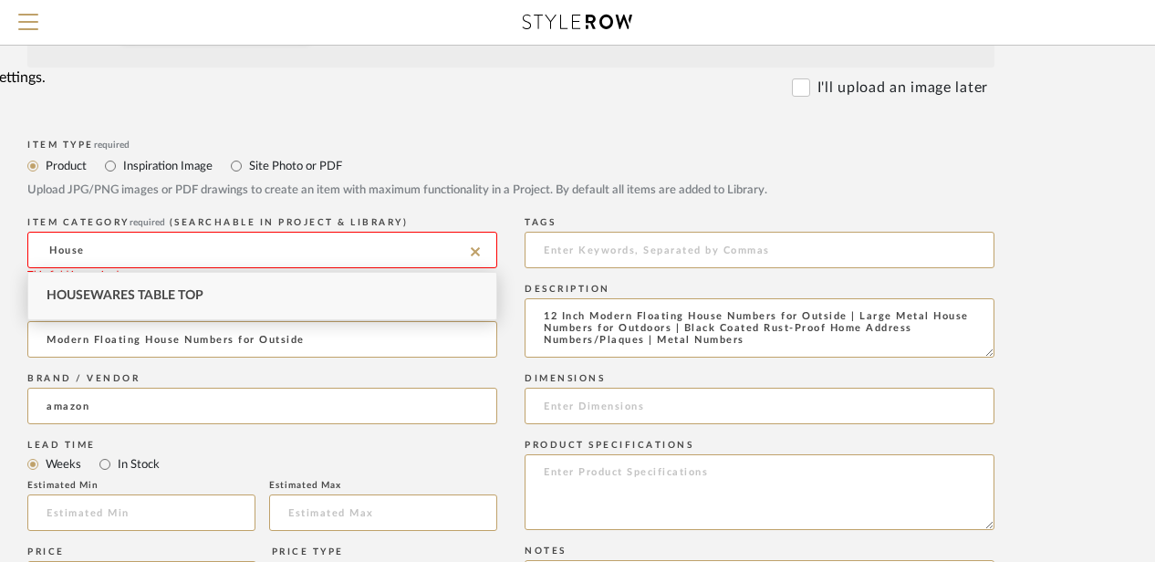
click at [90, 311] on div "Housewares Table top" at bounding box center [262, 296] width 468 height 47
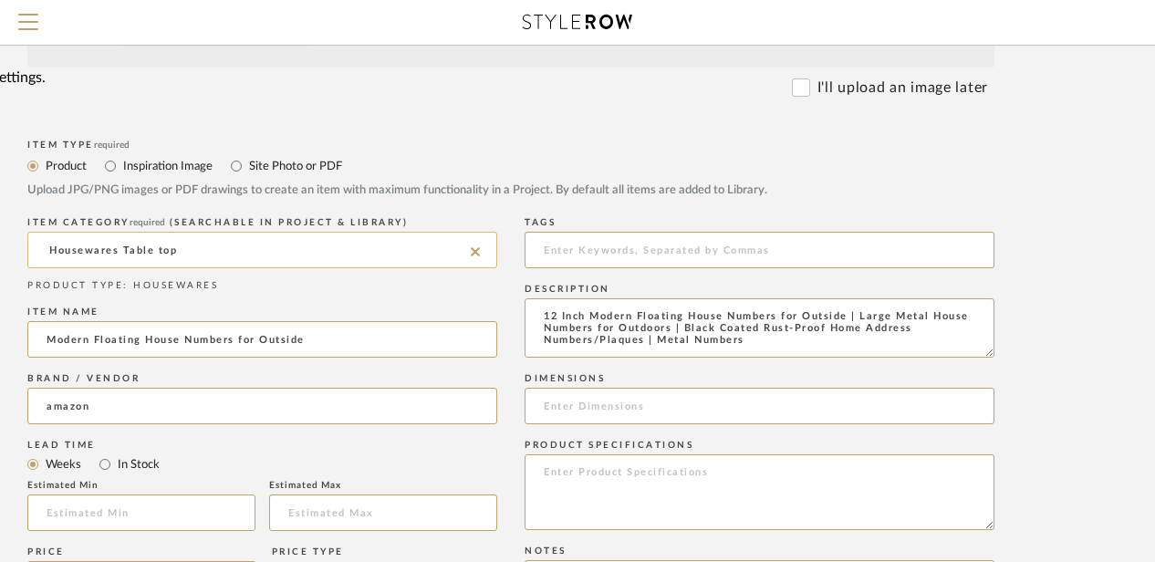
drag, startPoint x: 193, startPoint y: 249, endPoint x: 44, endPoint y: 260, distance: 150.0
click at [44, 260] on input "Housewares Table top" at bounding box center [262, 250] width 470 height 36
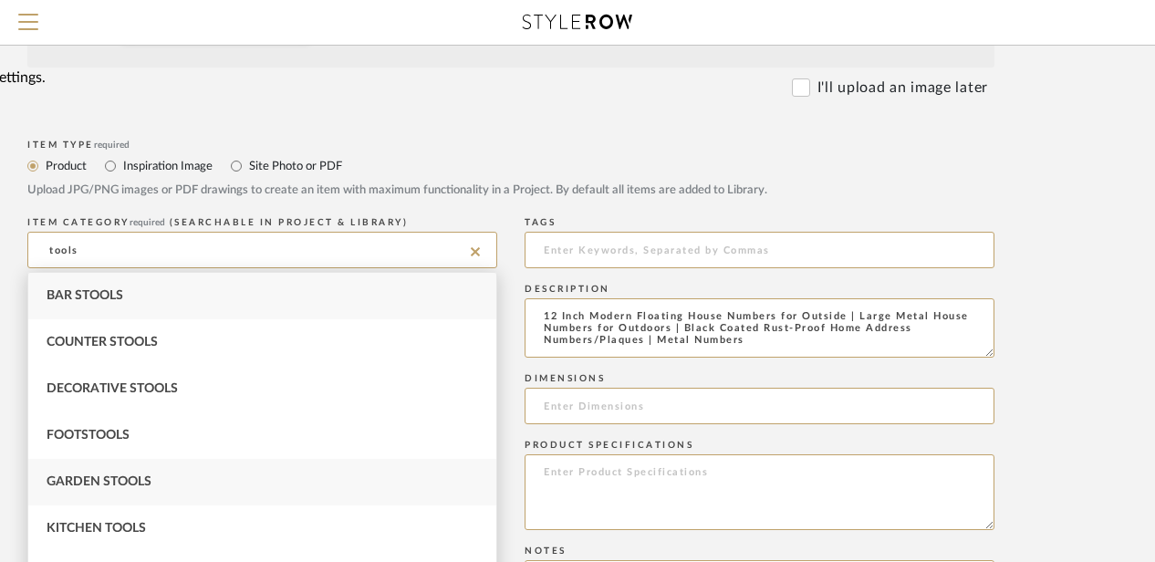
click at [99, 494] on div "Garden Stools" at bounding box center [262, 482] width 468 height 47
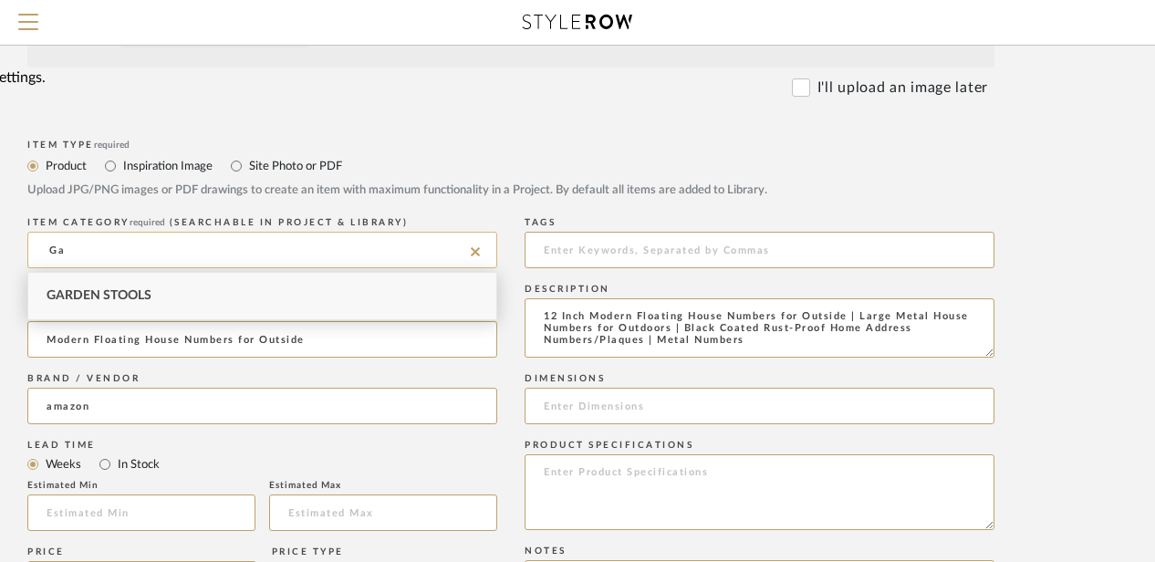
type input "G"
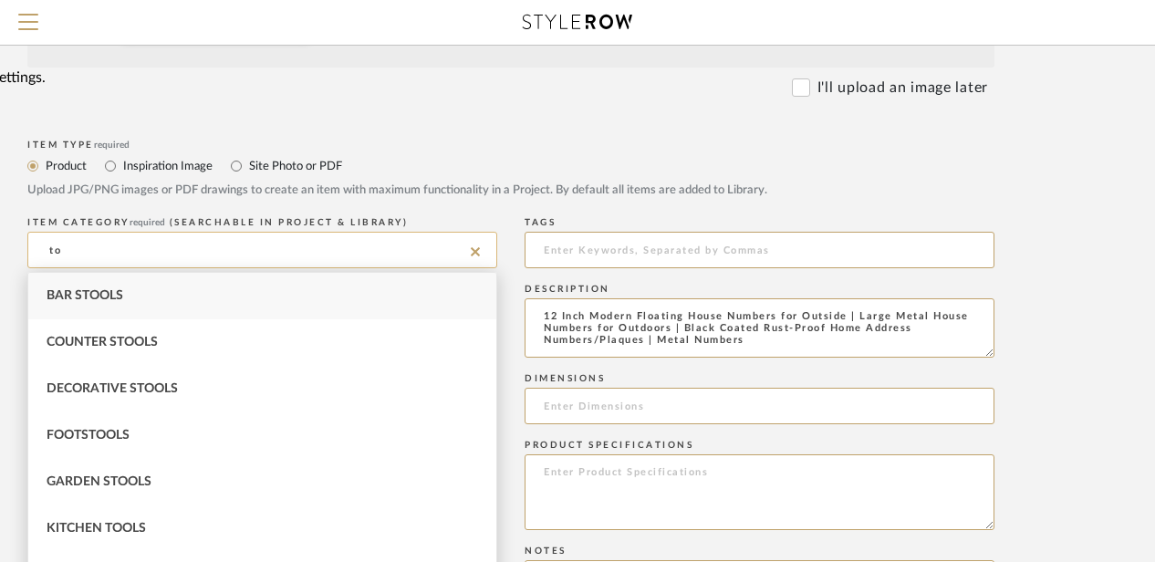
type input "t"
click at [109, 295] on span "Uncategorized" at bounding box center [100, 295] width 107 height 13
type input "Uncategorized"
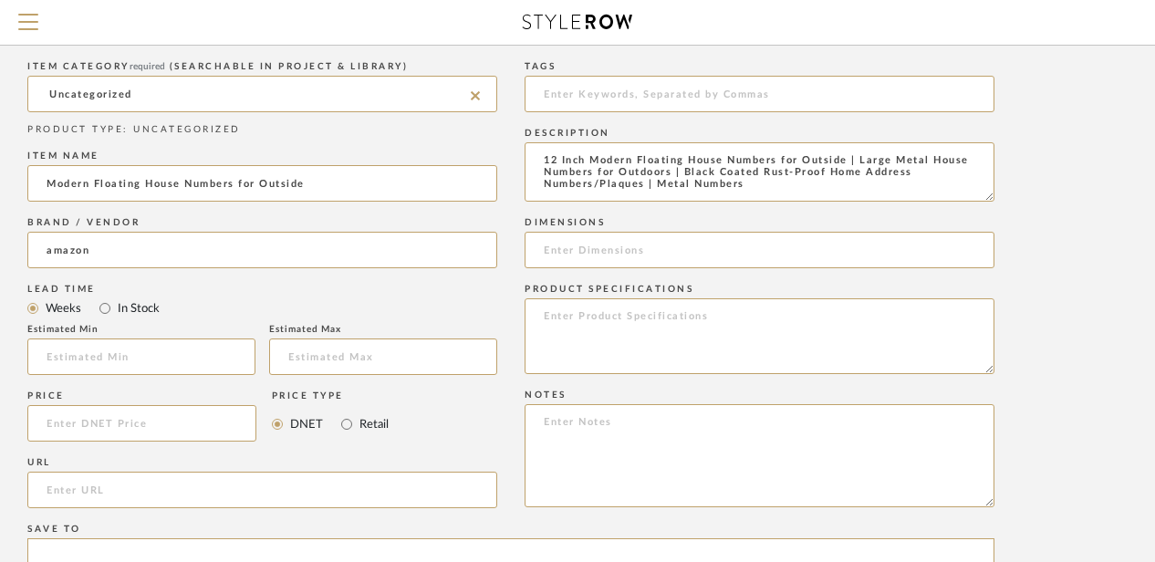
scroll to position [765, 146]
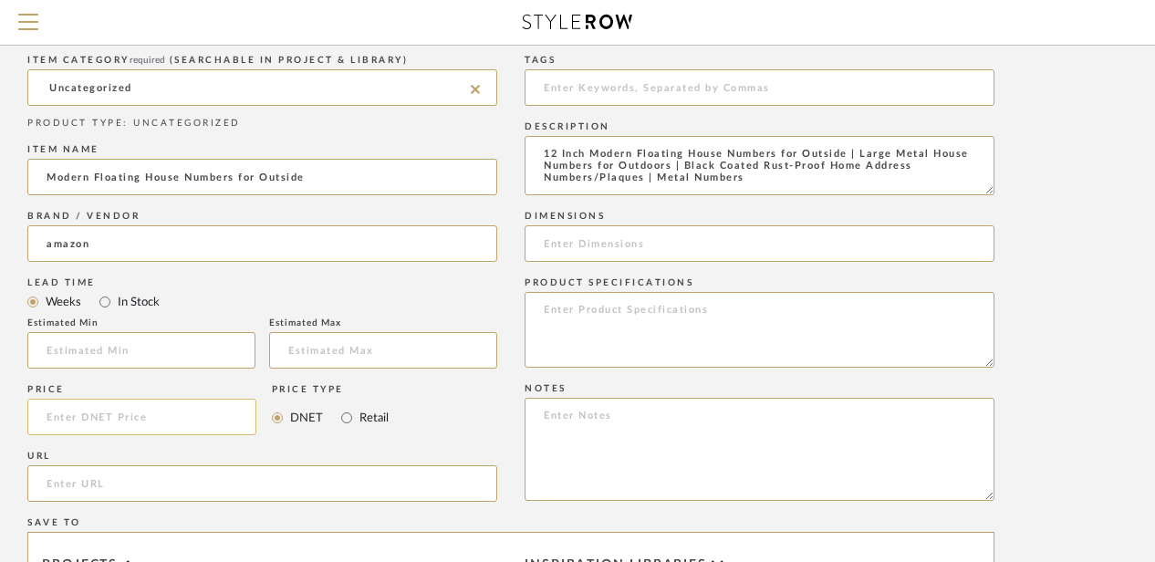
click at [68, 422] on input at bounding box center [141, 417] width 229 height 36
type input "$17.99"
click at [66, 492] on input "url" at bounding box center [262, 483] width 470 height 36
paste input "[URL][DOMAIN_NAME]"
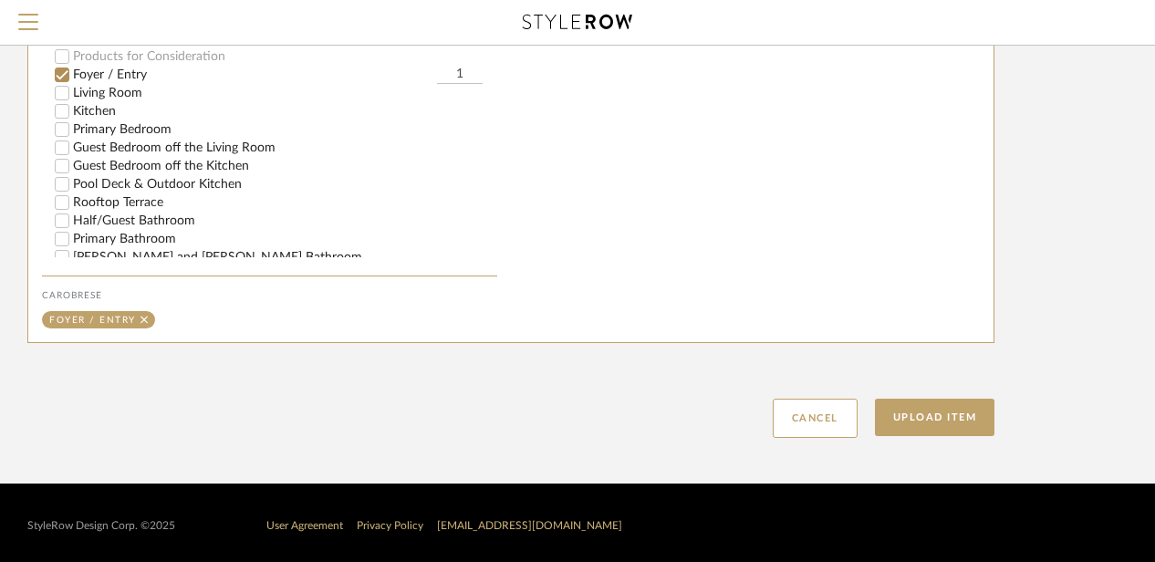
scroll to position [1369, 146]
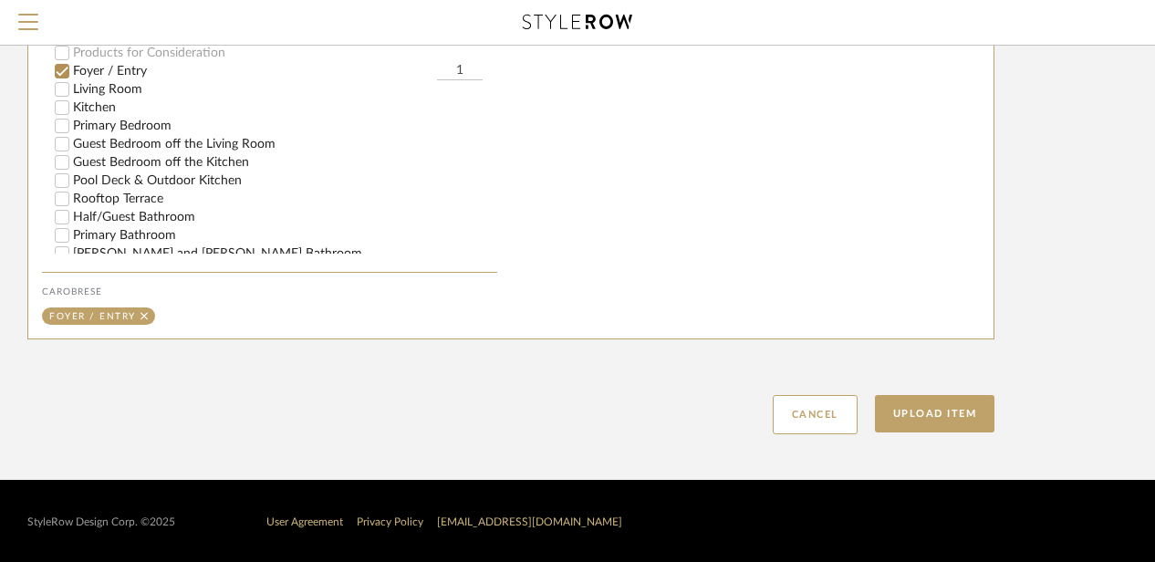
type input "[URL][DOMAIN_NAME]"
click at [465, 72] on input "1" at bounding box center [460, 71] width 46 height 18
type input "3"
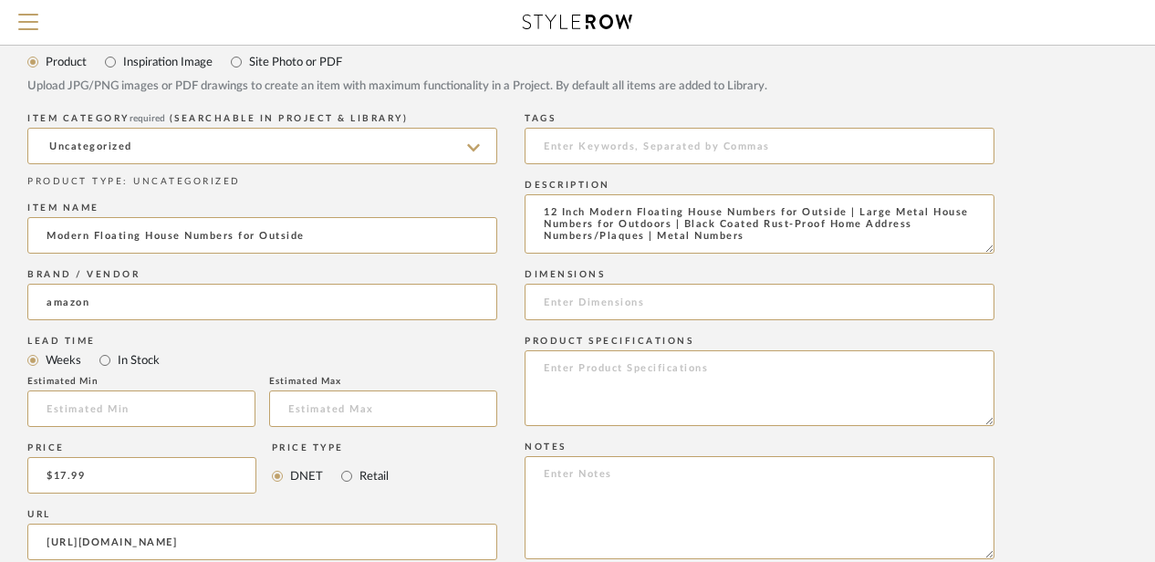
scroll to position [695, 146]
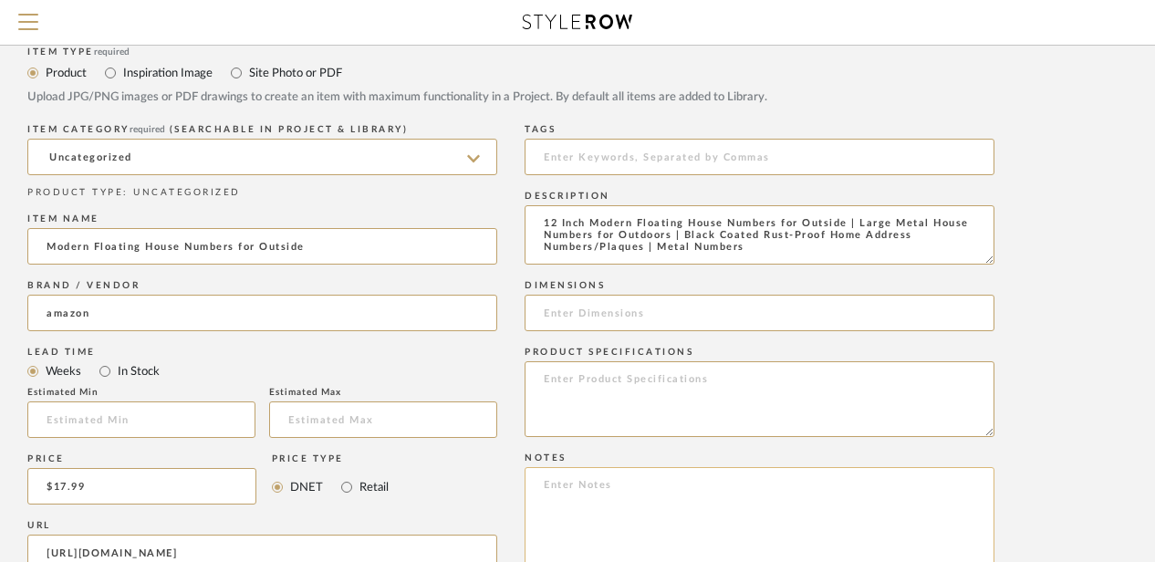
click at [546, 479] on textarea at bounding box center [760, 518] width 470 height 103
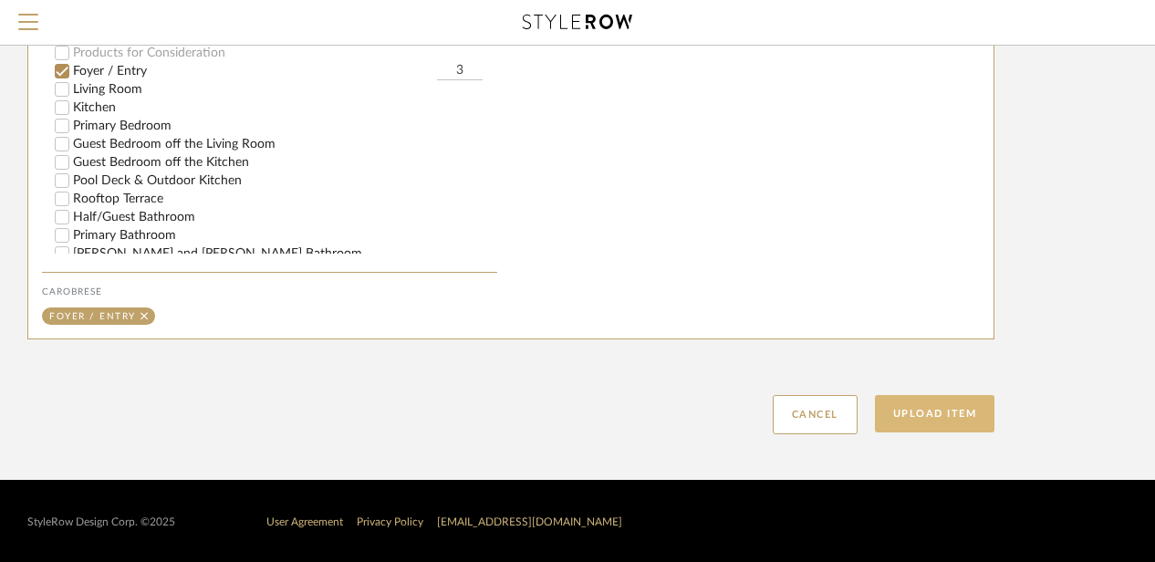
type textarea "Our house number is 711"
click at [946, 403] on button "Upload Item" at bounding box center [935, 413] width 120 height 37
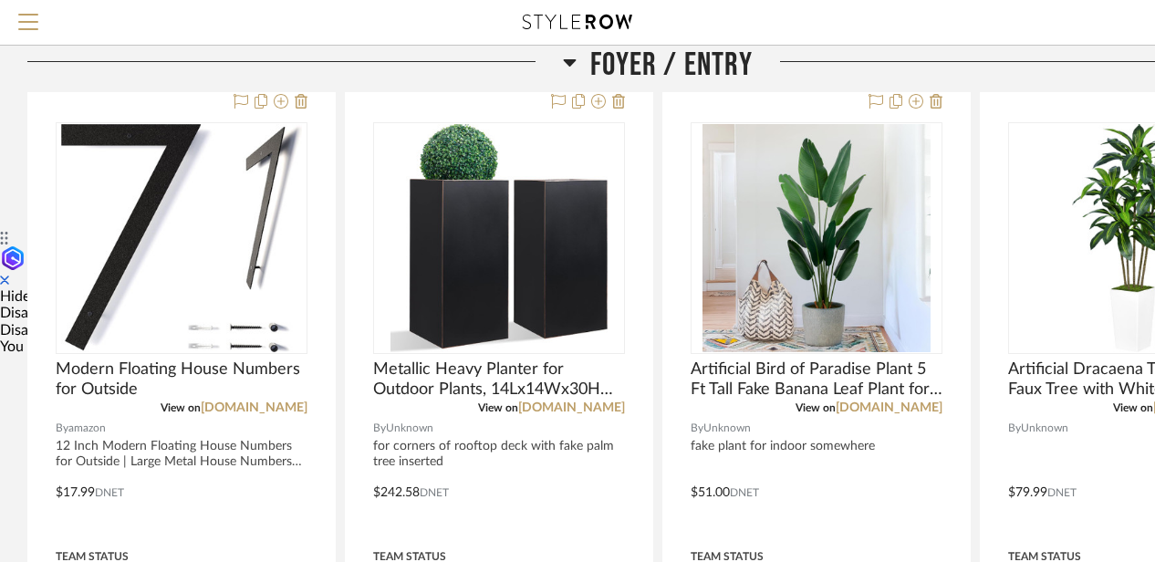
scroll to position [342, 0]
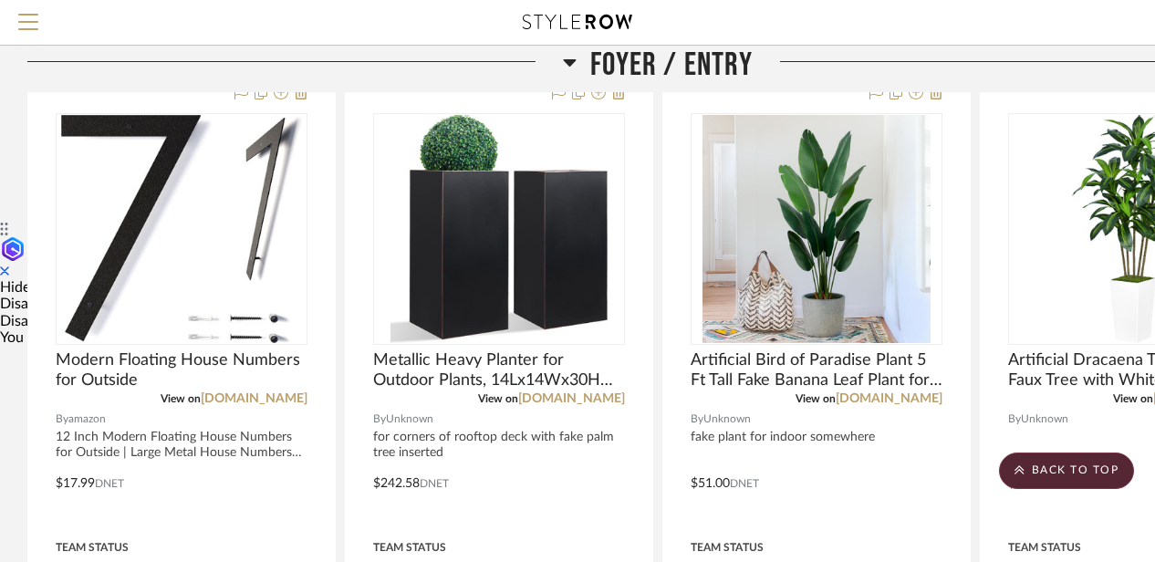
click at [571, 63] on icon at bounding box center [570, 62] width 13 height 7
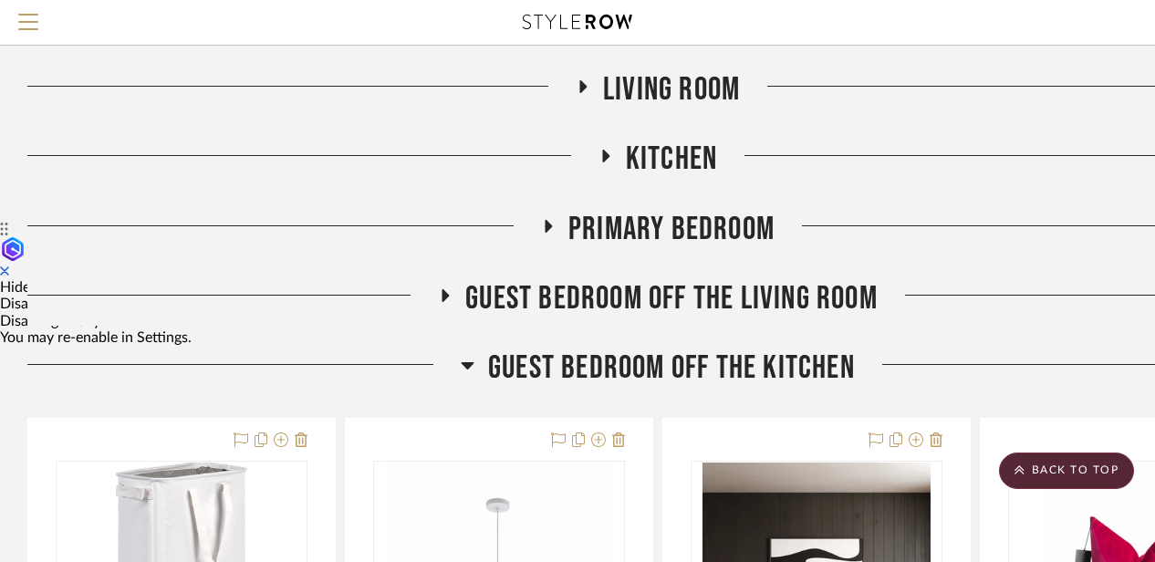
click at [623, 89] on span "Living Room" at bounding box center [671, 89] width 137 height 39
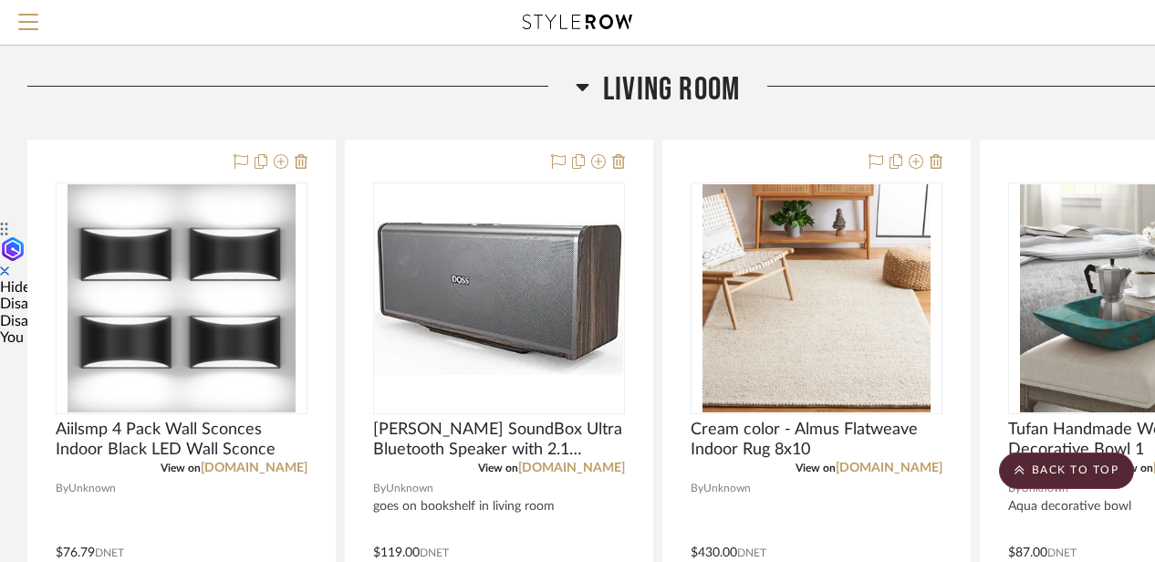
scroll to position [342, 159]
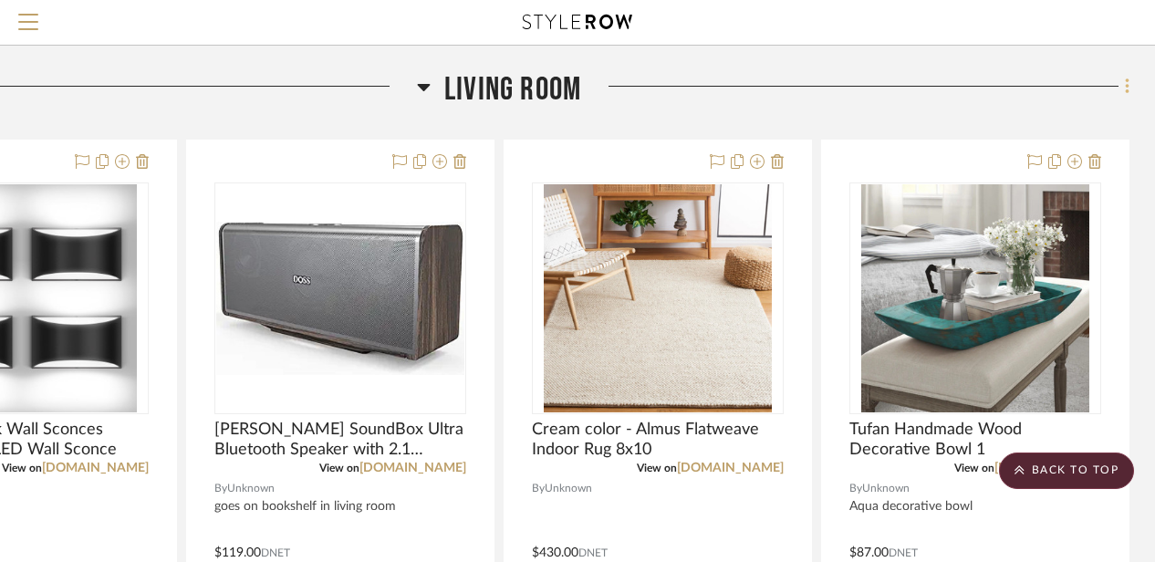
click at [1125, 87] on icon at bounding box center [1127, 87] width 5 height 20
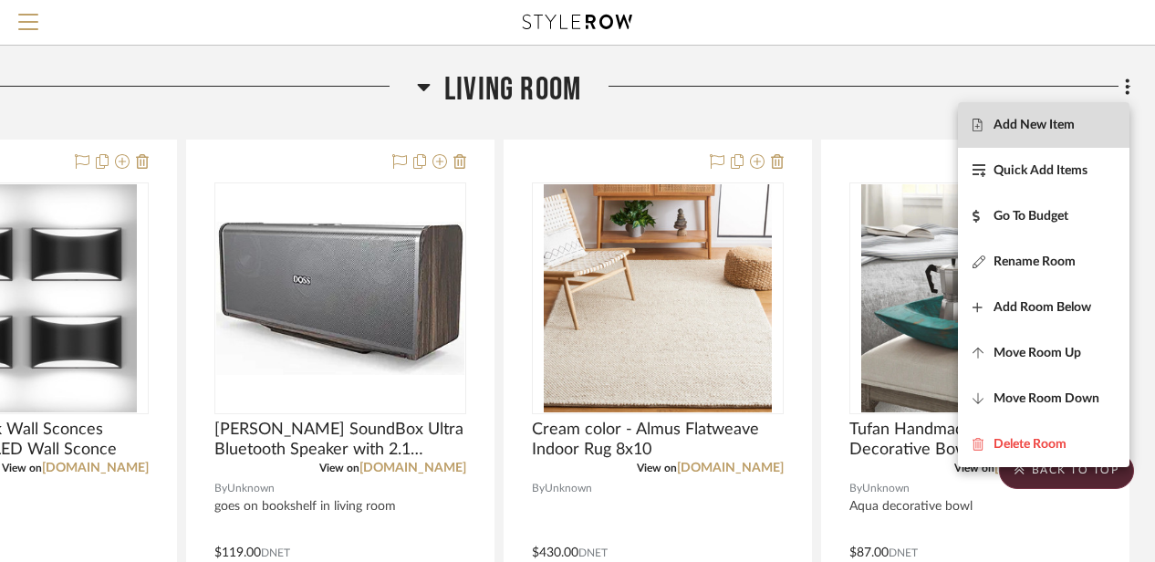
click at [1069, 127] on span "Add New Item" at bounding box center [1034, 126] width 81 height 16
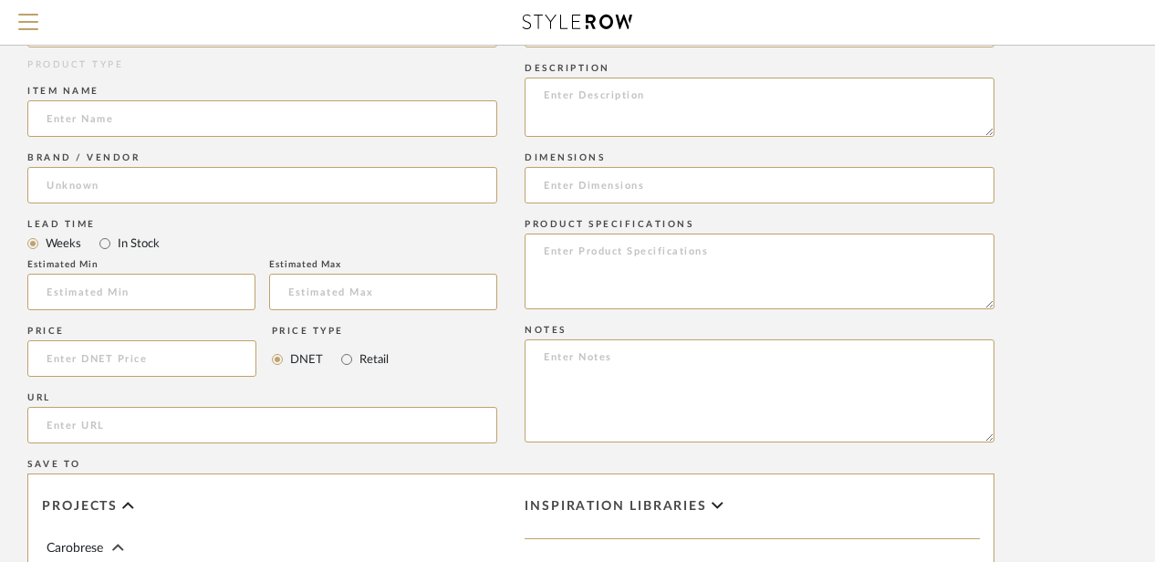
scroll to position [842, 146]
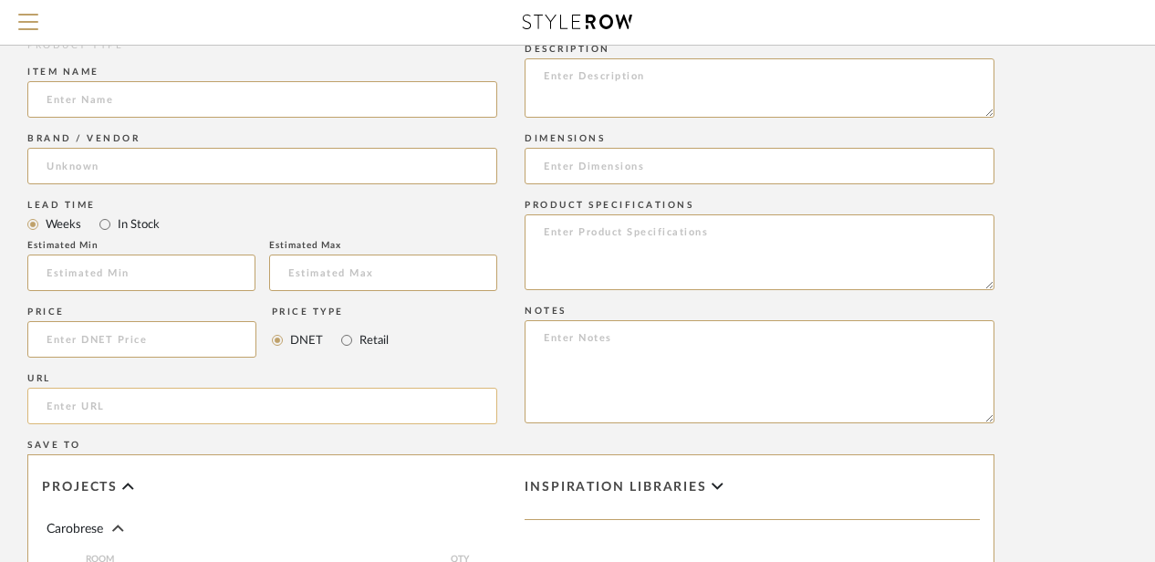
click at [72, 402] on input "url" at bounding box center [262, 406] width 470 height 36
paste input "[URL][DOMAIN_NAME]"
type input "[URL][DOMAIN_NAME]"
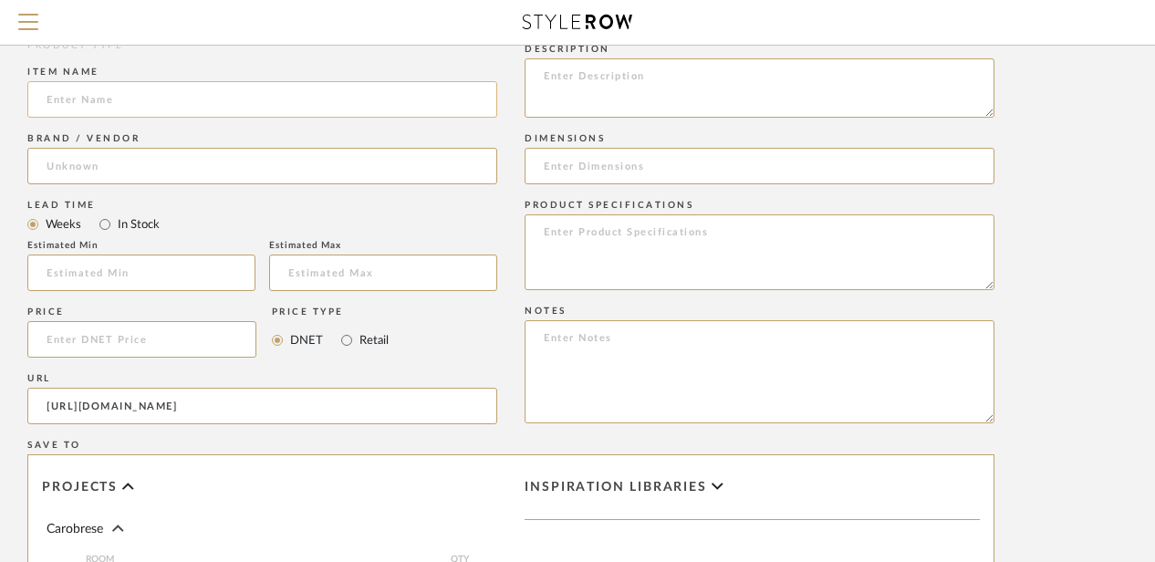
click at [102, 97] on input at bounding box center [262, 99] width 470 height 36
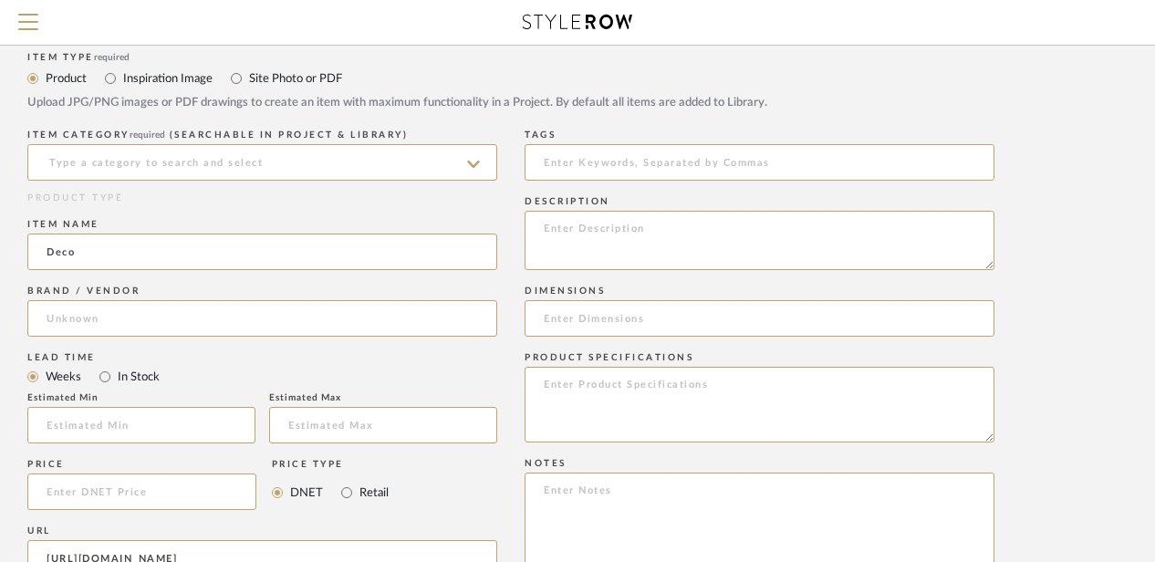
scroll to position [671, 146]
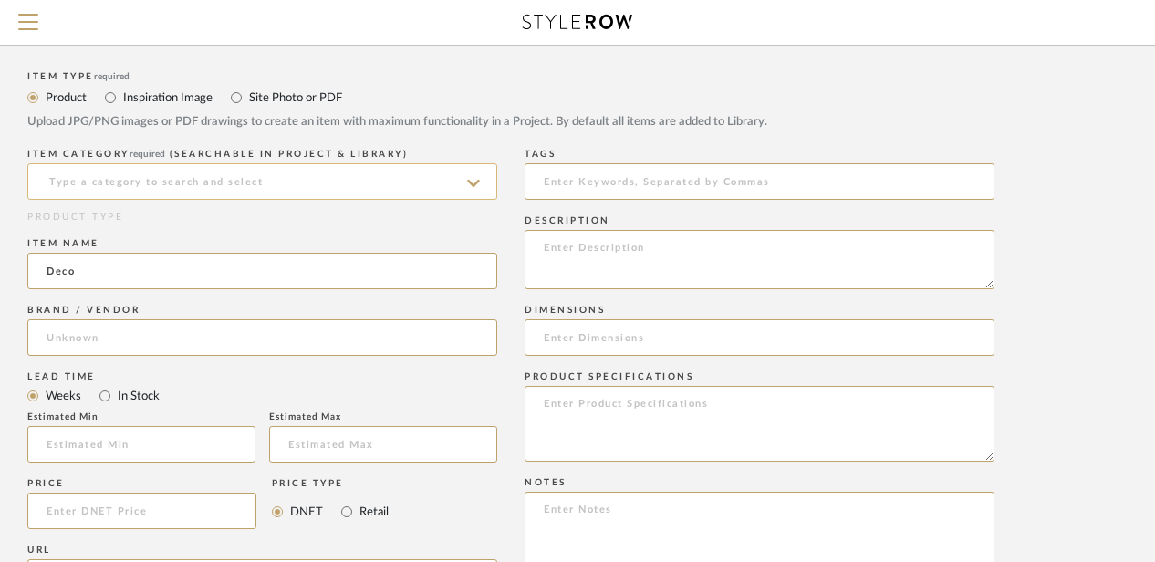
type input "Deco"
click at [99, 191] on input at bounding box center [262, 181] width 470 height 36
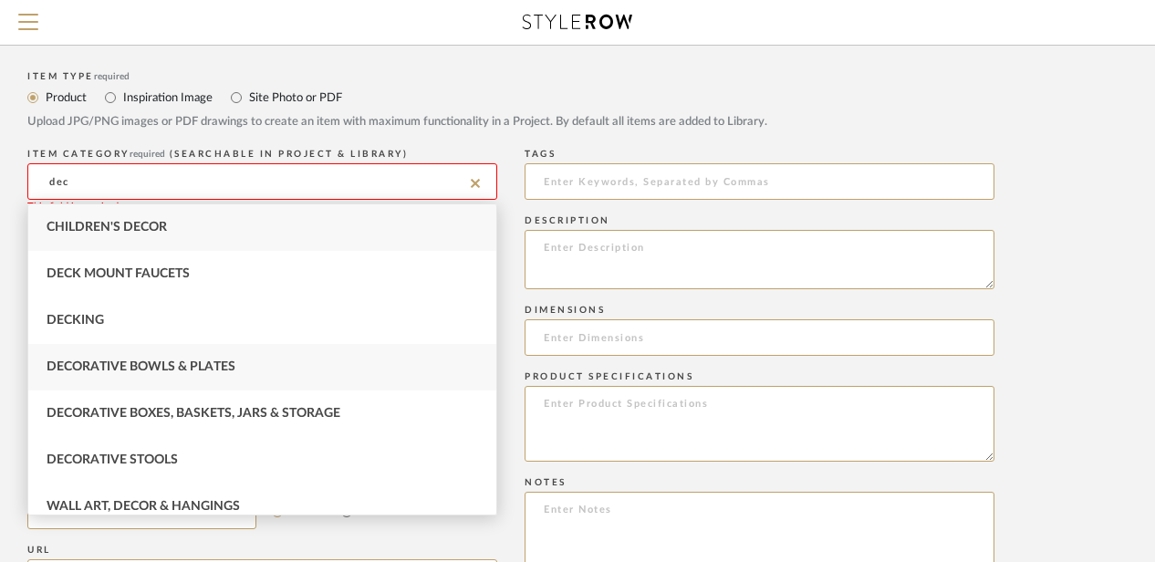
click at [100, 370] on span "Decorative Bowls & Plates" at bounding box center [141, 366] width 189 height 13
type input "Decorative Bowls & Plates"
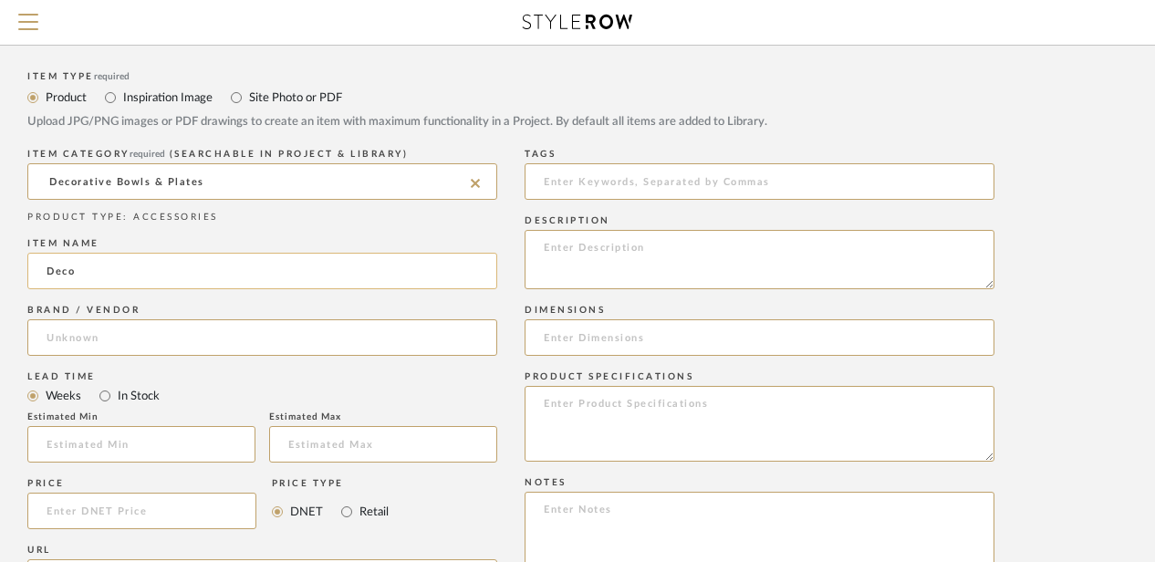
click at [92, 276] on input "Deco" at bounding box center [262, 271] width 470 height 36
drag, startPoint x: 92, startPoint y: 276, endPoint x: 44, endPoint y: 272, distance: 48.6
click at [44, 272] on input "Deco" at bounding box center [262, 271] width 470 height 36
type input "S"
click at [75, 334] on input at bounding box center [262, 337] width 470 height 36
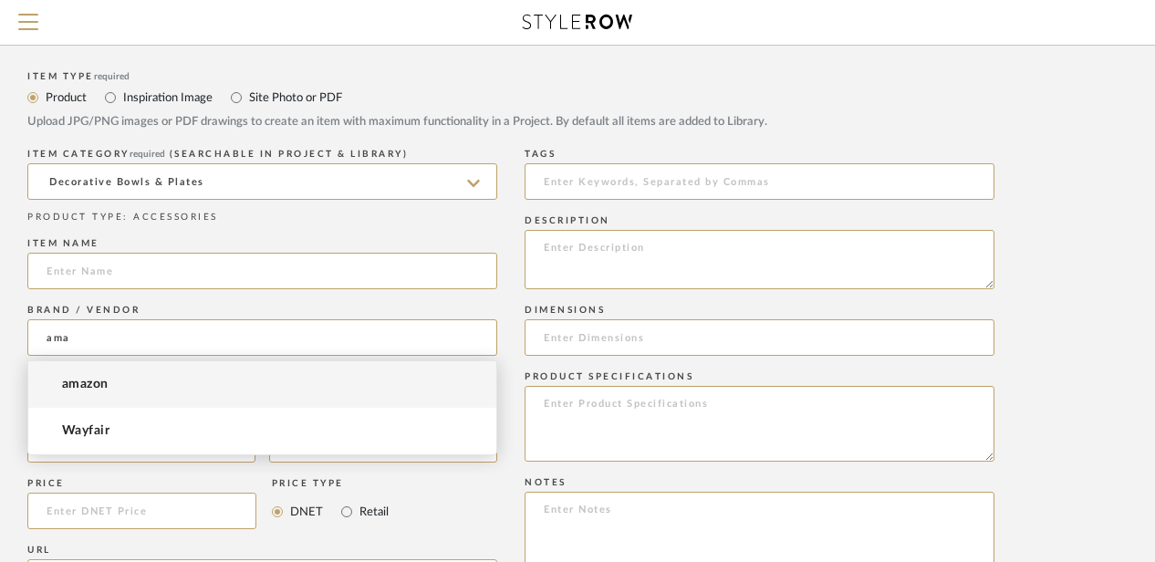
click at [88, 387] on span "amazon" at bounding box center [85, 385] width 47 height 16
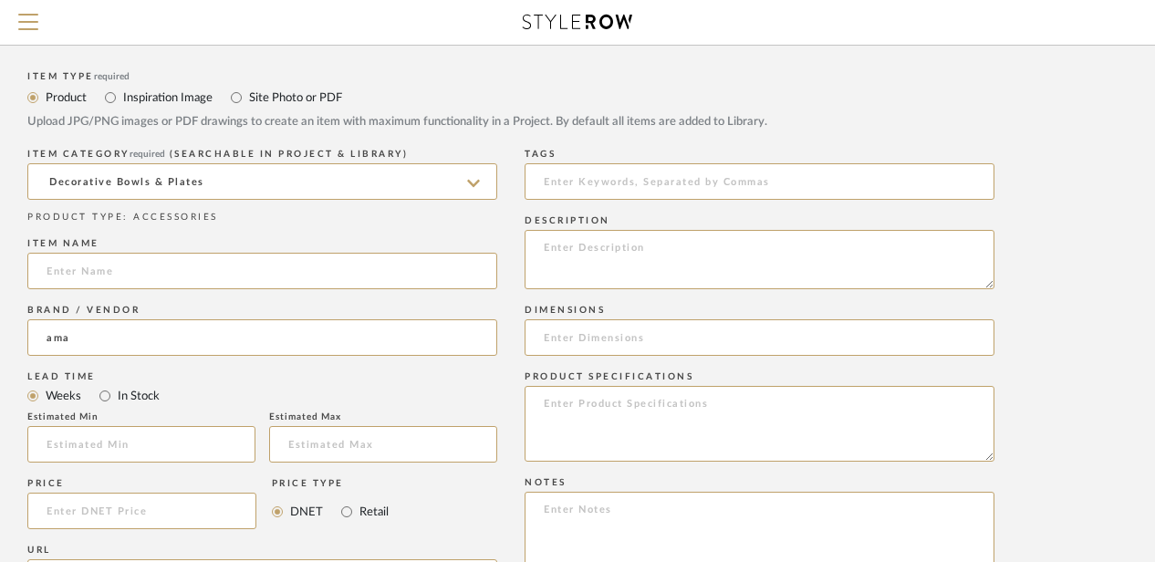
type input "amazon"
click at [560, 343] on input at bounding box center [760, 337] width 470 height 36
click at [558, 412] on textarea at bounding box center [760, 424] width 470 height 76
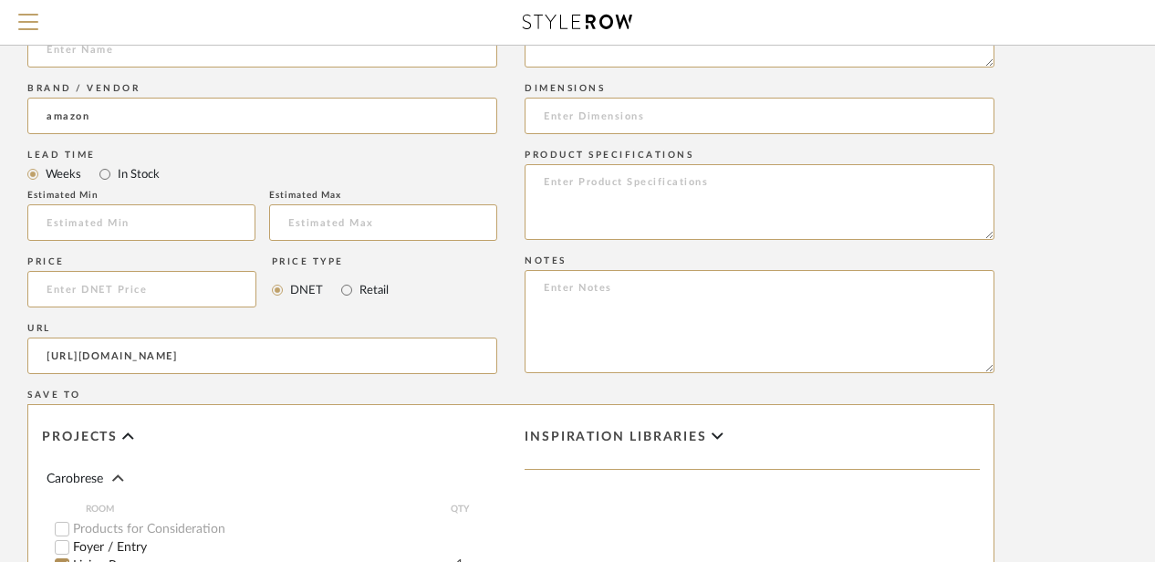
scroll to position [905, 146]
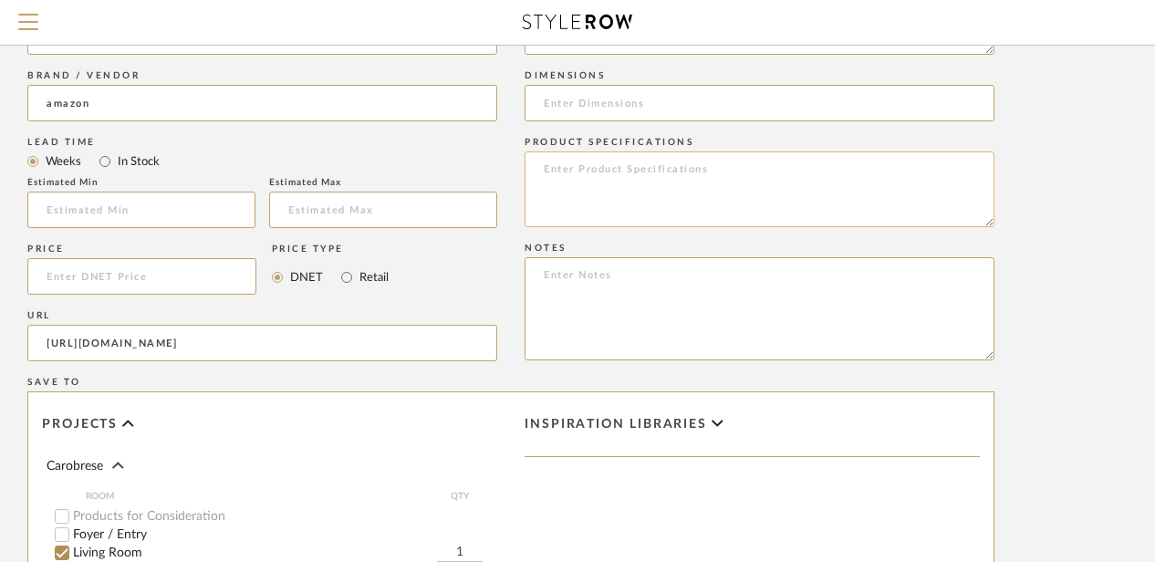
paste textarea "Rotating Display Stand - Spinning Display Stand with Colored Lights - Lighted L…"
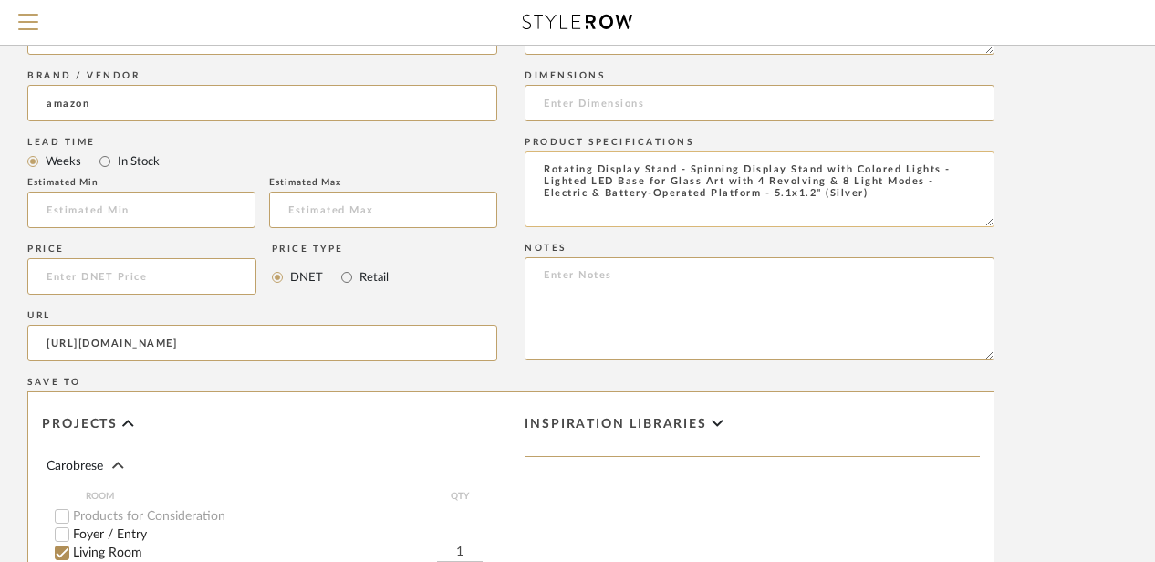
drag, startPoint x: 935, startPoint y: 171, endPoint x: 688, endPoint y: 162, distance: 247.4
click at [688, 162] on textarea "Rotating Display Stand - Spinning Display Stand with Colored Lights - Lighted L…" at bounding box center [760, 189] width 470 height 76
type textarea "Rotating Display Stand - Spinning Display Stand with Colored Lights - Lighted L…"
click at [585, 285] on textarea at bounding box center [760, 308] width 470 height 103
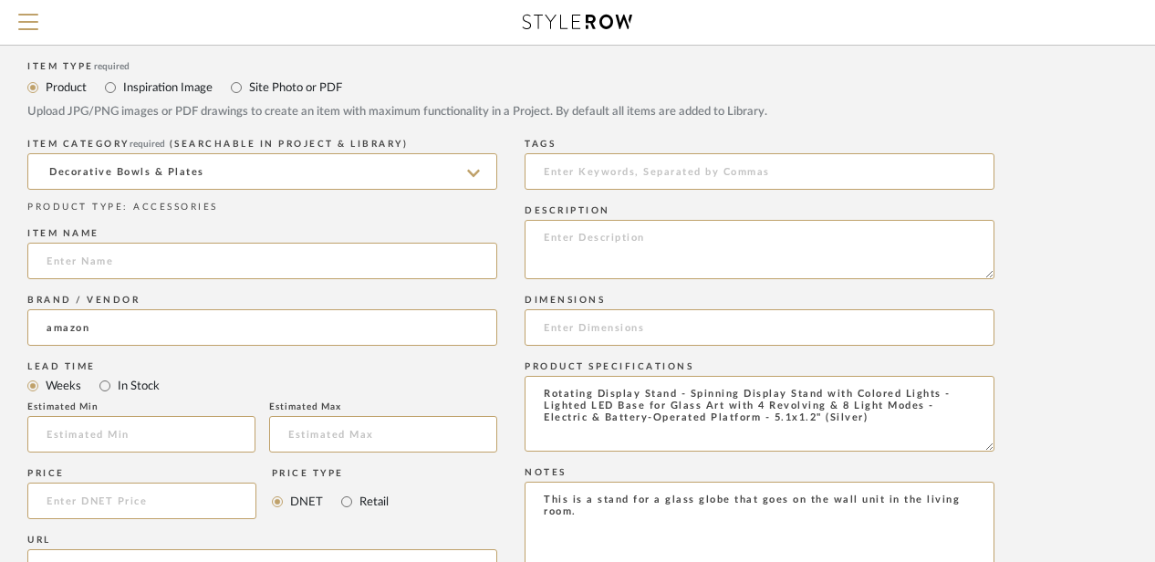
scroll to position [682, 146]
type textarea "This is a stand for a glass globe that goes on the wall unit in the living room."
click at [162, 251] on input at bounding box center [262, 260] width 470 height 36
paste input "Spinning Display Stand with Colored Lights"
type input "Spinning Display Stand with Colored Lights"
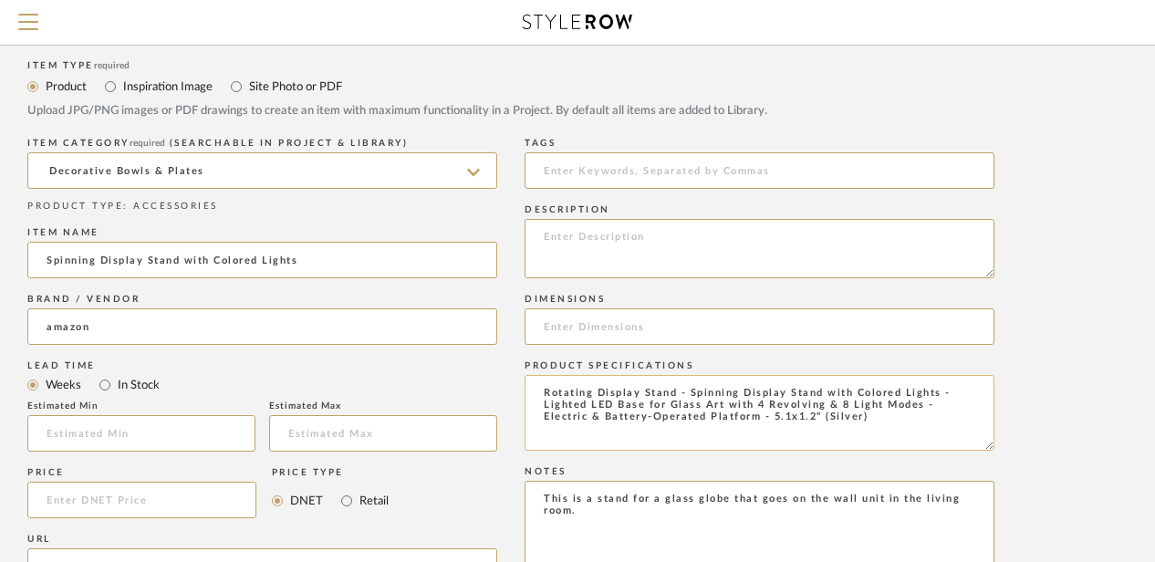
drag, startPoint x: 844, startPoint y: 414, endPoint x: 540, endPoint y: 393, distance: 304.6
click at [540, 393] on textarea "Rotating Display Stand - Spinning Display Stand with Colored Lights - Lighted L…" at bounding box center [760, 413] width 470 height 76
click at [554, 238] on textarea at bounding box center [760, 248] width 470 height 59
paste textarea "Rotating Display Stand - Spinning Display Stand with Colored Lights - Lighted L…"
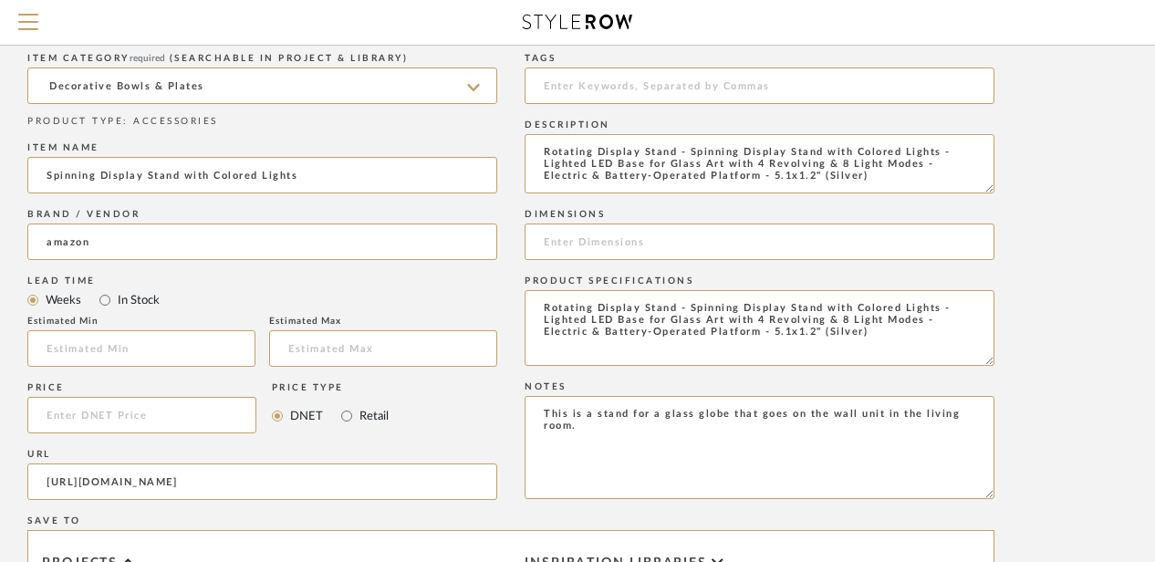
scroll to position [788, 146]
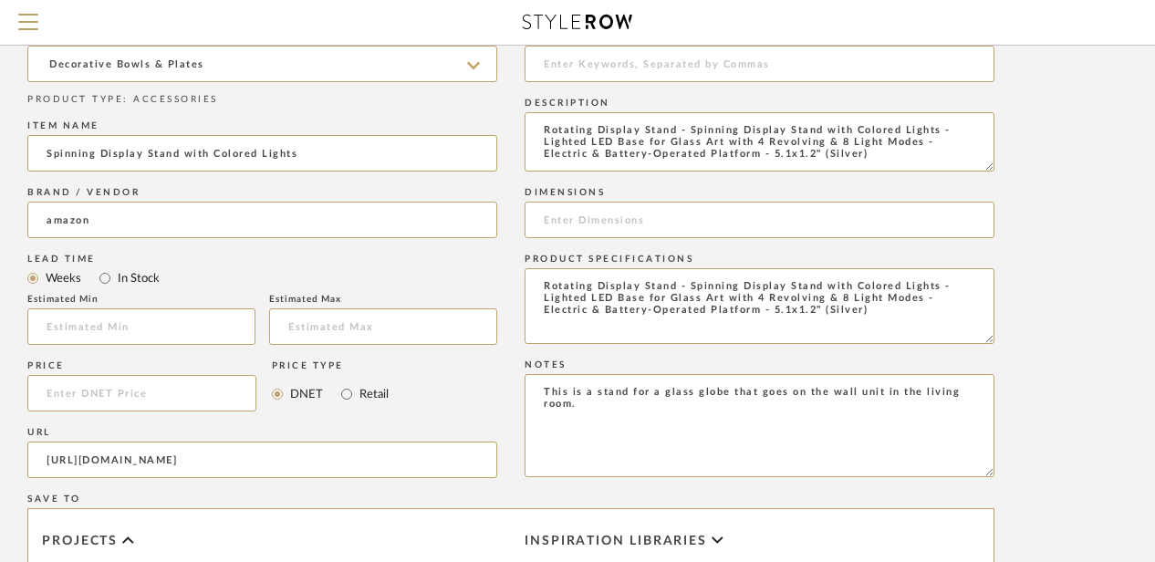
type textarea "Rotating Display Stand - Spinning Display Stand with Colored Lights - Lighted L…"
click at [60, 391] on input at bounding box center [141, 393] width 229 height 36
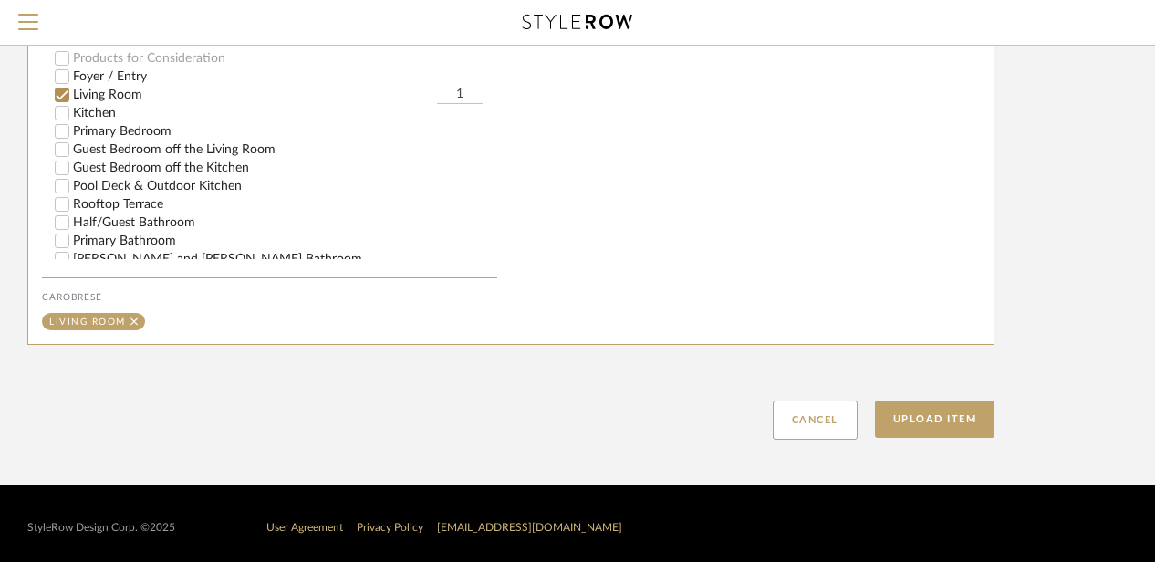
scroll to position [1369, 146]
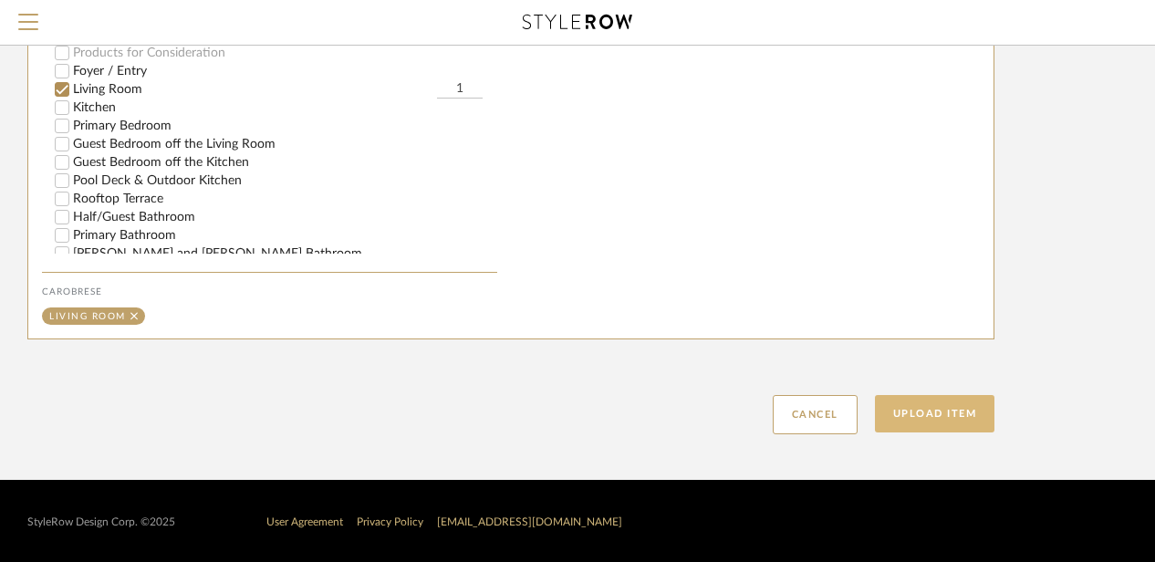
type input "$16.98"
click at [948, 411] on button "Upload Item" at bounding box center [935, 413] width 120 height 37
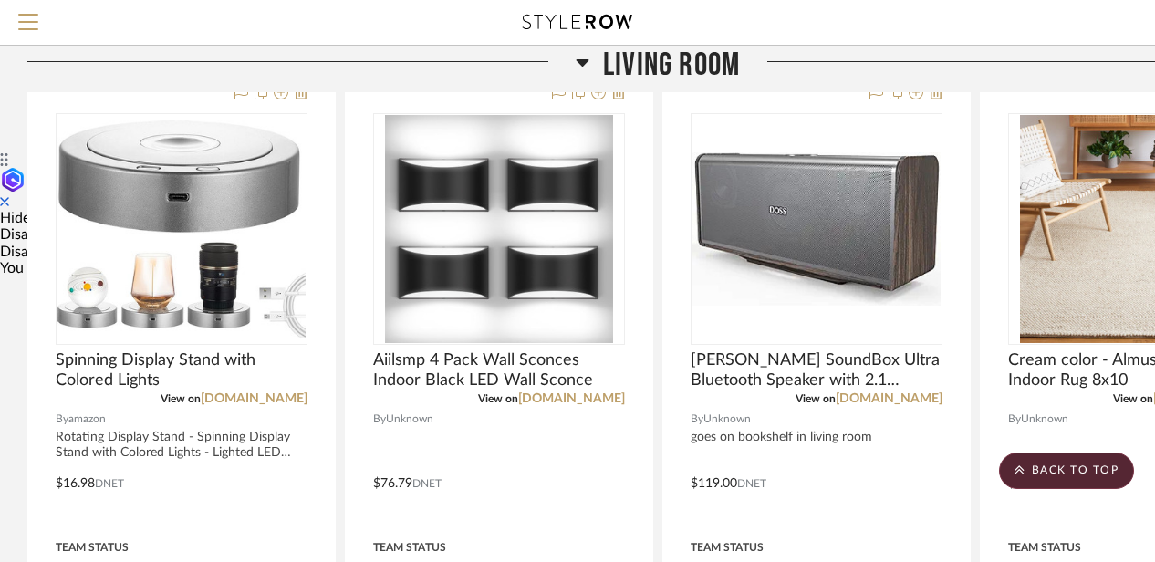
scroll to position [412, 159]
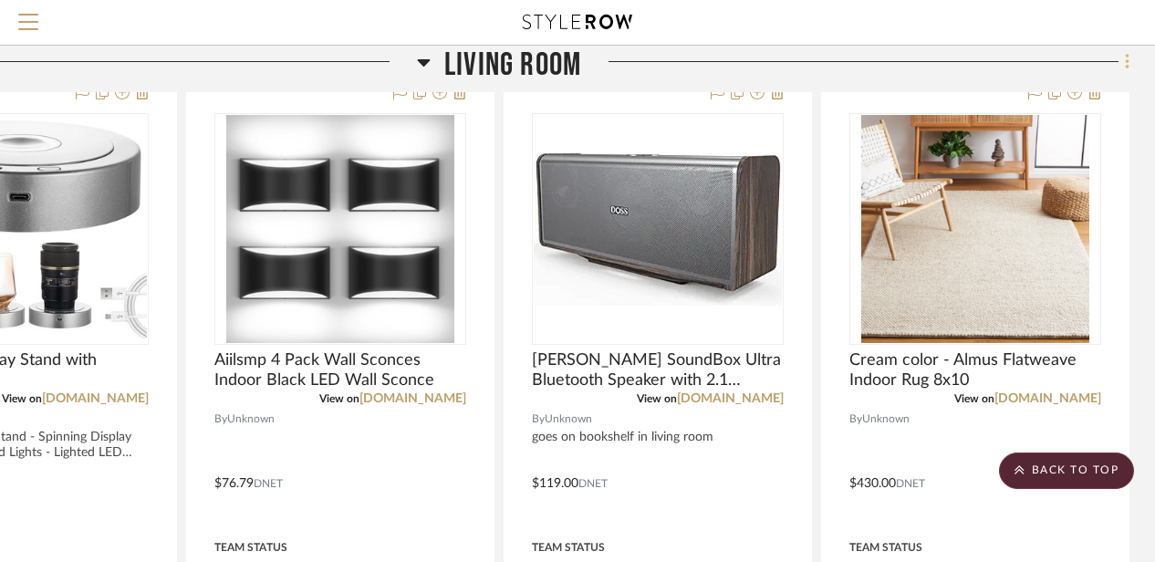
click at [1128, 56] on icon at bounding box center [1127, 62] width 4 height 16
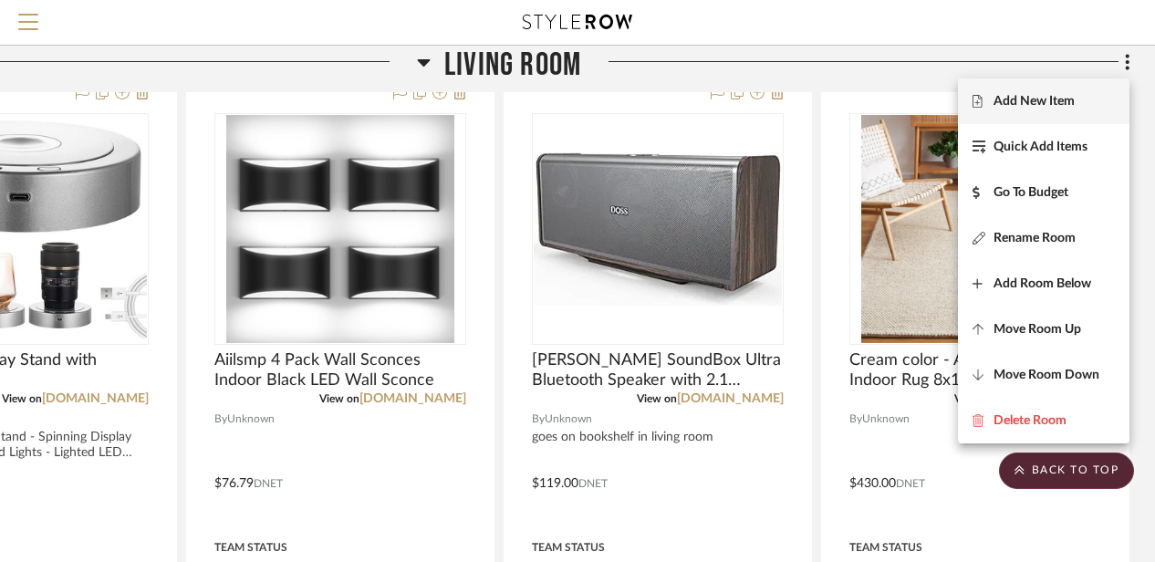
click at [1037, 98] on span "Add New Item" at bounding box center [1034, 102] width 81 height 16
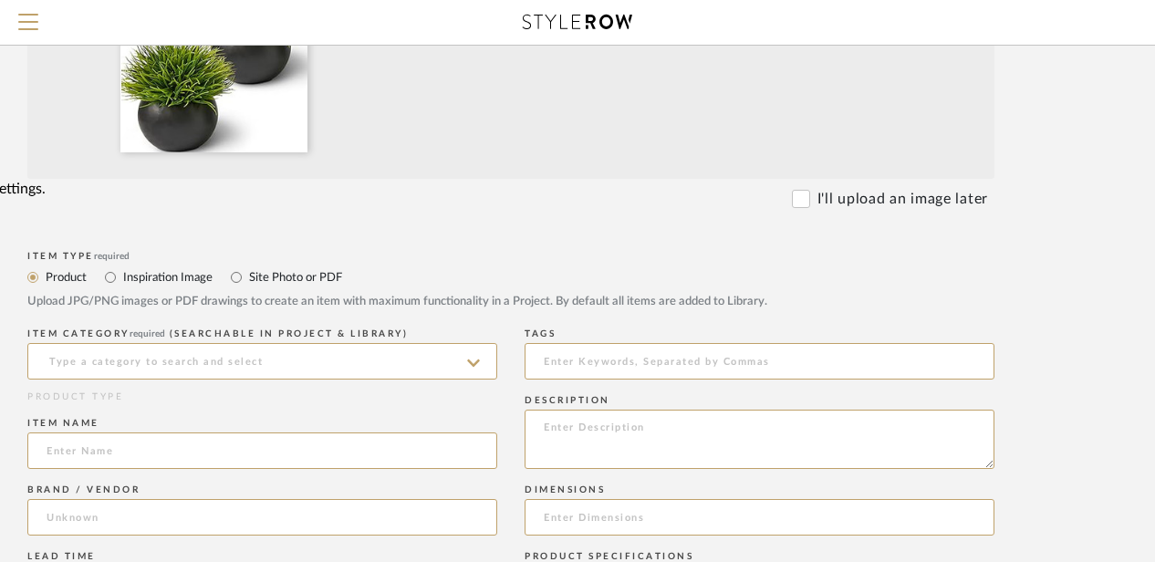
scroll to position [504, 146]
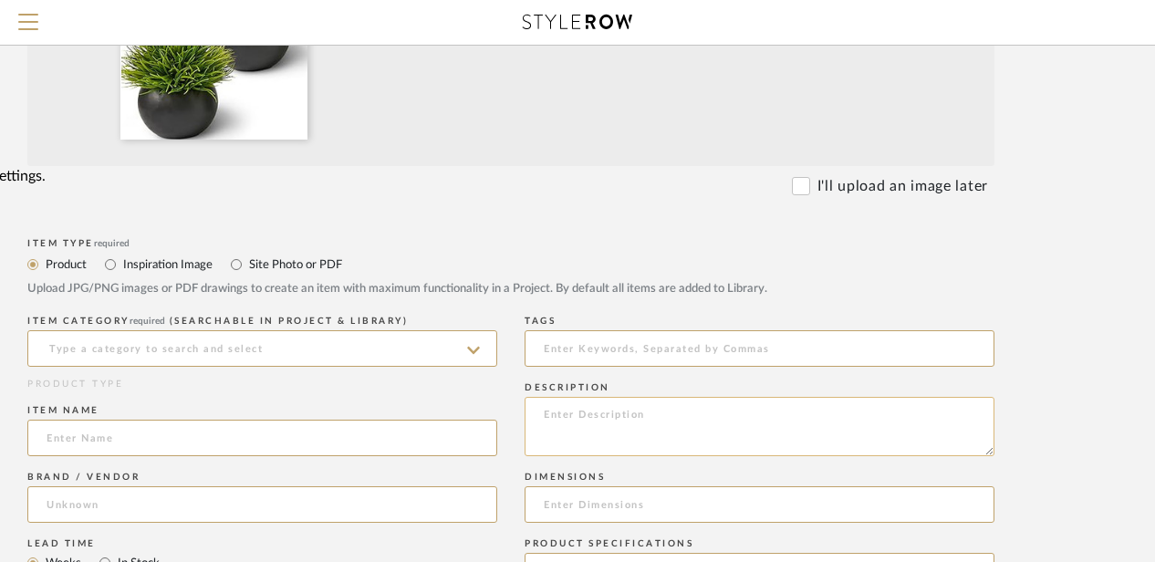
click at [555, 401] on textarea at bounding box center [760, 426] width 470 height 59
paste textarea "SEEKO Succulents Artificial Plants (2 Pack) Indoor Fake Desk Plants for Shelf D…"
drag, startPoint x: 739, startPoint y: 413, endPoint x: 586, endPoint y: 413, distance: 153.3
click at [586, 413] on textarea "SEEKO Succulents Artificial Plants (2 Pack) Indoor Fake Desk Plants for Shelf D…" at bounding box center [760, 426] width 470 height 59
type textarea "SEEKO Succulents Artificial Plants (2 Pack) Indoor Fake Desk Plants for Shelf D…"
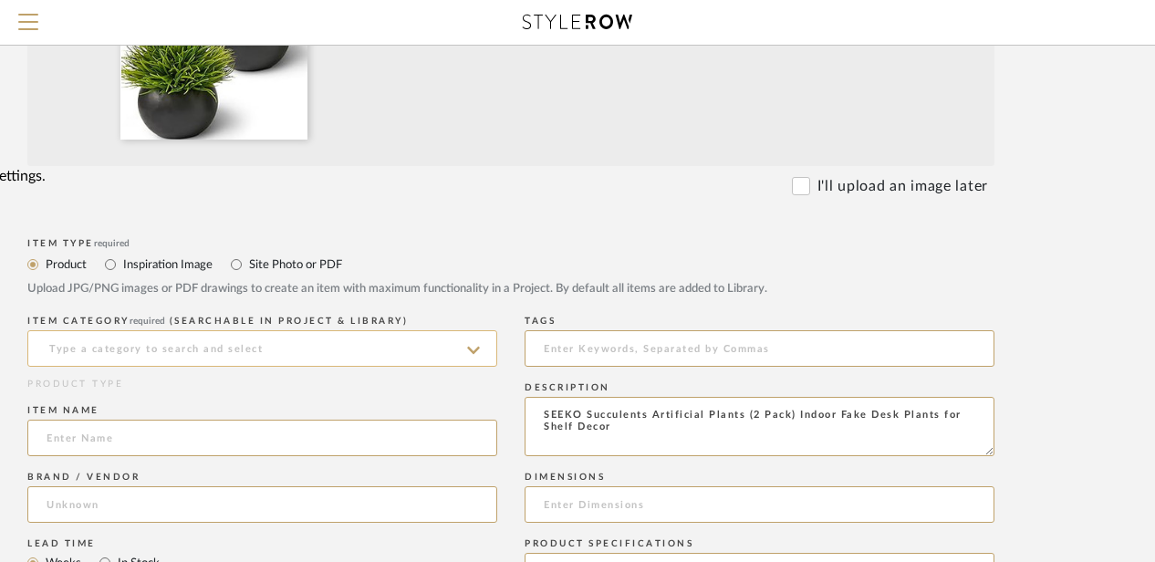
click at [57, 347] on input at bounding box center [262, 348] width 470 height 36
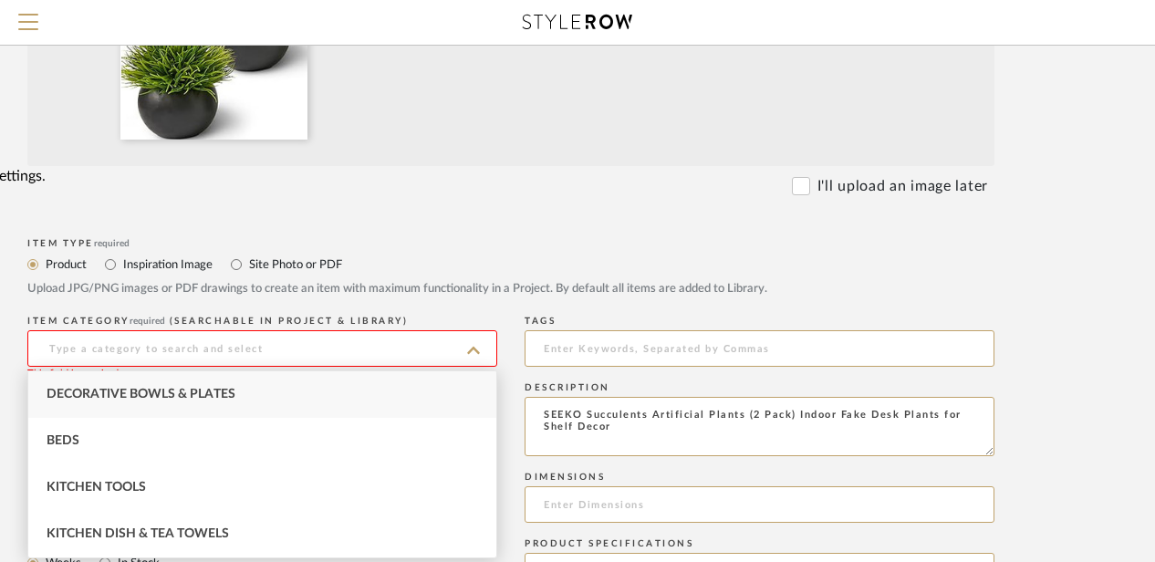
paste input "Succulents Artificial Plants"
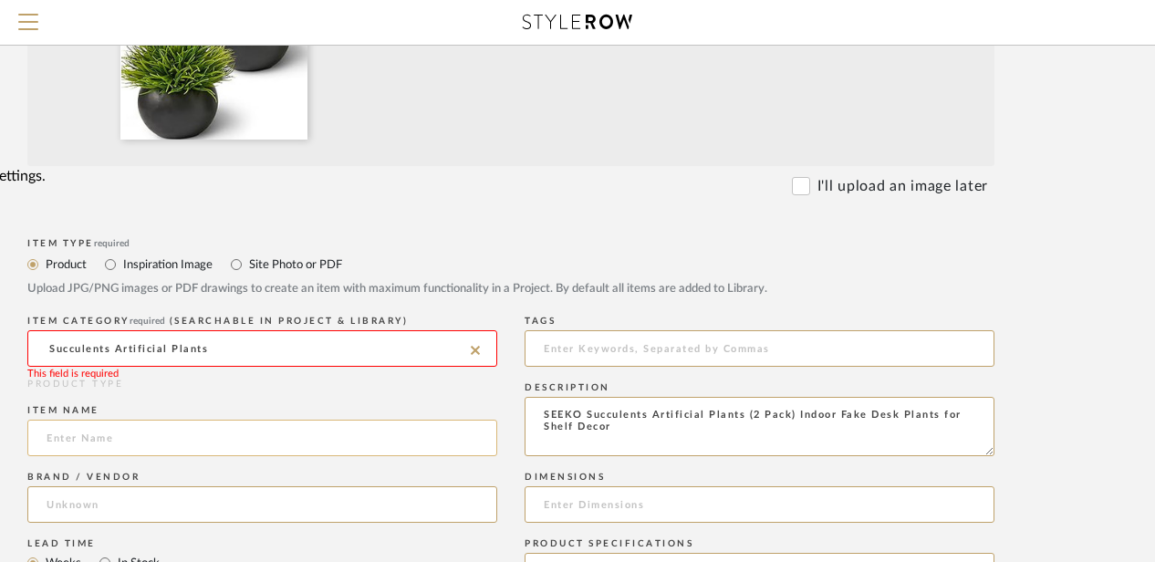
type input "Succulents Artificial Plants"
click at [58, 446] on input at bounding box center [262, 438] width 470 height 36
paste input "Succulents Artificial Plants"
type input "Succulents Artificial Plants"
click at [232, 351] on input at bounding box center [262, 348] width 470 height 36
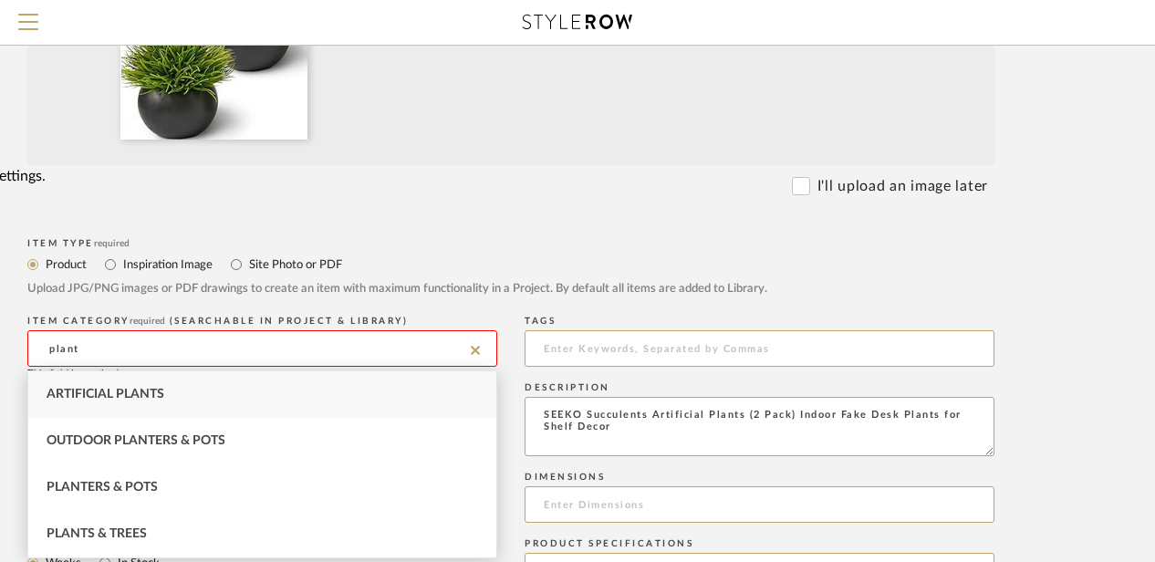
click at [133, 385] on div "Artificial Plants" at bounding box center [262, 394] width 468 height 47
type input "Artificial Plants"
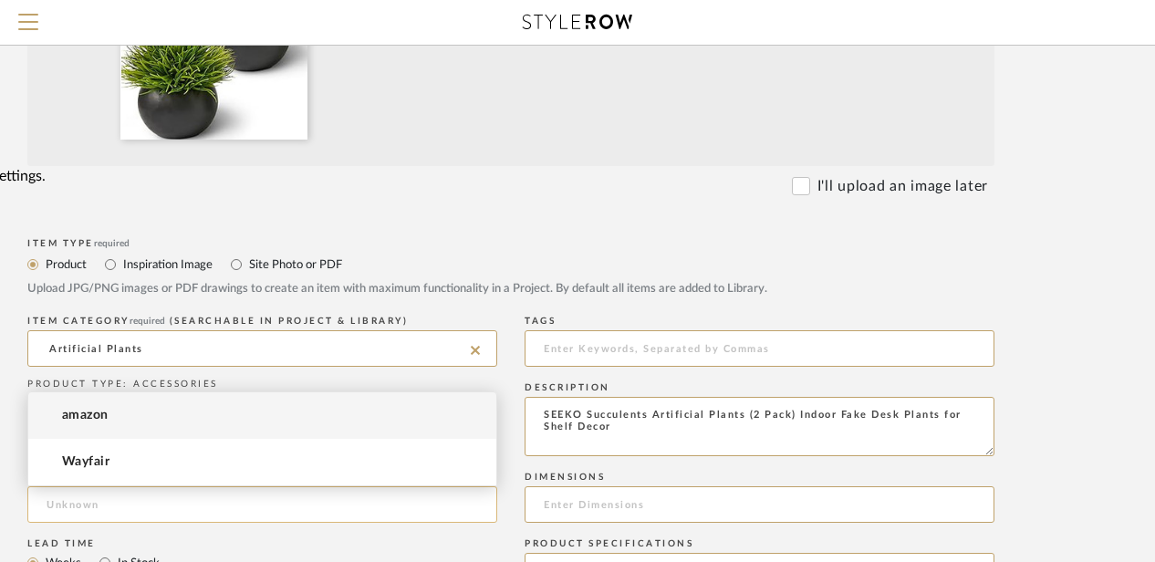
click at [91, 502] on input at bounding box center [262, 504] width 470 height 36
click at [80, 398] on mat-option "amazon" at bounding box center [262, 415] width 468 height 47
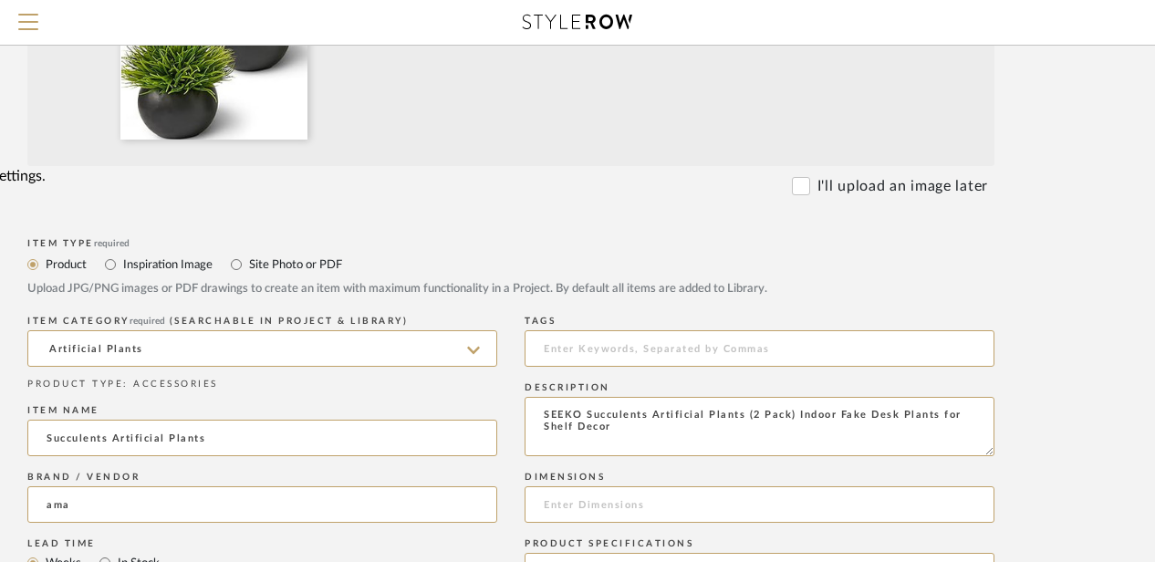
type input "amazon"
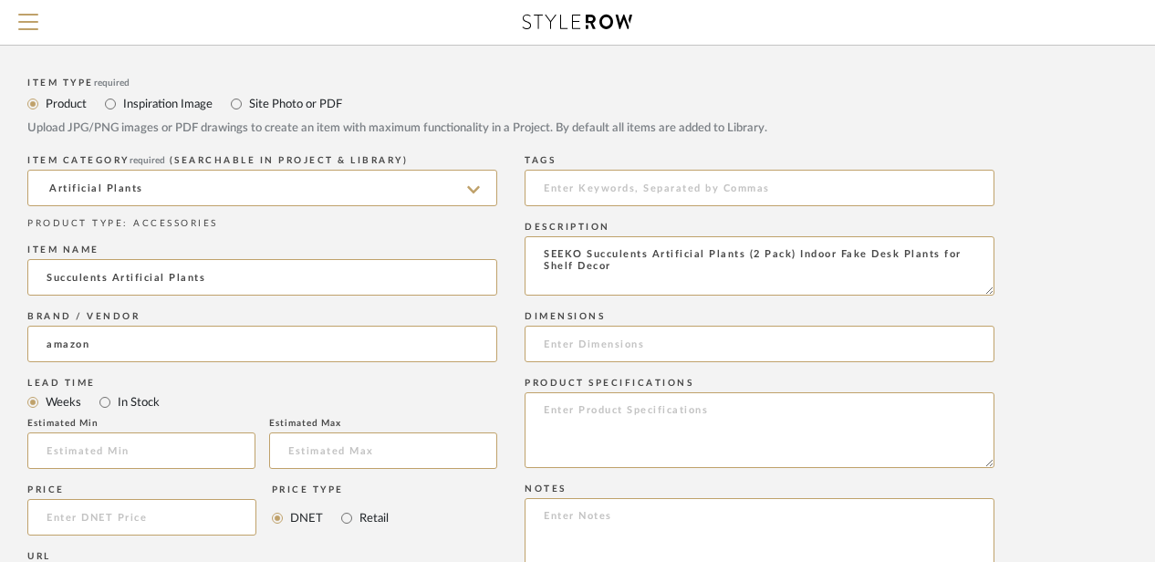
scroll to position [698, 146]
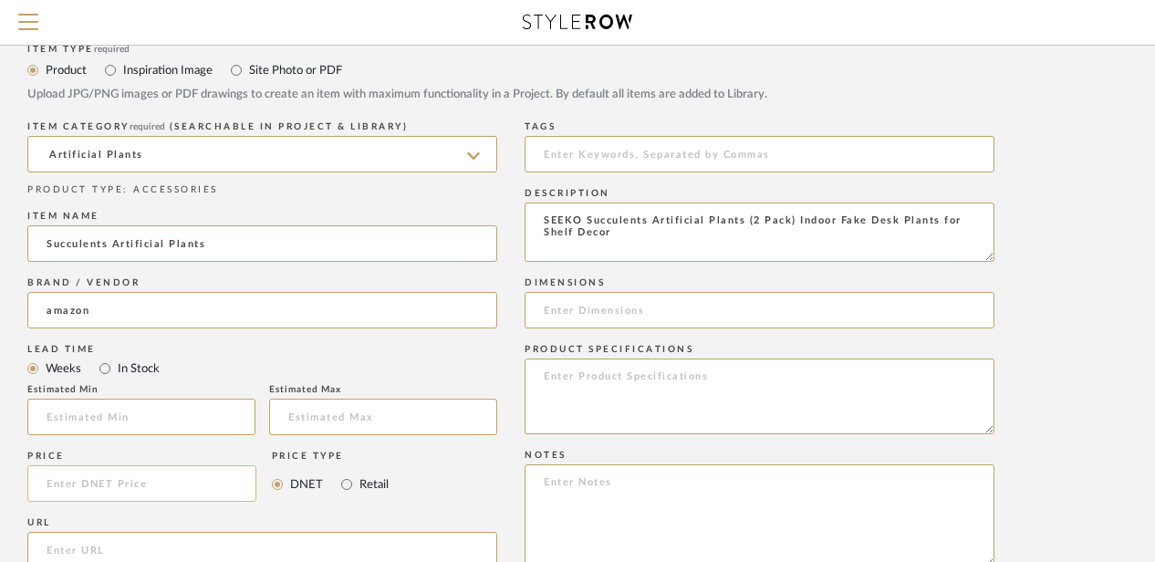
click at [117, 481] on input at bounding box center [141, 483] width 229 height 36
type input "$22.98"
click at [345, 479] on input "Retail" at bounding box center [347, 485] width 22 height 22
radio input "true"
click at [86, 551] on input "url" at bounding box center [262, 550] width 470 height 36
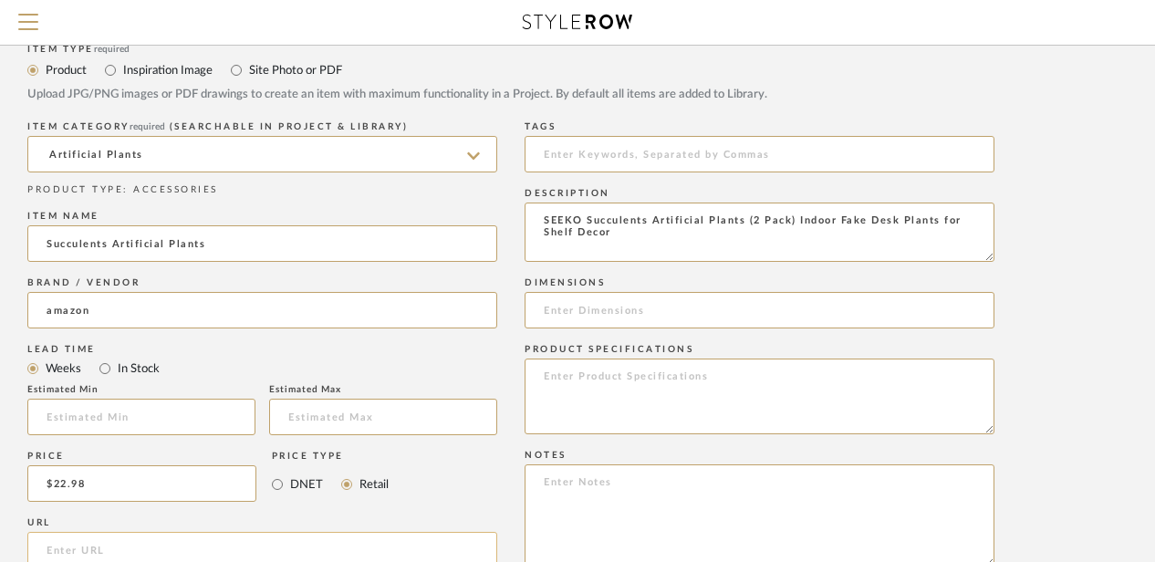
paste input "[URL][DOMAIN_NAME]"
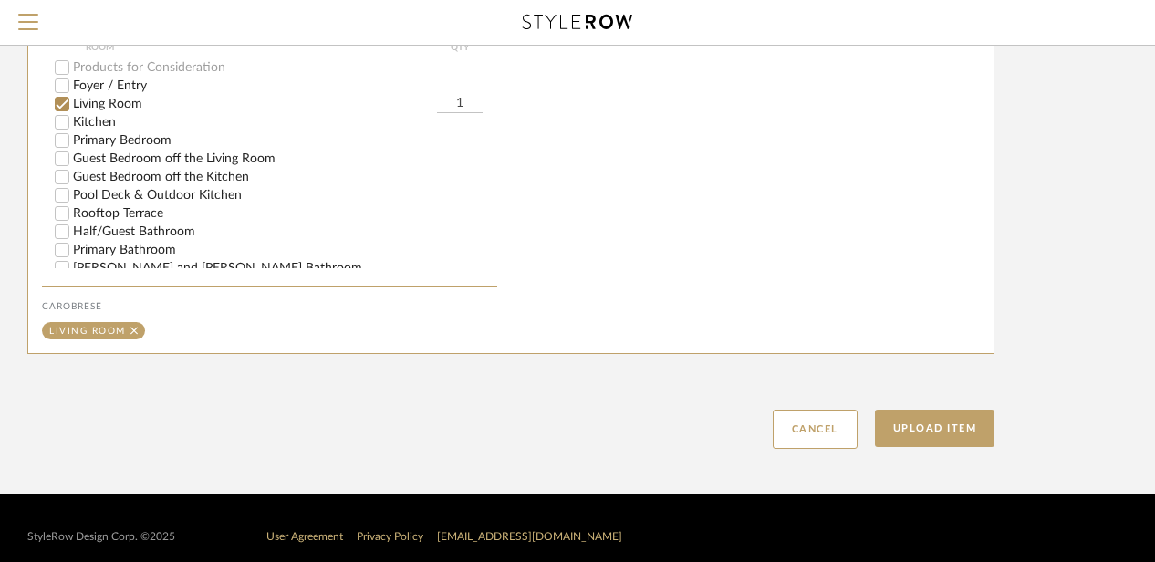
scroll to position [1369, 146]
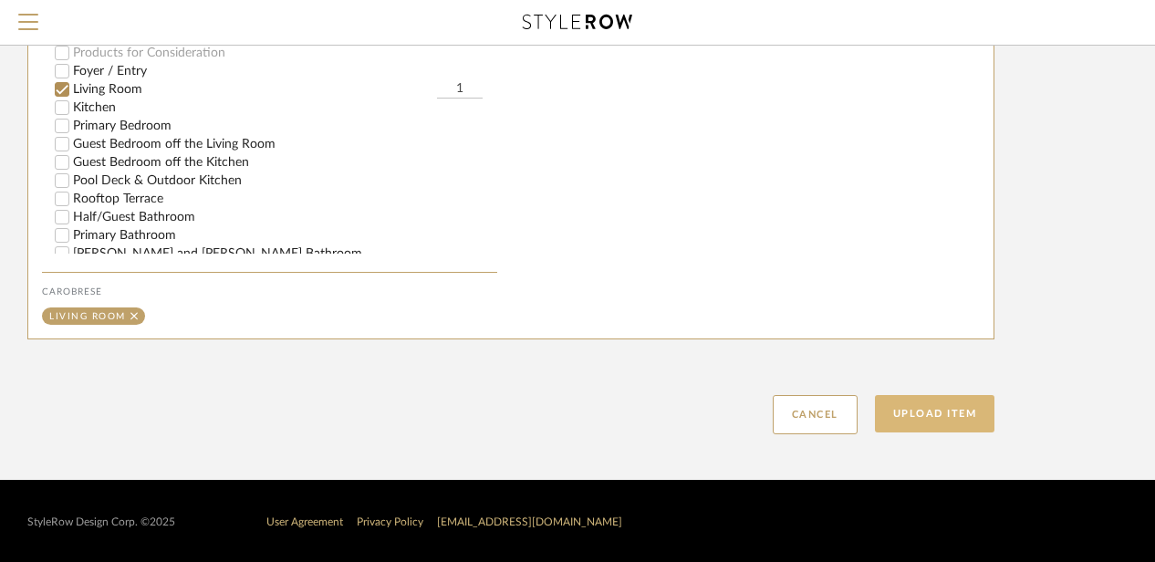
type input "[URL][DOMAIN_NAME]"
click at [946, 415] on button "Upload Item" at bounding box center [935, 413] width 120 height 37
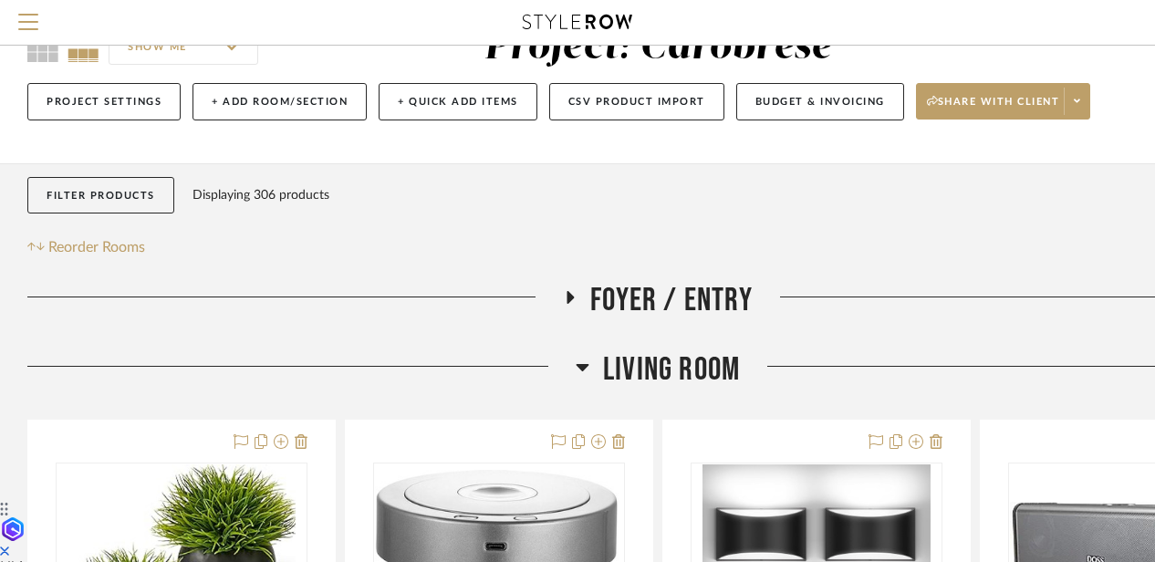
scroll to position [412, 0]
